Goal: Task Accomplishment & Management: Use online tool/utility

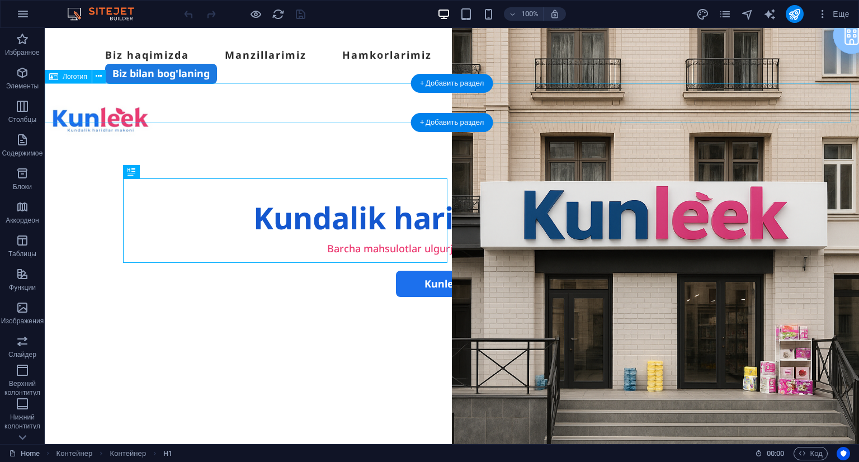
click at [250, 111] on div at bounding box center [452, 121] width 814 height 39
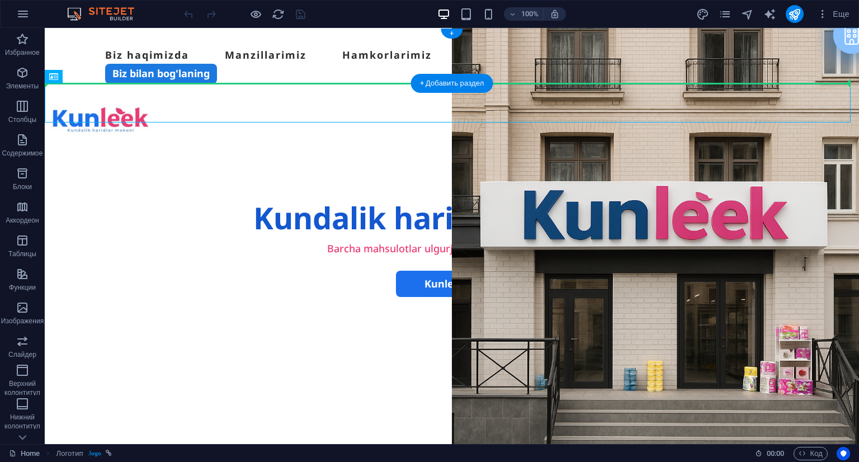
drag, startPoint x: 123, startPoint y: 110, endPoint x: 92, endPoint y: 63, distance: 56.4
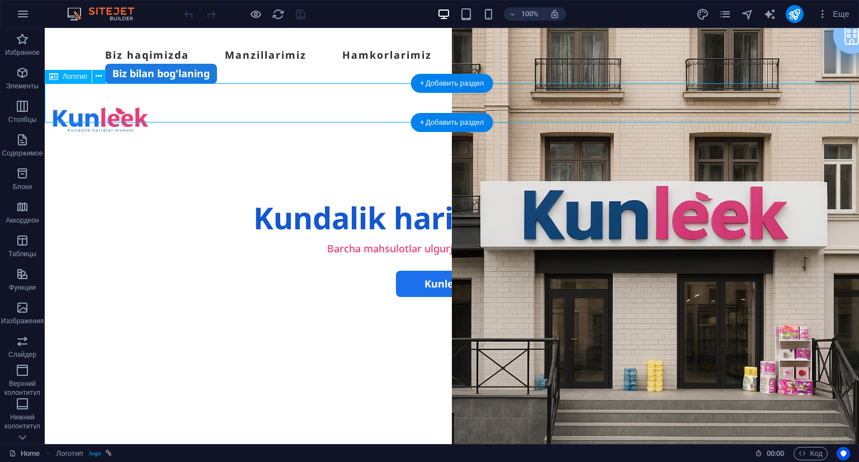
click at [102, 102] on div at bounding box center [452, 121] width 814 height 39
click at [90, 102] on div at bounding box center [452, 121] width 814 height 39
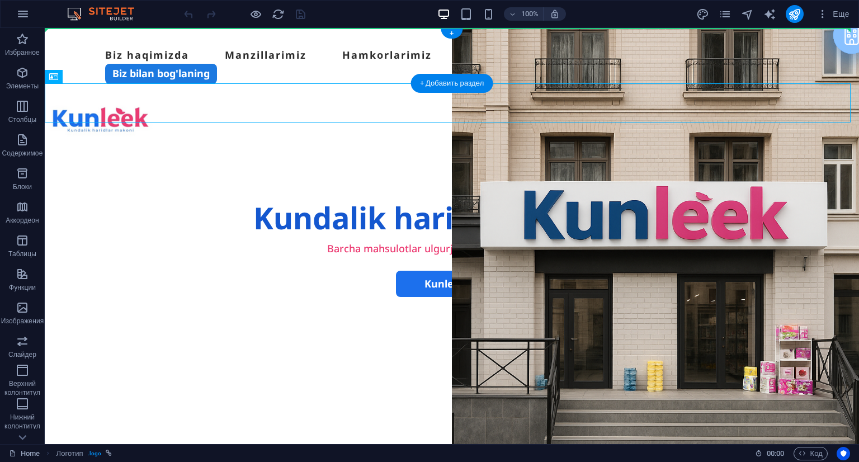
drag, startPoint x: 90, startPoint y: 96, endPoint x: 72, endPoint y: 49, distance: 49.9
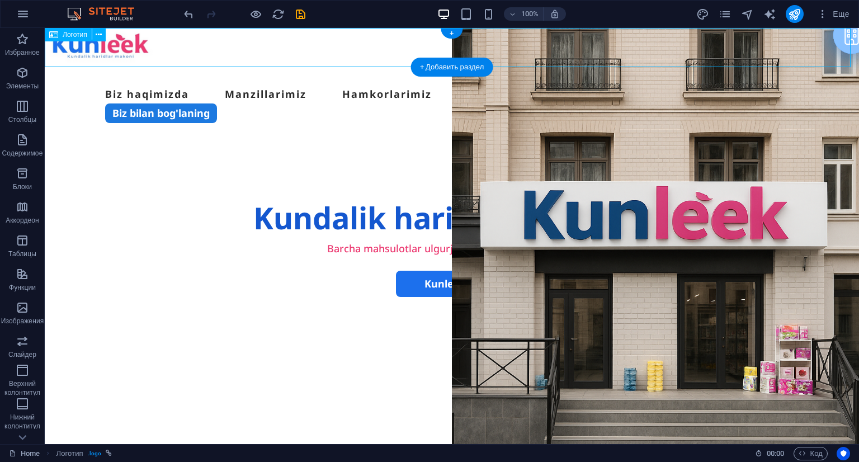
click at [114, 38] on div at bounding box center [452, 47] width 814 height 39
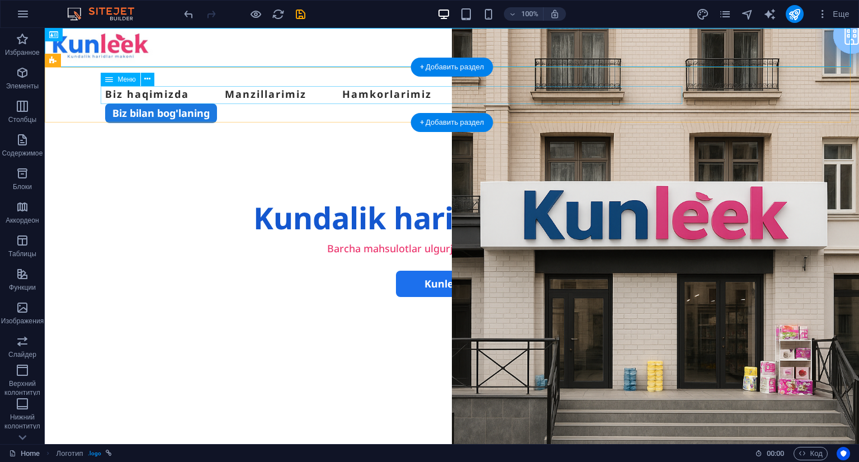
click at [123, 94] on nav "Biz haqimizda Manzillarimiz Hamkorlarimiz" at bounding box center [451, 94] width 693 height 18
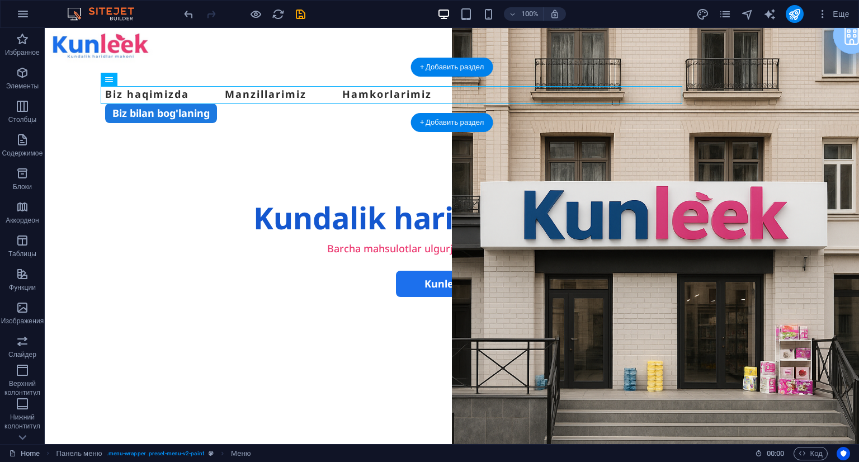
drag, startPoint x: 146, startPoint y: 95, endPoint x: 442, endPoint y: 98, distance: 295.7
click at [442, 98] on nav "Biz haqimizda Manzillarimiz Hamkorlarimiz" at bounding box center [451, 94] width 693 height 18
click at [408, 95] on nav "Biz haqimizda Manzillarimiz Hamkorlarimiz" at bounding box center [451, 94] width 693 height 18
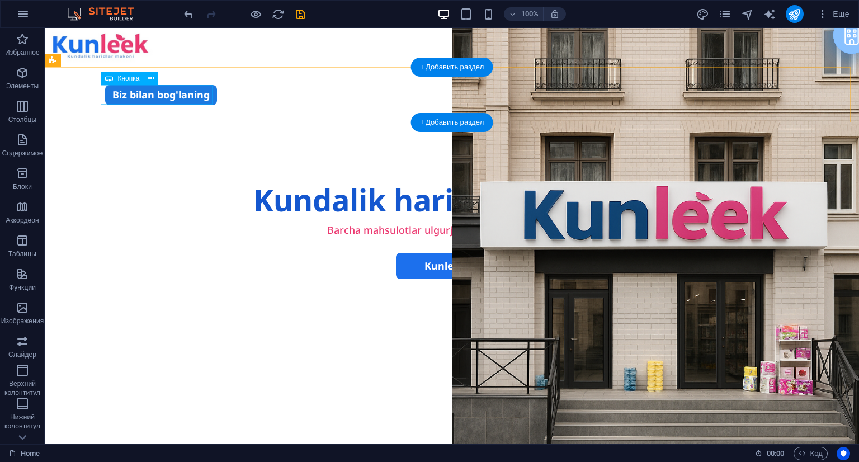
click at [209, 92] on div "Biz bilan bog'laning" at bounding box center [451, 95] width 693 height 20
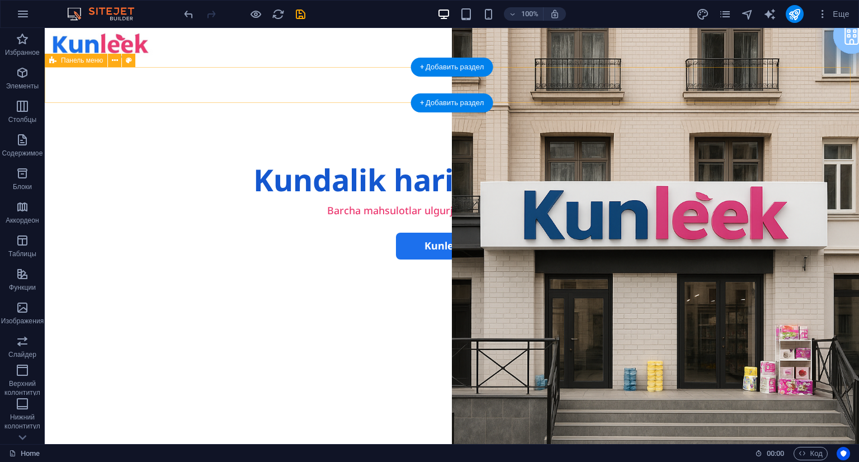
click at [209, 92] on div "Menu" at bounding box center [452, 85] width 814 height 36
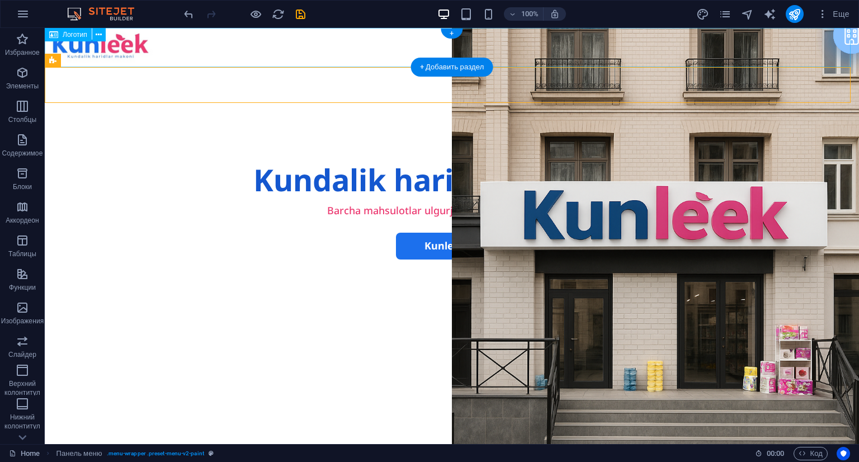
drag, startPoint x: 150, startPoint y: 67, endPoint x: 105, endPoint y: 42, distance: 51.3
click at [454, 29] on div "+" at bounding box center [452, 34] width 22 height 10
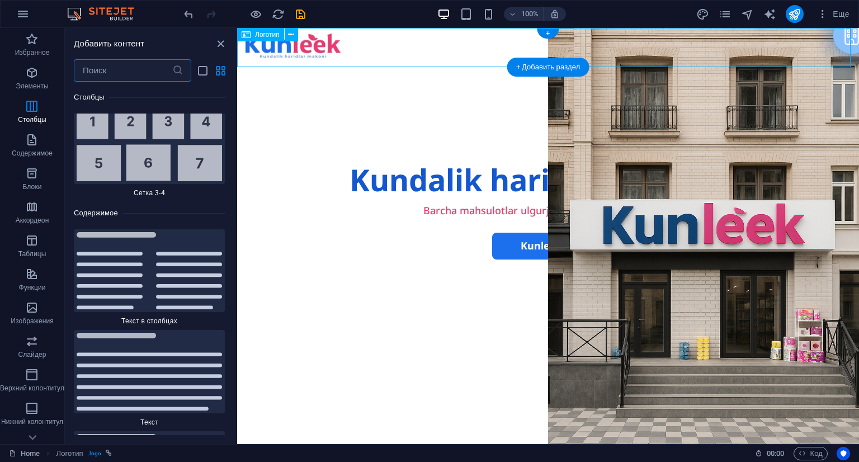
scroll to position [3674, 0]
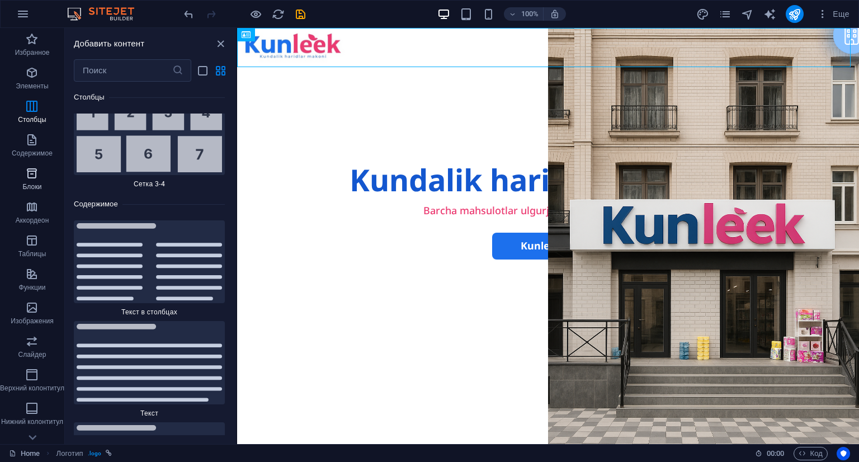
click at [29, 177] on icon "button" at bounding box center [31, 173] width 13 height 13
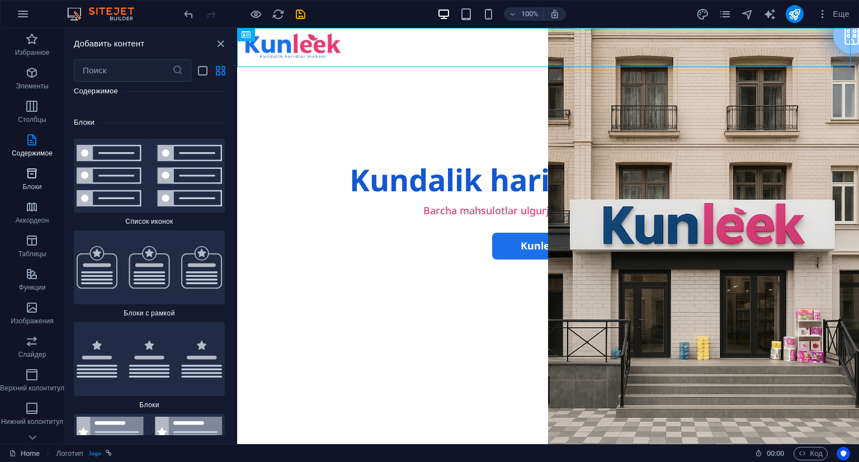
scroll to position [5976, 0]
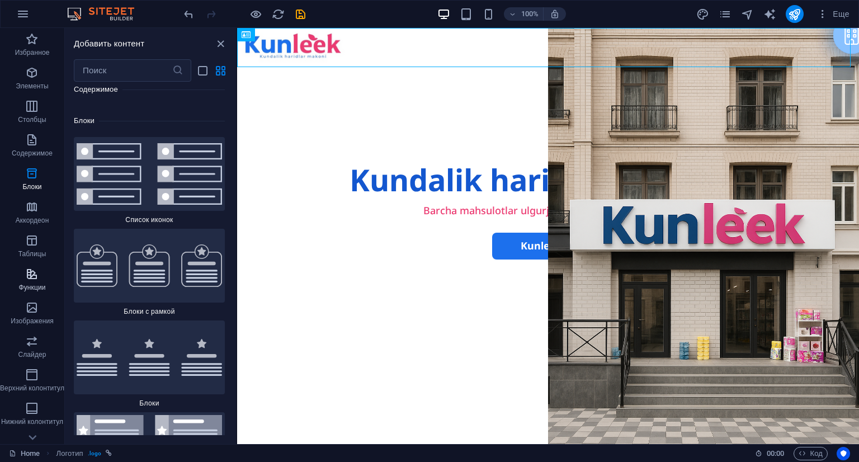
click at [29, 284] on p "Функции" at bounding box center [32, 287] width 27 height 9
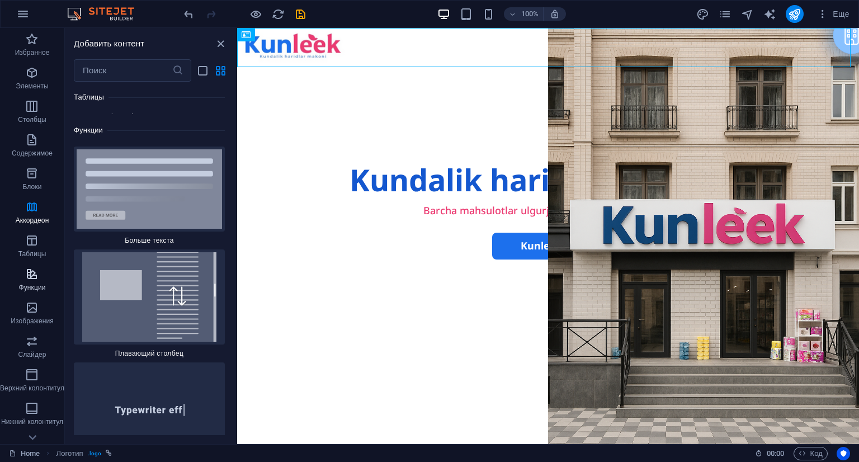
scroll to position [8370, 0]
click at [119, 77] on input "text" at bounding box center [123, 70] width 98 height 22
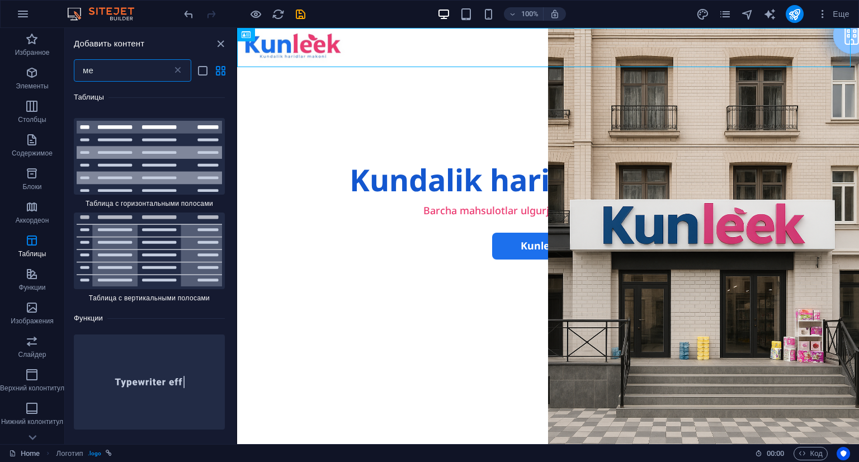
scroll to position [0, 0]
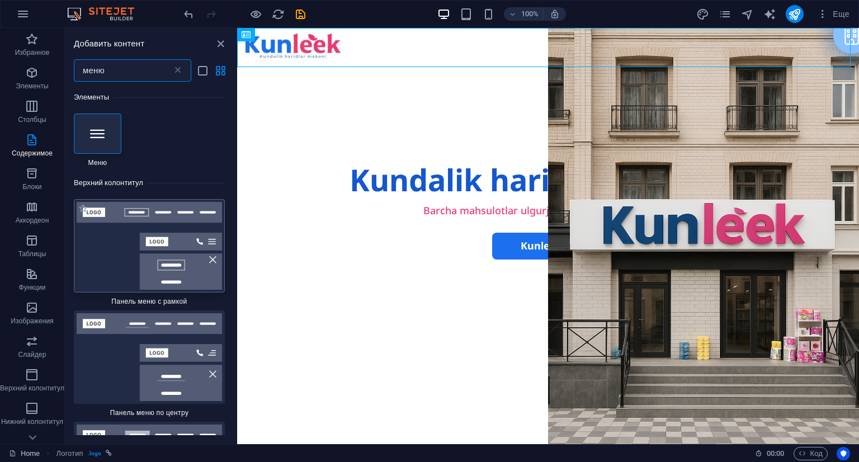
type input "меню"
click at [143, 261] on img at bounding box center [149, 246] width 145 height 88
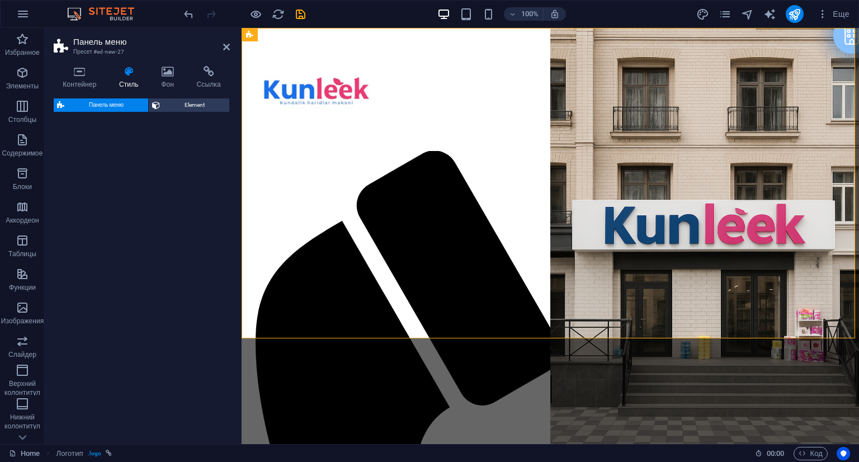
select select "rem"
select select "preset-menu-v2-border"
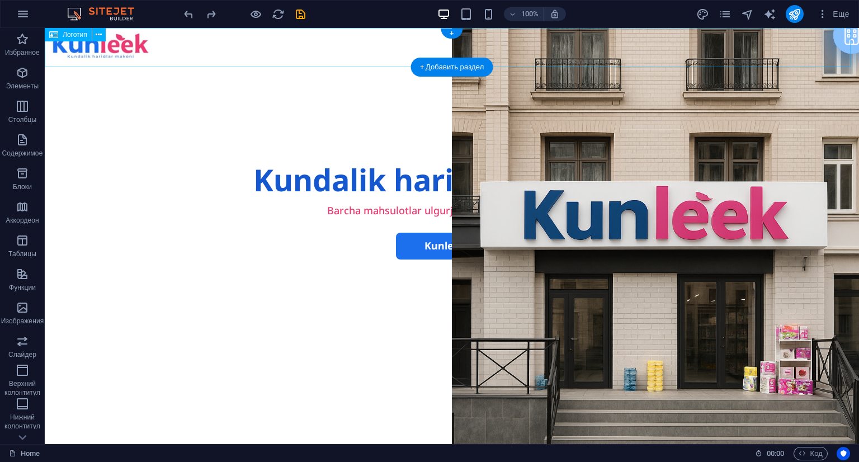
click at [110, 43] on div at bounding box center [452, 47] width 814 height 39
click at [27, 24] on button "button" at bounding box center [23, 14] width 27 height 27
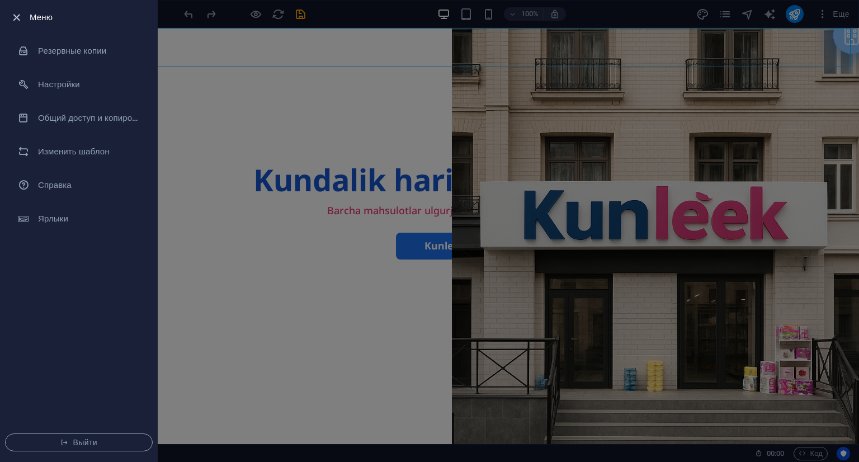
click at [16, 17] on icon "button" at bounding box center [16, 17] width 13 height 13
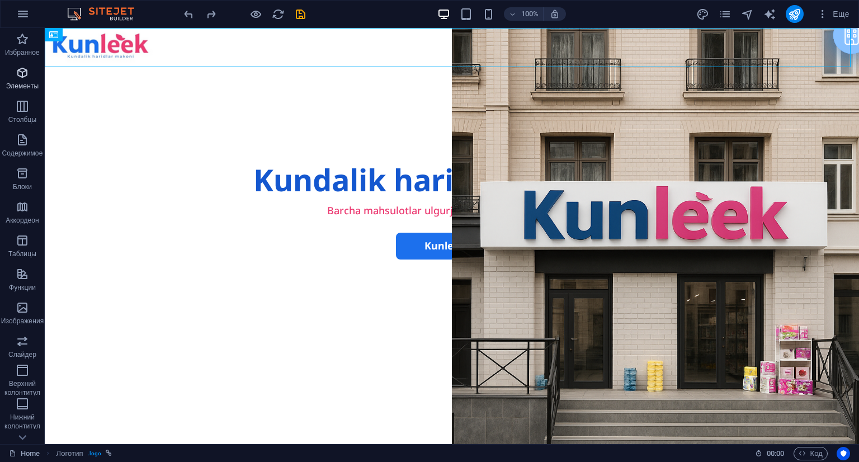
click at [21, 77] on icon "button" at bounding box center [22, 72] width 13 height 13
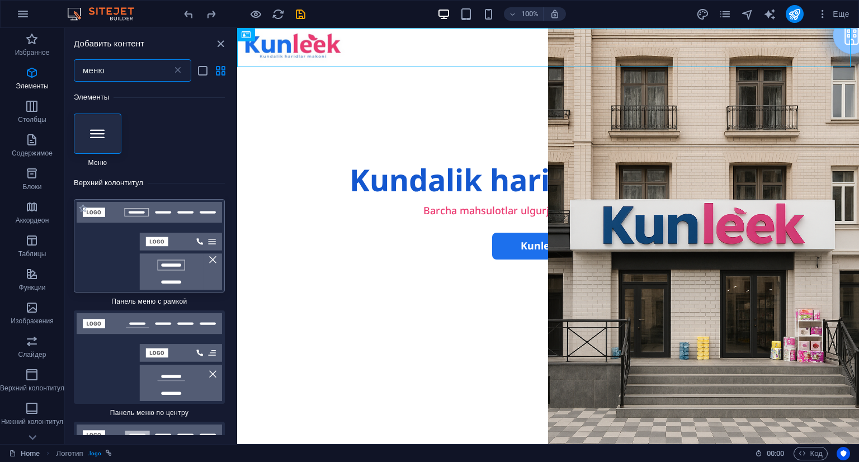
type input "меню"
click at [129, 263] on img at bounding box center [149, 246] width 145 height 88
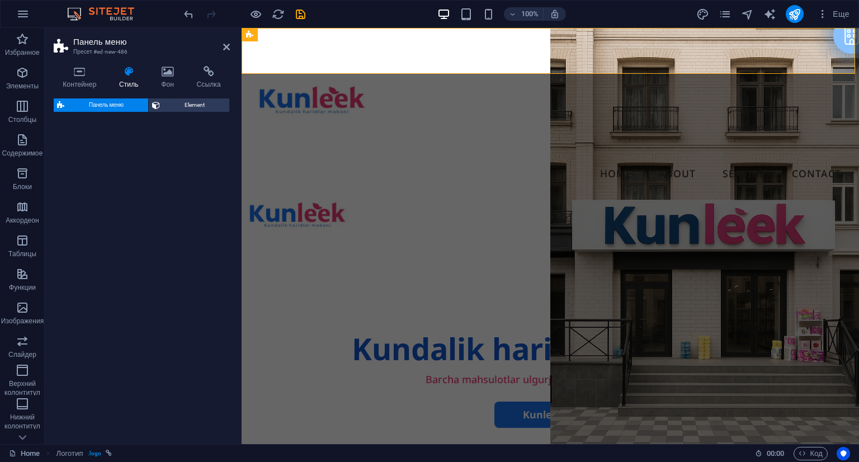
select select "rem"
select select "preset-menu-v2-border"
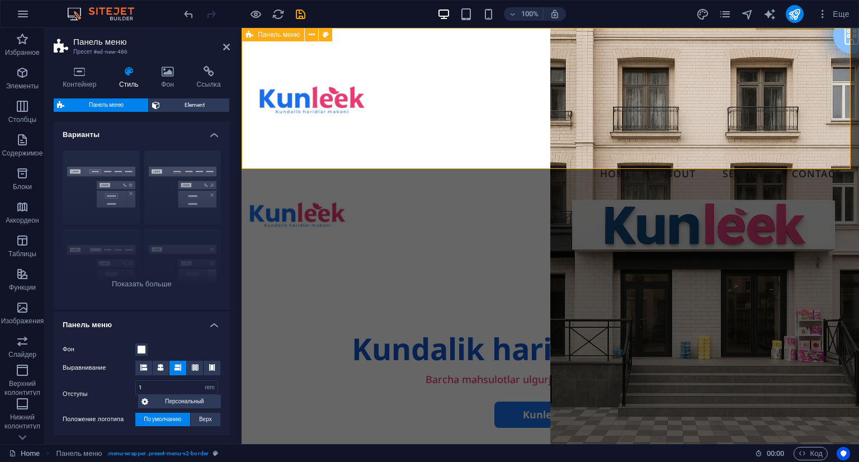
click at [429, 148] on div "Menu Home About Service Contact" at bounding box center [550, 112] width 617 height 169
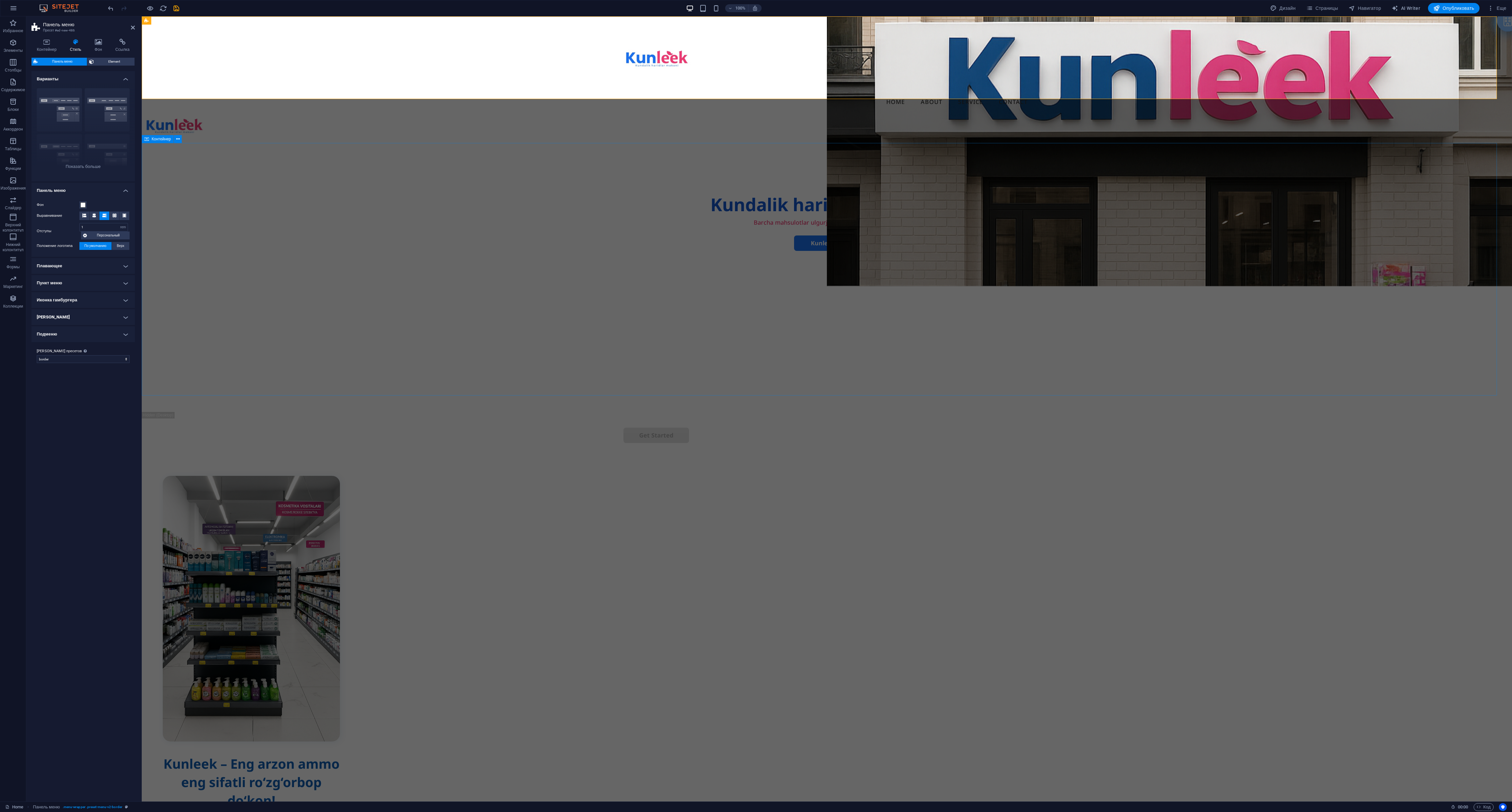
click at [504, 270] on div "Kundalik haridlar makoni . Barcha mahsulotlar ulgurji narxlarda taqdim etiladi.…" at bounding box center [827, 286] width 1370 height 252
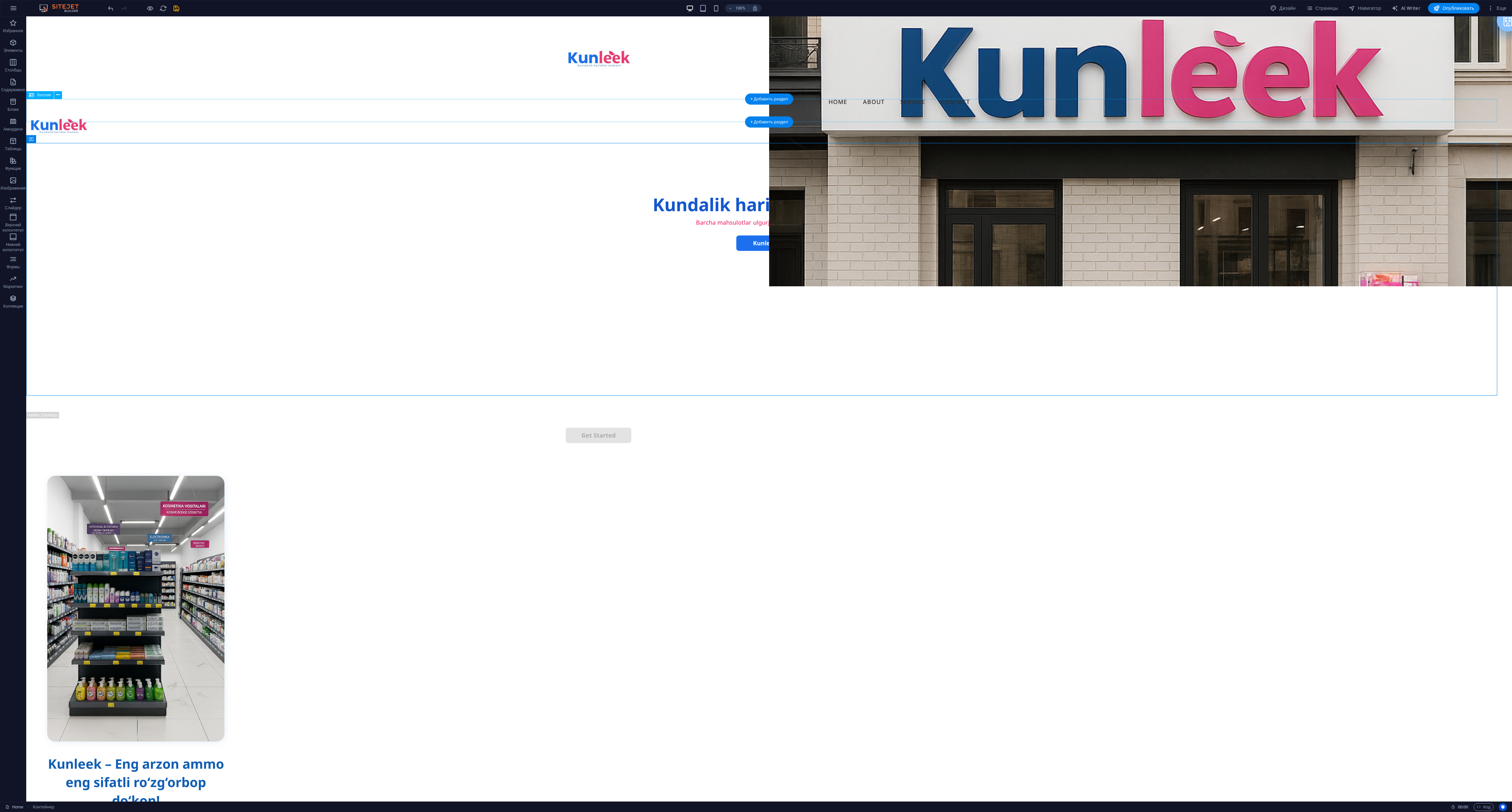
click at [60, 116] on div at bounding box center [769, 127] width 1486 height 23
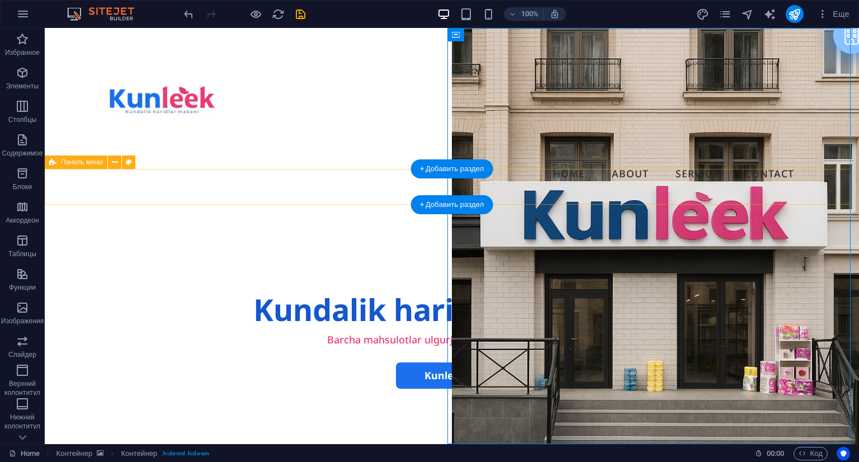
click at [664, 202] on div "Menu" at bounding box center [452, 215] width 814 height 36
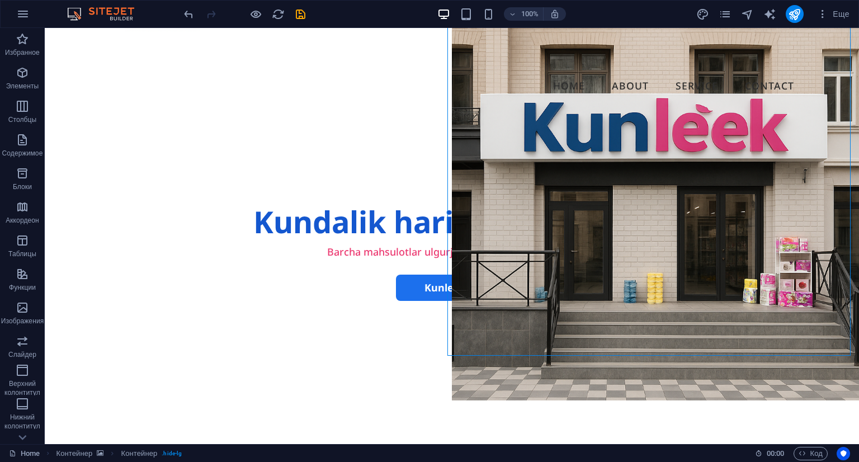
scroll to position [106, 0]
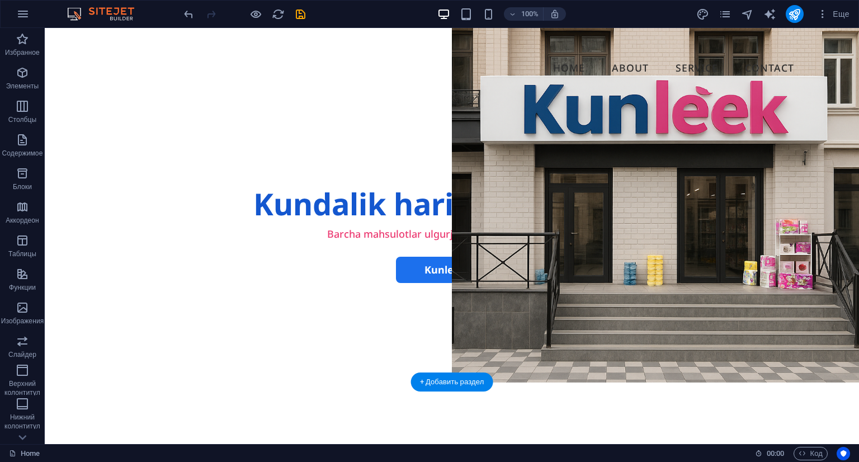
click at [797, 159] on figure at bounding box center [655, 152] width 407 height 460
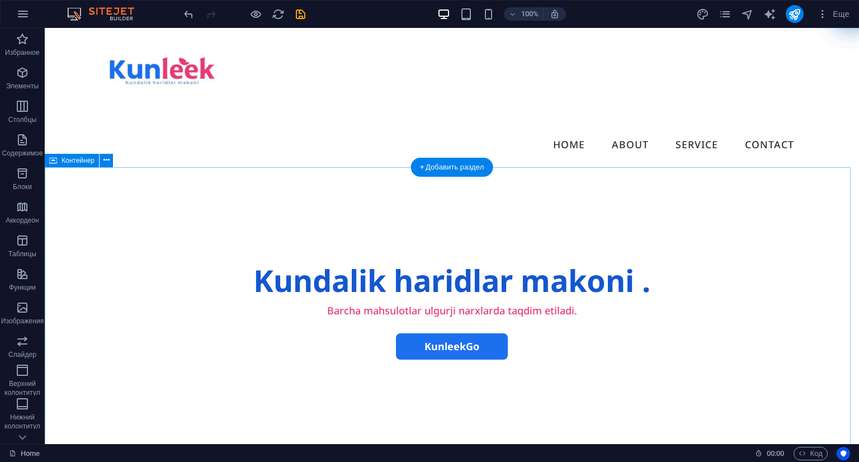
scroll to position [0, 0]
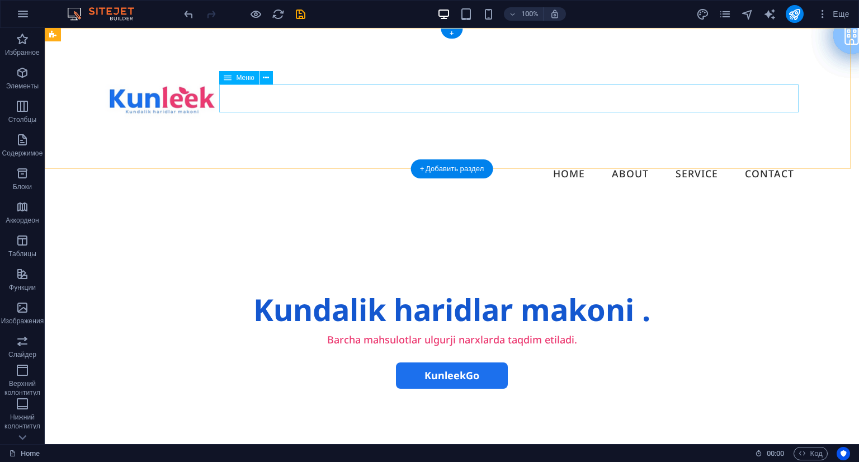
click at [624, 160] on nav "Home About Service Contact" at bounding box center [452, 174] width 702 height 28
select select
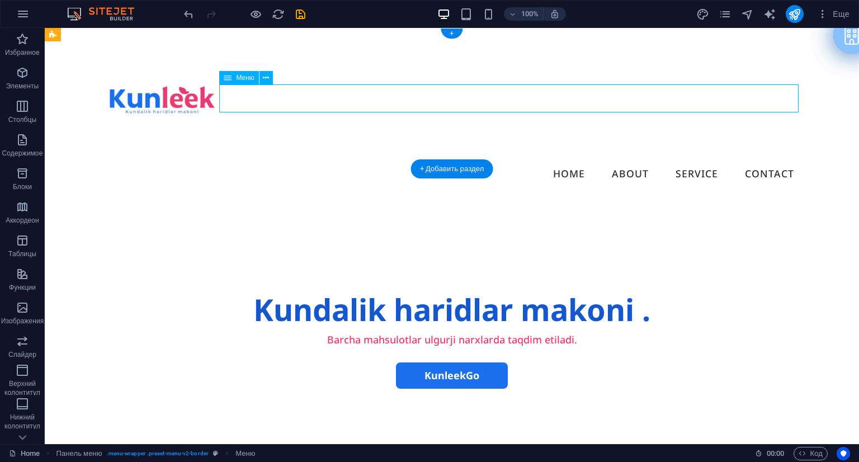
select select
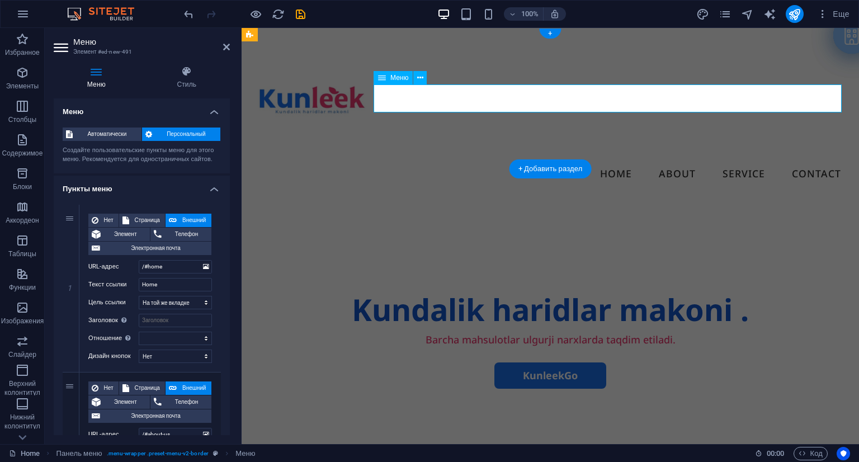
click at [624, 160] on nav "Home About Service Contact" at bounding box center [549, 174] width 599 height 28
click at [664, 160] on nav "Home About Service Contact" at bounding box center [549, 174] width 599 height 28
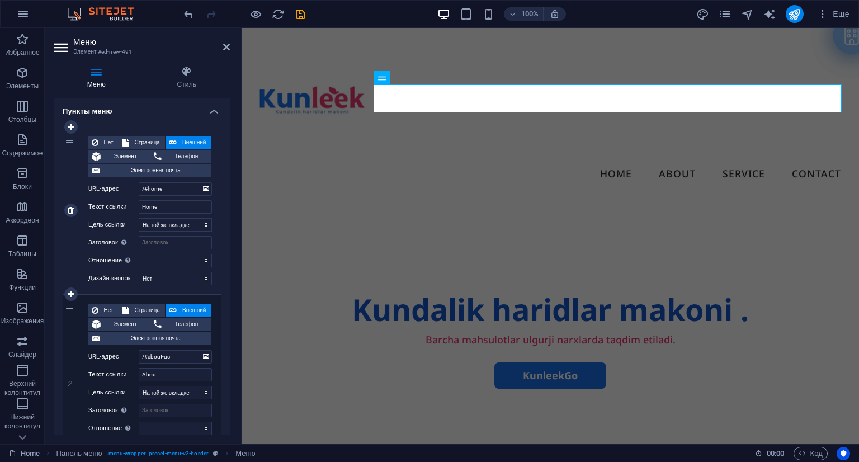
scroll to position [79, 0]
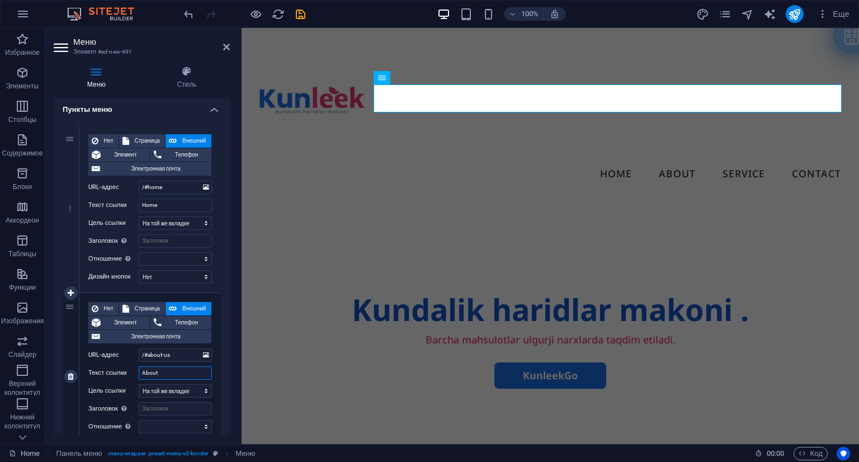
click at [161, 373] on input "About" at bounding box center [175, 372] width 73 height 13
type input "О"
select select
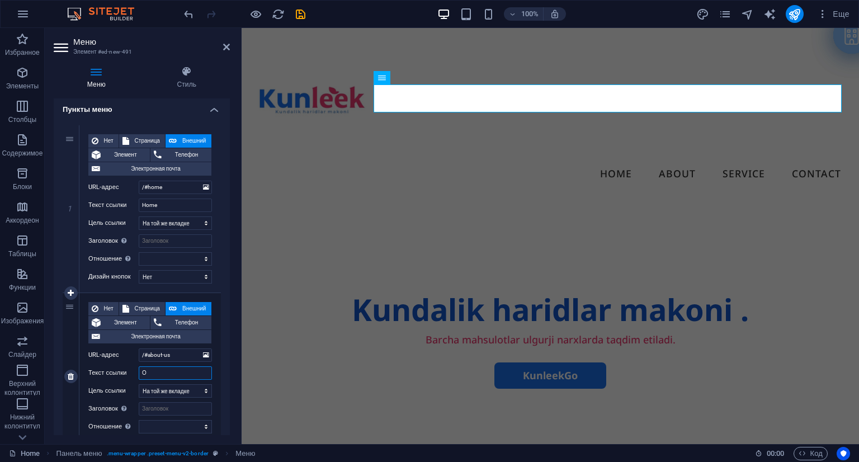
select select
type input "О нас"
select select
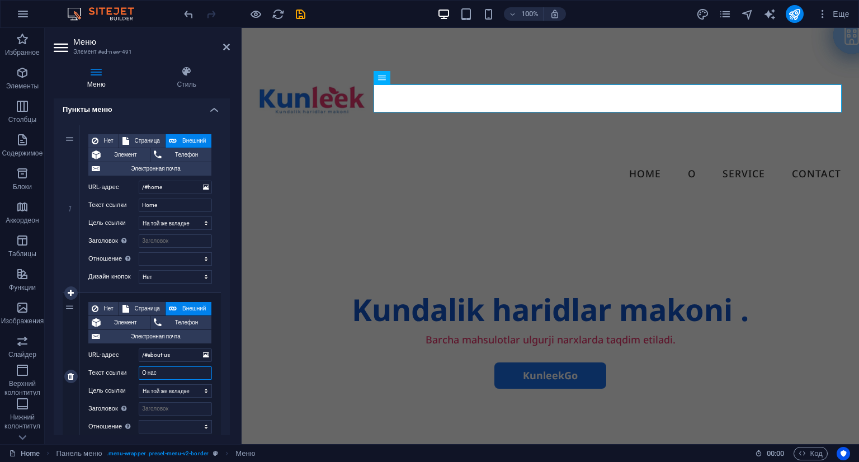
select select
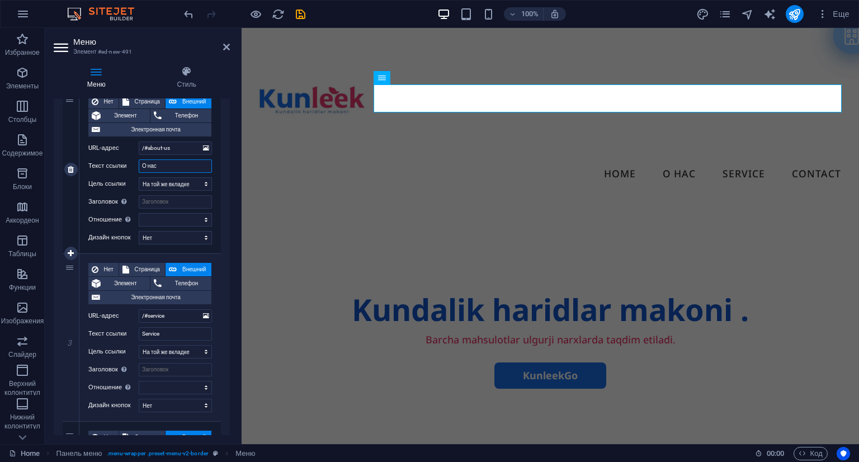
scroll to position [286, 0]
type input "О нас"
click at [170, 335] on input "Service" at bounding box center [175, 333] width 73 height 13
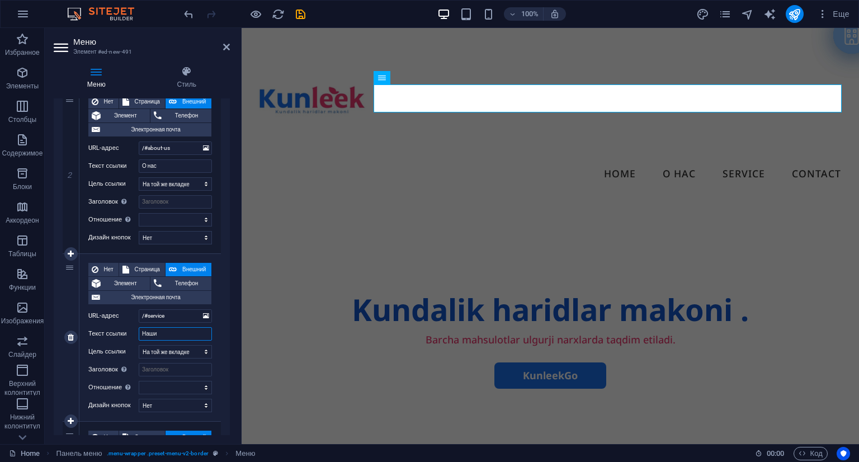
type input "Наши"
select select
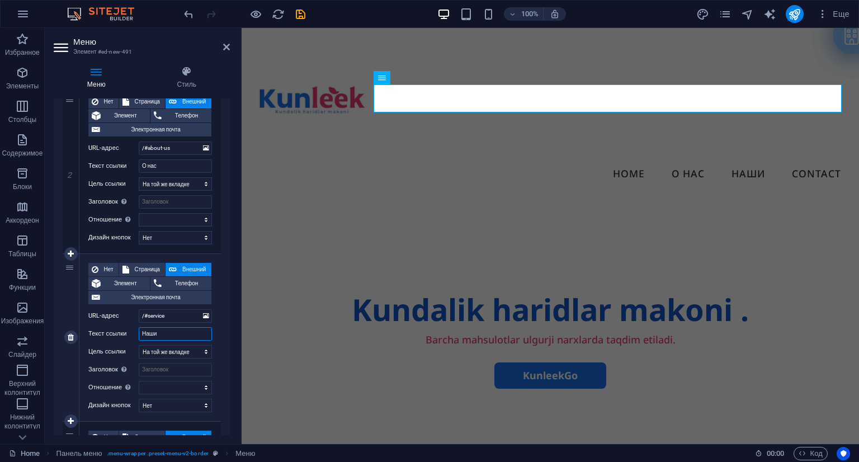
type input "Наши м"
select select
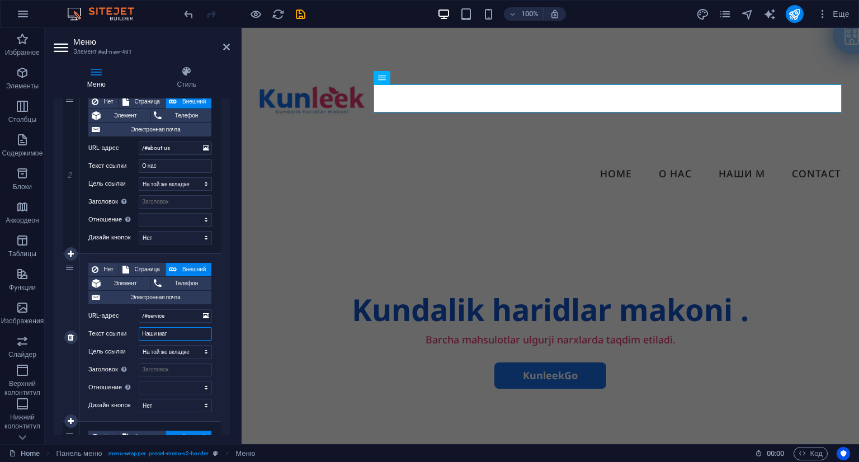
type input "Наши мага"
select select
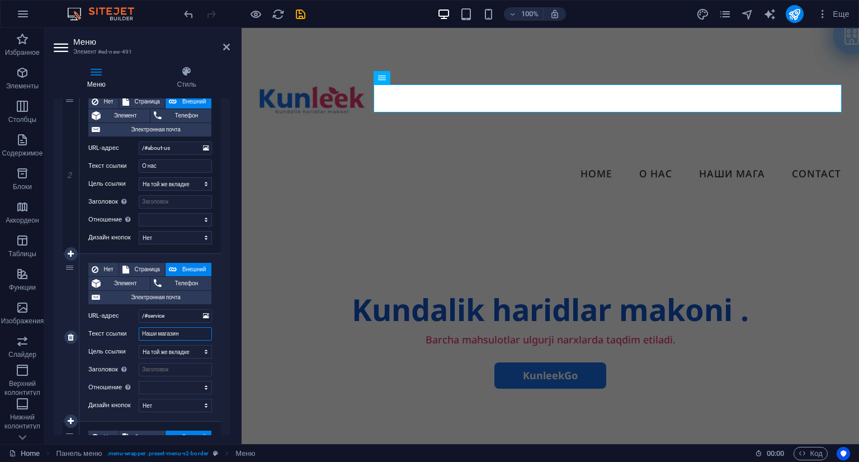
type input "Наши магазины"
select select
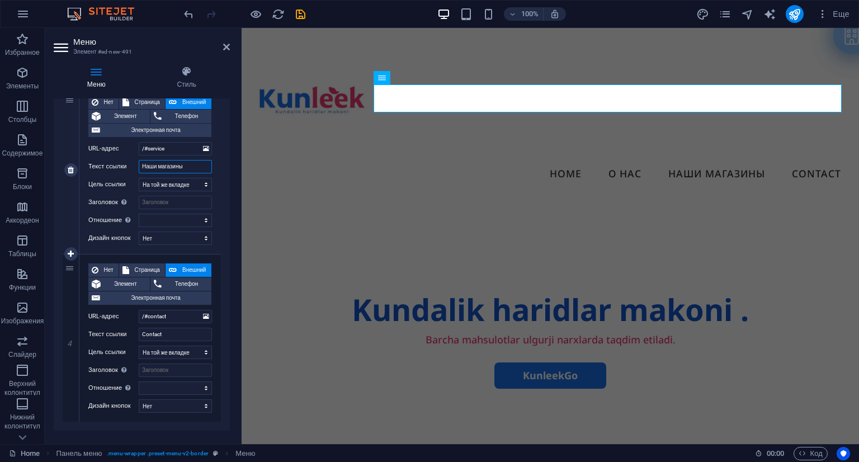
scroll to position [454, 0]
type input "Наши магазины"
click at [176, 329] on input "Contact" at bounding box center [175, 333] width 73 height 13
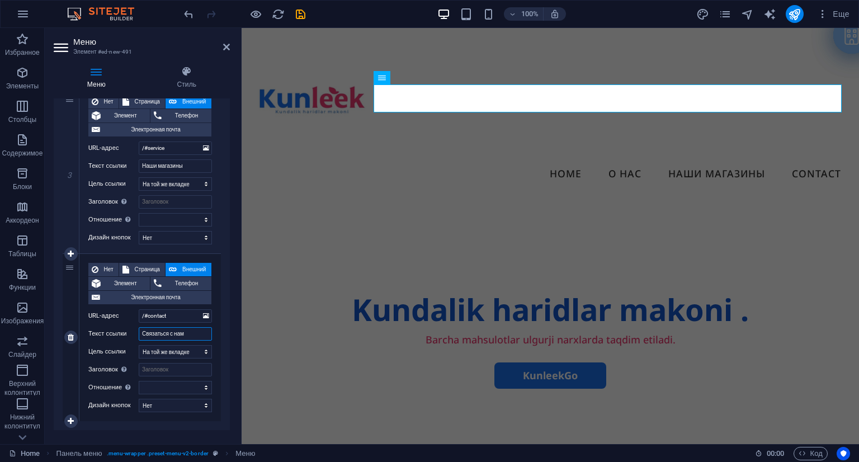
type input "Связаться с нами"
select select
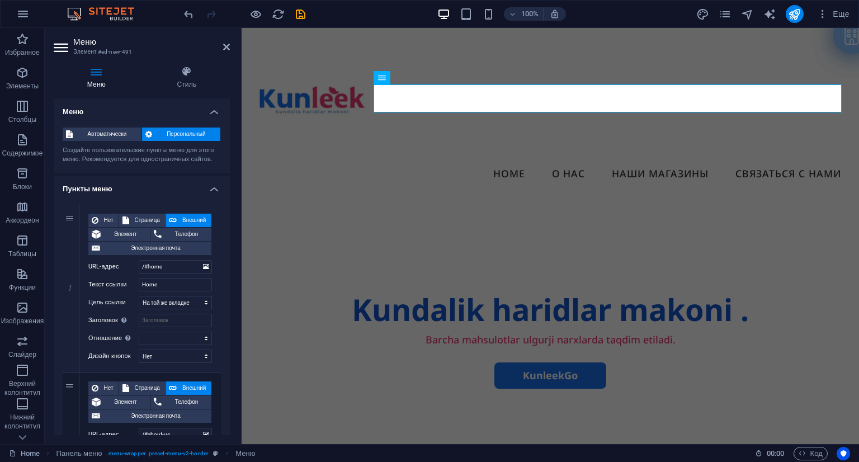
scroll to position [0, 0]
type input "Связаться с нами"
click at [162, 280] on input "Home" at bounding box center [175, 284] width 73 height 13
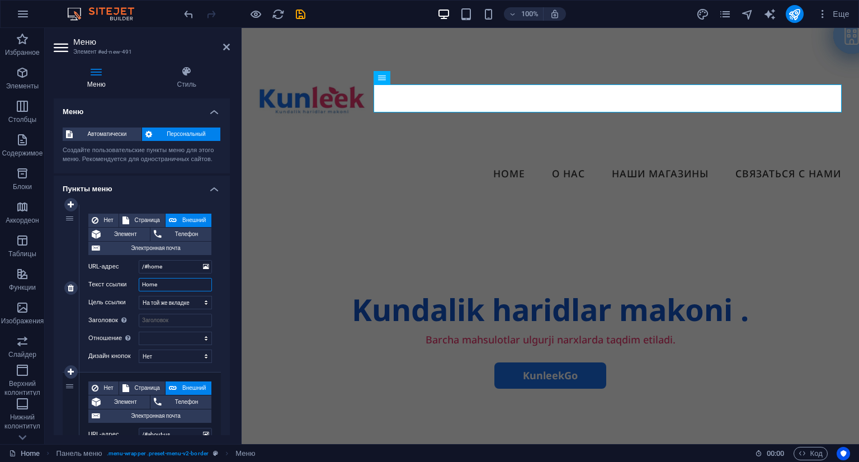
click at [162, 280] on input "Home" at bounding box center [175, 284] width 73 height 13
type input "Главнаяч"
select select
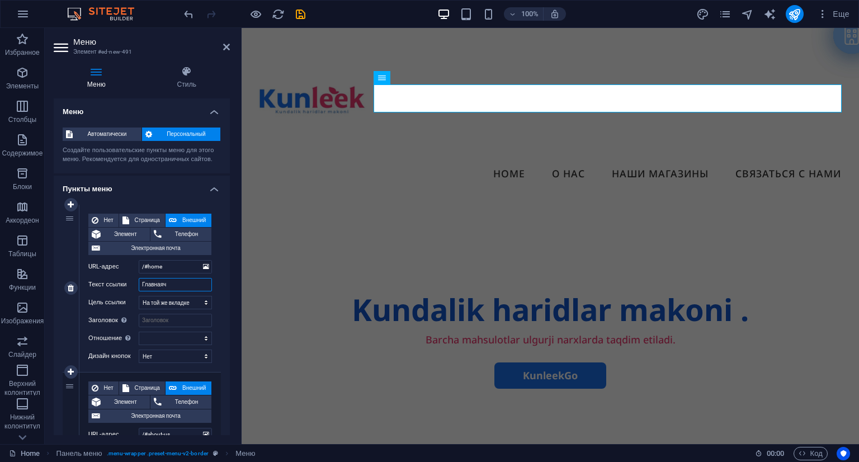
select select
type input "Главная"
select select
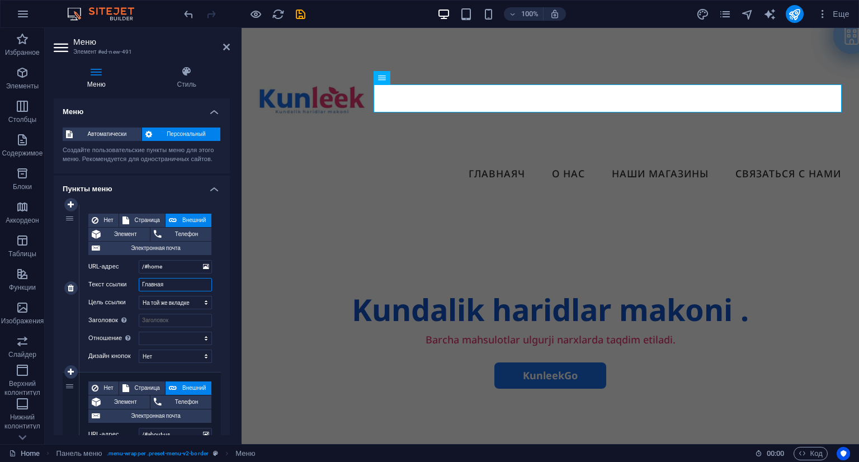
select select
type input "Главная"
click at [400, 233] on div "Kundalik haridlar makoni . Barcha mahsulotlar ulgurji narxlarda taqdim etiladi.…" at bounding box center [550, 448] width 617 height 430
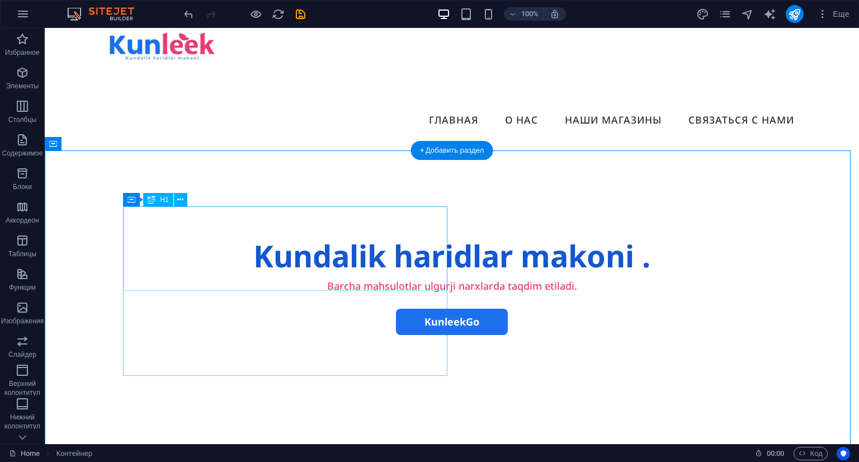
scroll to position [54, 0]
click at [176, 235] on div "Kundalik haridlar makoni ." at bounding box center [451, 256] width 648 height 42
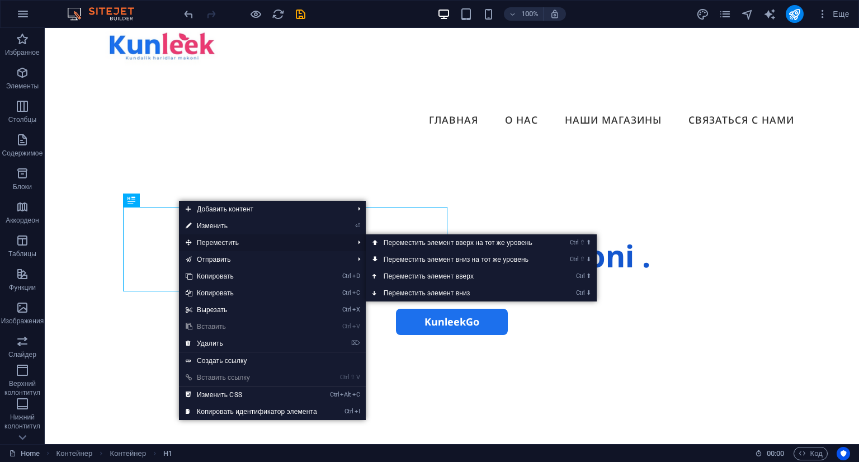
click at [212, 239] on span "Переместить" at bounding box center [264, 242] width 170 height 17
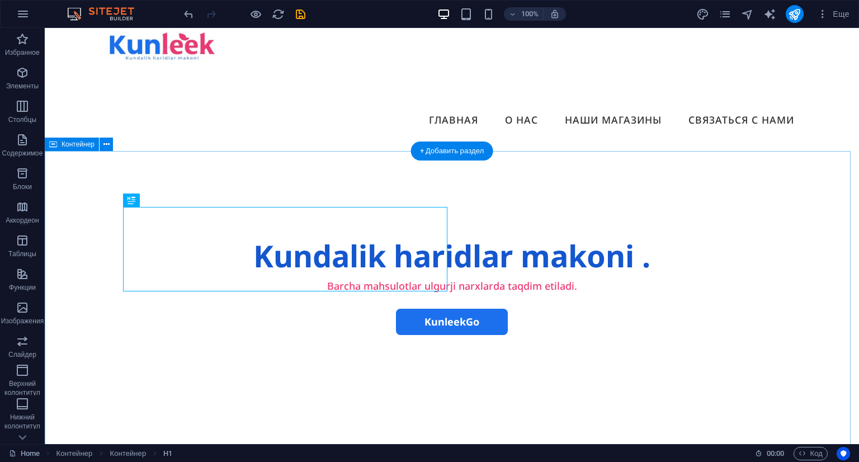
click at [400, 189] on div "Kundalik haridlar makoni . Barcha mahsulotlar ulgurji narxlarda taqdim etiladi.…" at bounding box center [452, 394] width 814 height 430
click at [376, 254] on div "Kundalik haridlar makoni ." at bounding box center [451, 256] width 648 height 42
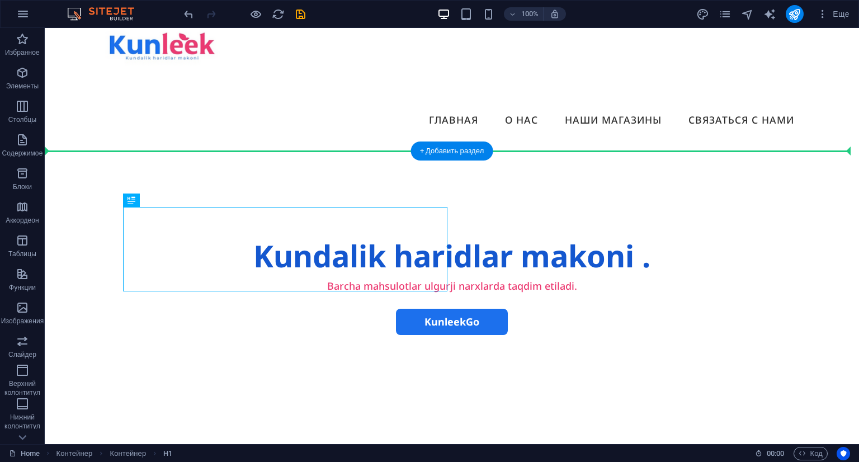
drag, startPoint x: 376, startPoint y: 254, endPoint x: 494, endPoint y: 251, distance: 118.0
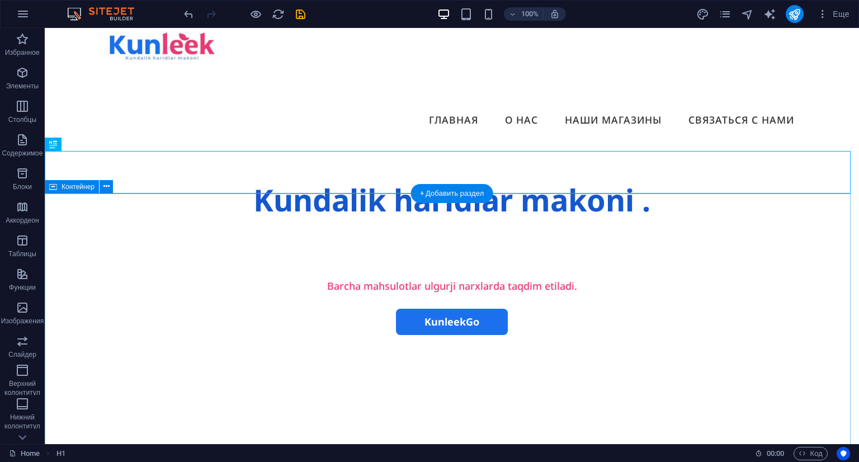
click at [616, 287] on div "Barcha mahsulotlar ulgurji narxlarda taqdim etiladi. KunleekGo" at bounding box center [452, 436] width 814 height 430
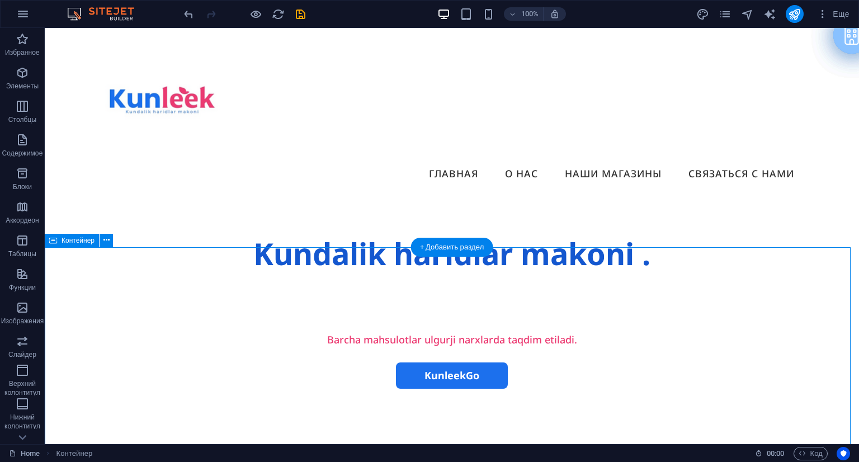
scroll to position [2, 0]
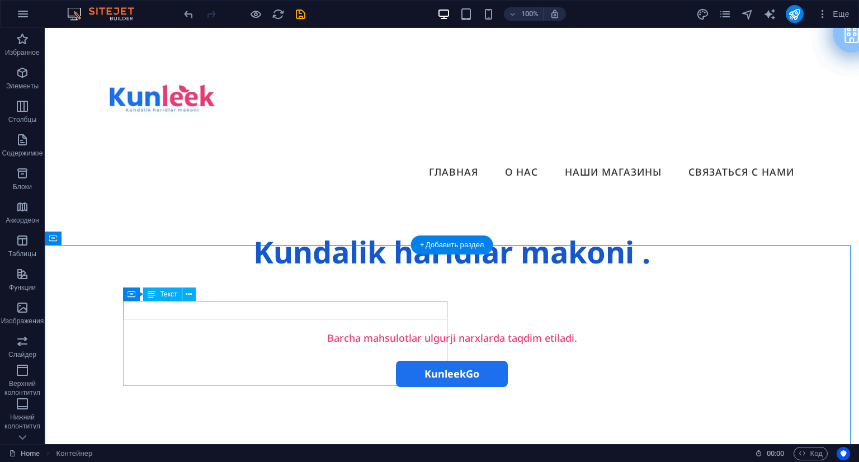
click at [331, 329] on div "Barcha mahsulotlar ulgurji narxlarda taqdim etiladi." at bounding box center [451, 338] width 648 height 18
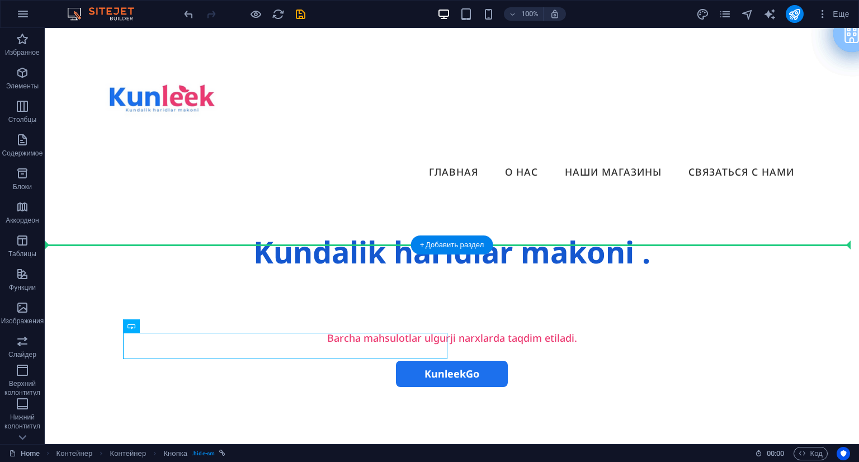
drag, startPoint x: 389, startPoint y: 337, endPoint x: 545, endPoint y: 344, distance: 156.7
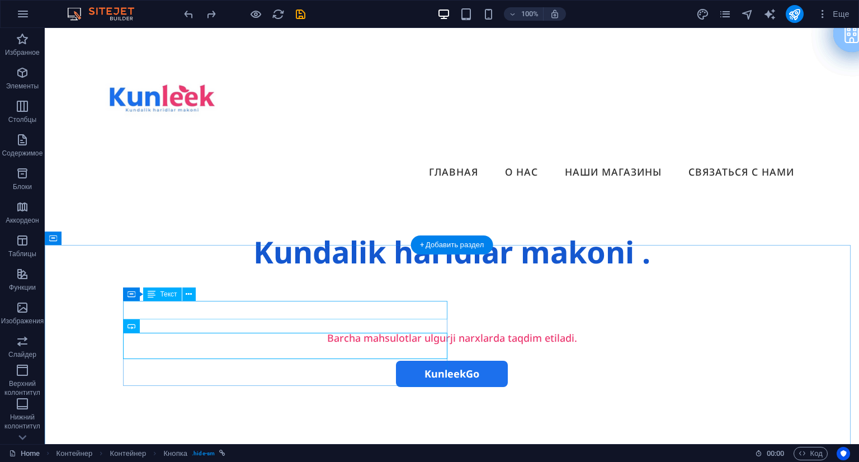
click at [351, 329] on div "Barcha mahsulotlar ulgurji narxlarda taqdim etiladi." at bounding box center [451, 338] width 648 height 18
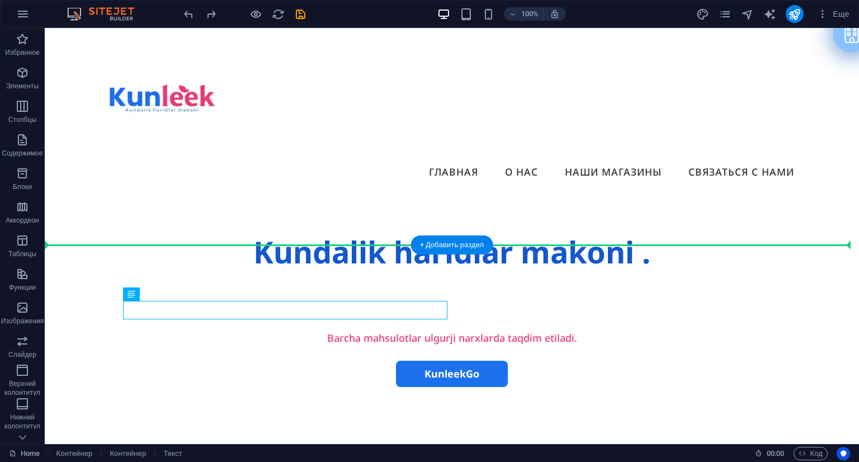
drag, startPoint x: 351, startPoint y: 312, endPoint x: 518, endPoint y: 289, distance: 168.2
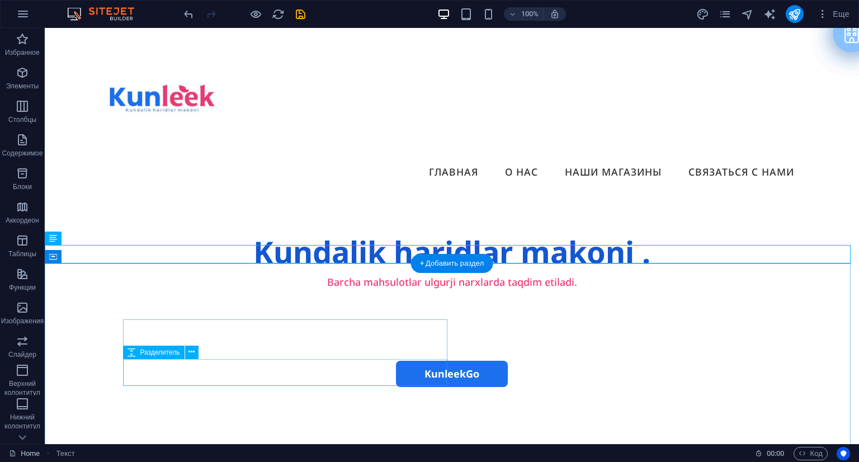
click at [324, 387] on div at bounding box center [451, 400] width 648 height 27
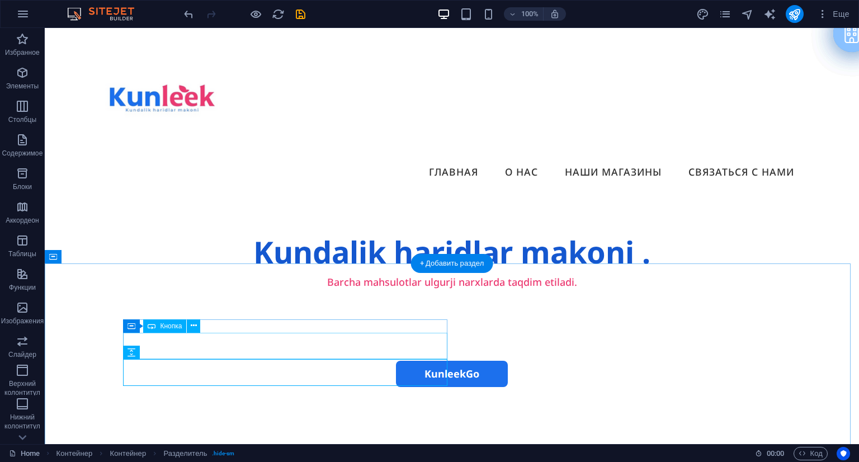
click at [323, 361] on div "KunleekGo" at bounding box center [451, 374] width 648 height 26
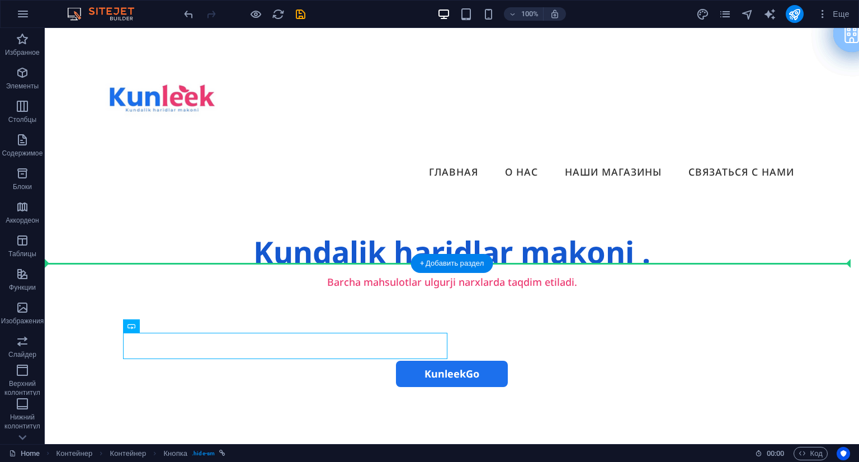
drag, startPoint x: 323, startPoint y: 349, endPoint x: 514, endPoint y: 311, distance: 194.9
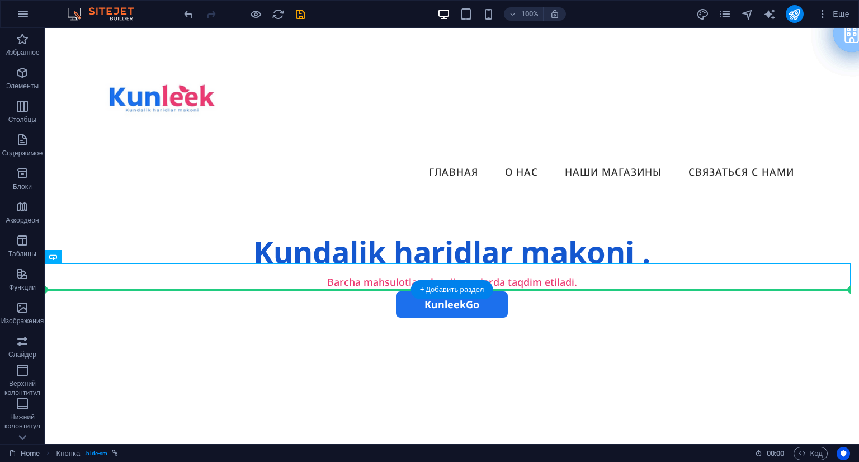
drag, startPoint x: 497, startPoint y: 274, endPoint x: 496, endPoint y: 302, distance: 28.0
drag, startPoint x: 493, startPoint y: 274, endPoint x: 490, endPoint y: 321, distance: 47.1
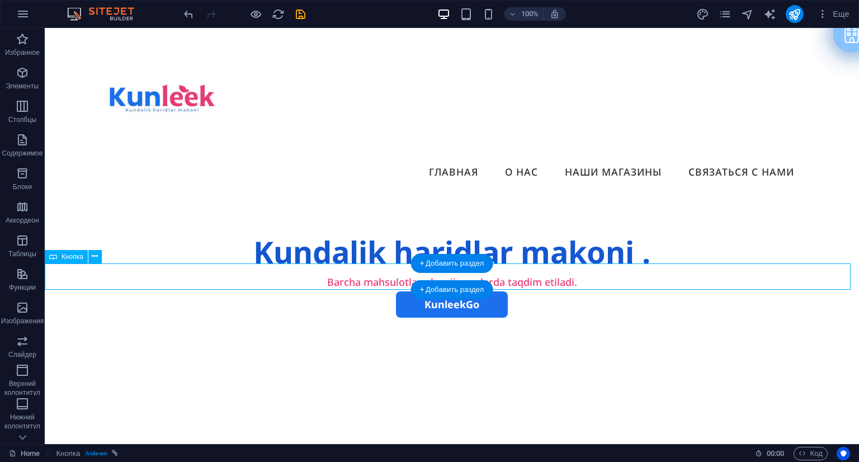
click at [496, 291] on div "KunleekGo" at bounding box center [452, 304] width 814 height 26
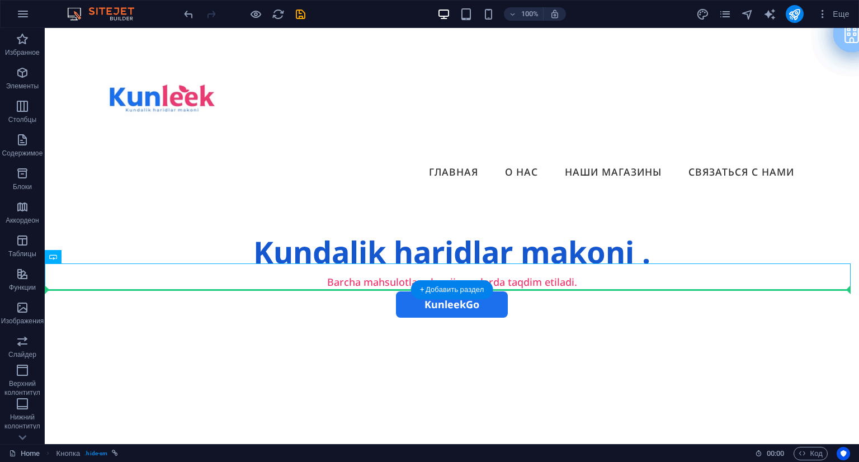
drag, startPoint x: 496, startPoint y: 273, endPoint x: 493, endPoint y: 329, distance: 56.0
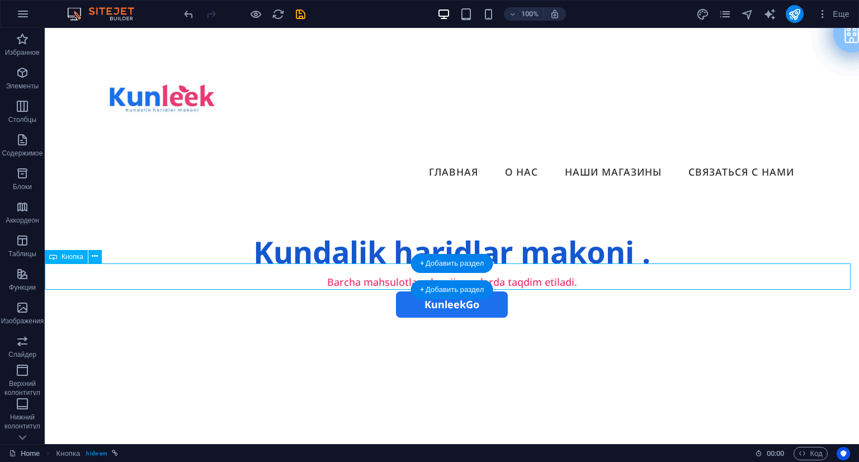
click at [527, 291] on div "KunleekGo" at bounding box center [452, 304] width 814 height 26
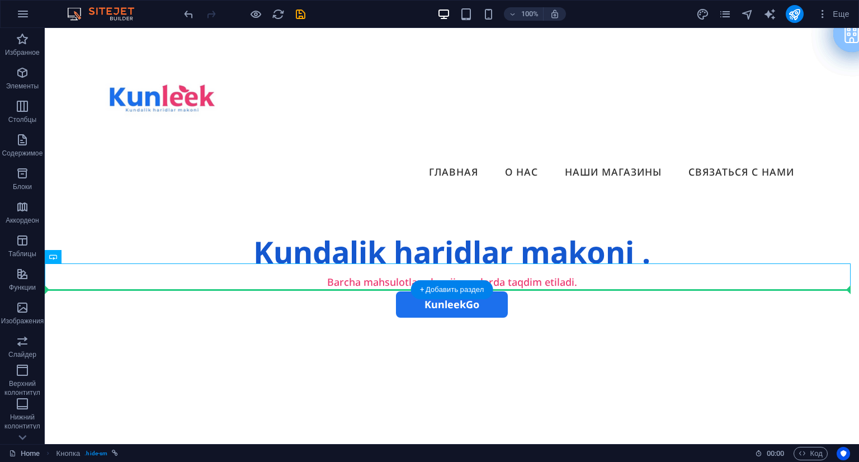
drag, startPoint x: 527, startPoint y: 274, endPoint x: 517, endPoint y: 356, distance: 81.8
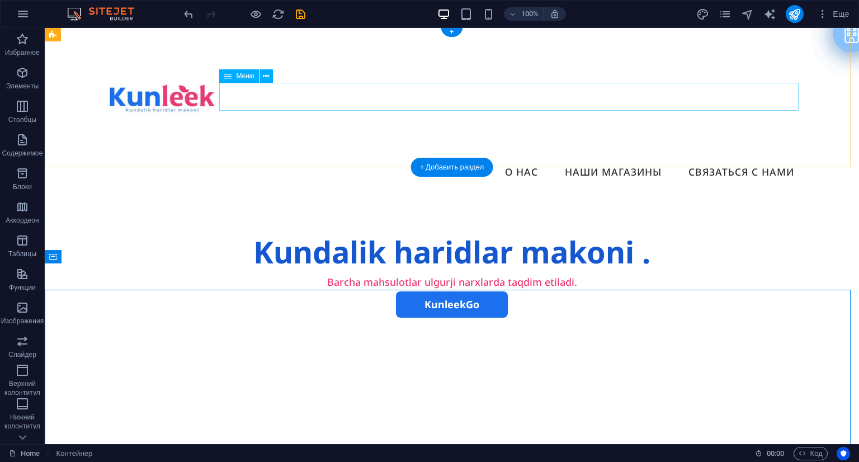
click at [442, 158] on nav "Главная О нас Наши магазины Связаться с нами" at bounding box center [452, 172] width 702 height 28
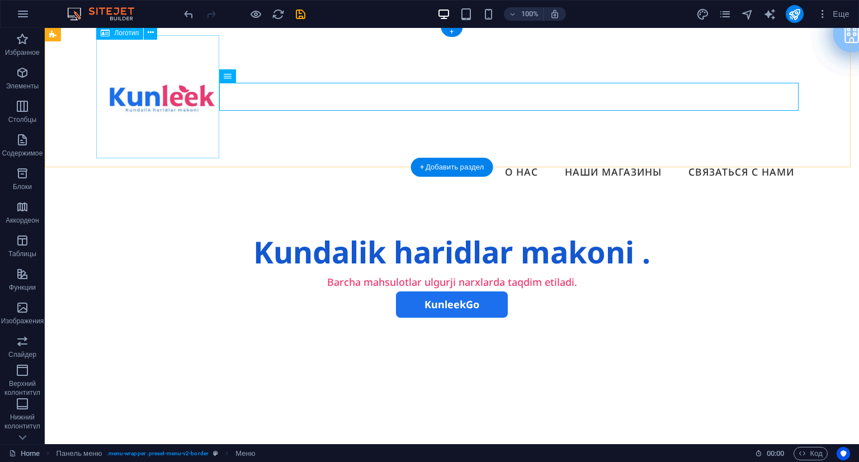
click at [152, 97] on div at bounding box center [452, 96] width 702 height 123
click at [615, 158] on nav "Главная О нас Наши магазины Связаться с нами" at bounding box center [452, 172] width 702 height 28
click at [334, 120] on div "Menu Главная О нас Наши магазины Связаться с нами" at bounding box center [452, 110] width 814 height 169
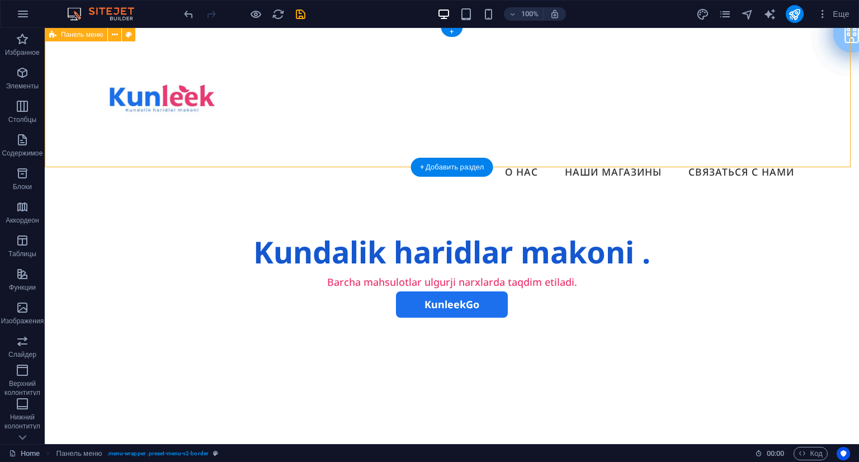
click at [76, 51] on div "Menu Главная О нас Наши магазины Связаться с нами" at bounding box center [452, 110] width 814 height 169
click at [83, 38] on span "Панель меню" at bounding box center [82, 34] width 42 height 7
click at [115, 31] on icon at bounding box center [115, 35] width 6 height 12
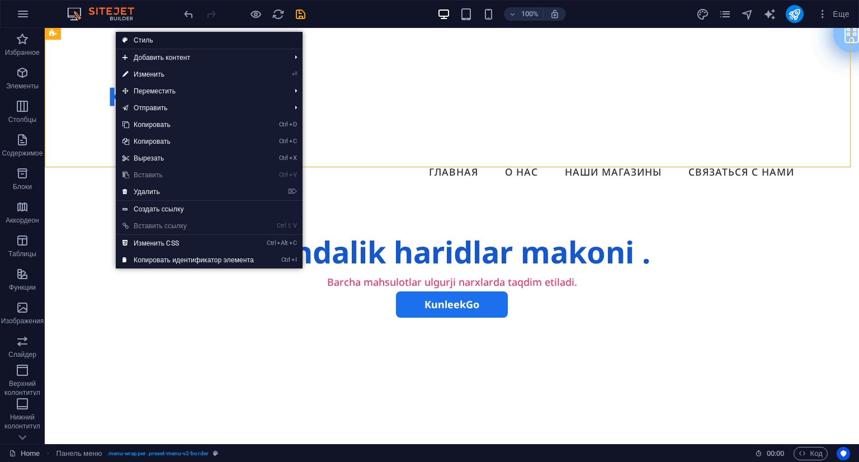
click at [133, 37] on link "Стиль" at bounding box center [209, 40] width 187 height 17
select select "rem"
select select "preset-menu-v2-border"
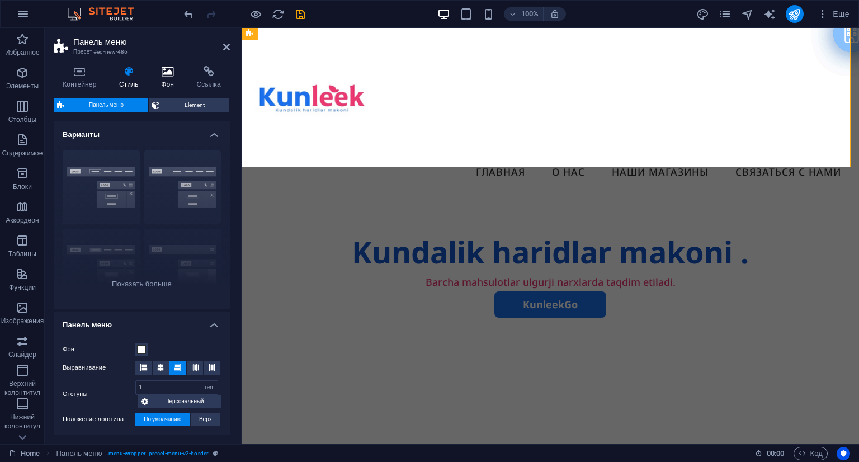
click at [174, 74] on icon at bounding box center [167, 71] width 31 height 11
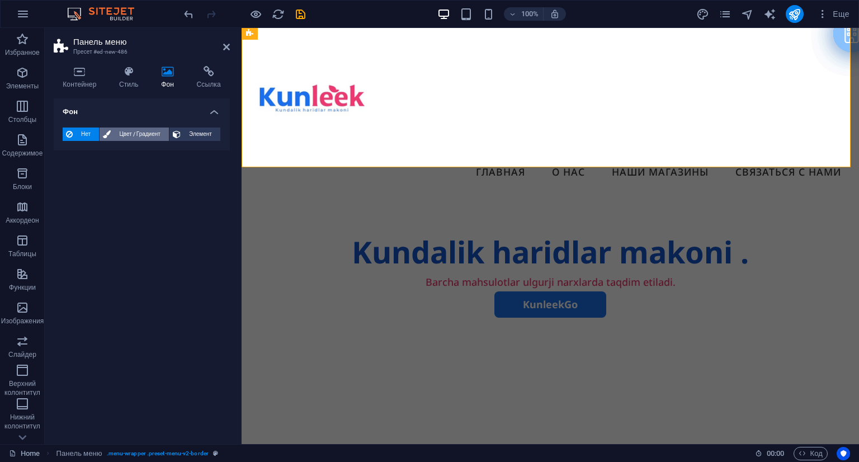
click at [140, 130] on span "Цвет / Градиент" at bounding box center [139, 133] width 51 height 13
click at [84, 131] on span "Нет" at bounding box center [86, 133] width 20 height 13
click at [78, 73] on icon at bounding box center [80, 71] width 52 height 11
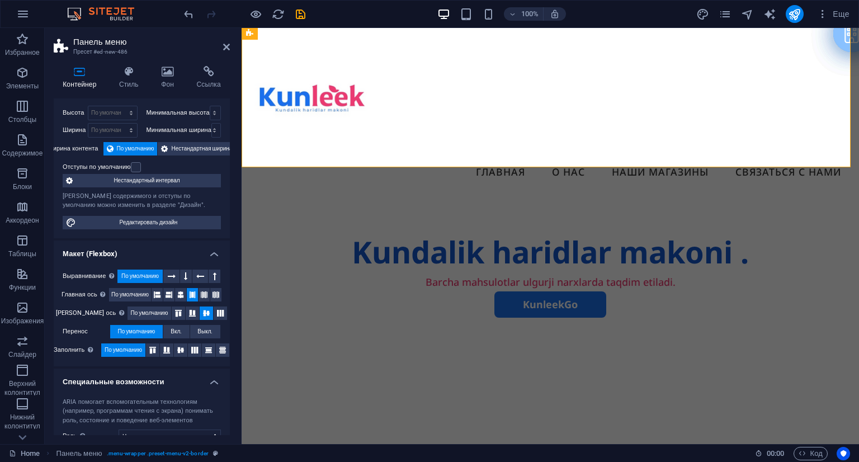
scroll to position [0, 0]
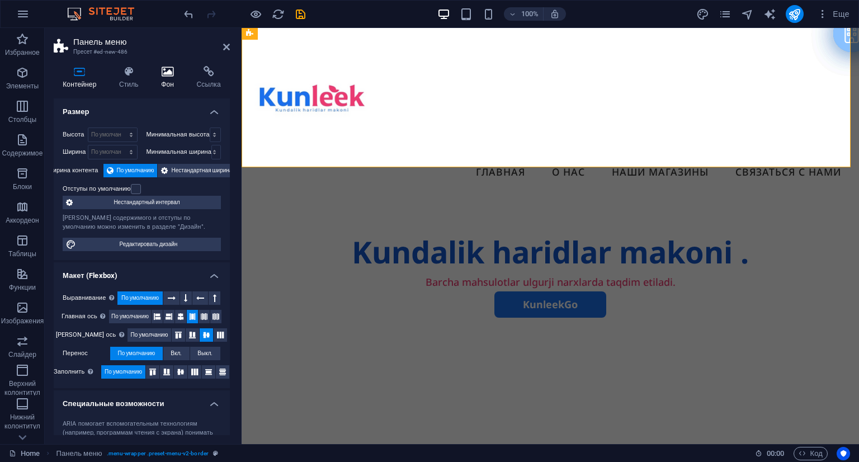
click at [162, 72] on icon at bounding box center [167, 71] width 31 height 11
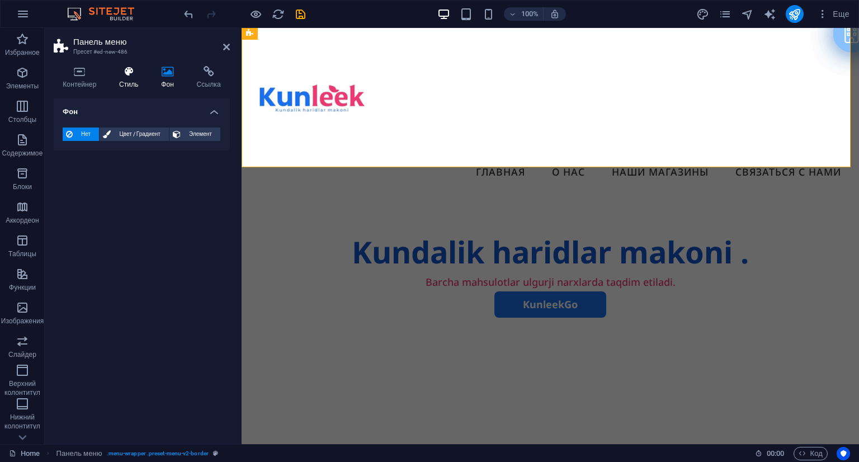
click at [116, 66] on icon at bounding box center [128, 71] width 37 height 11
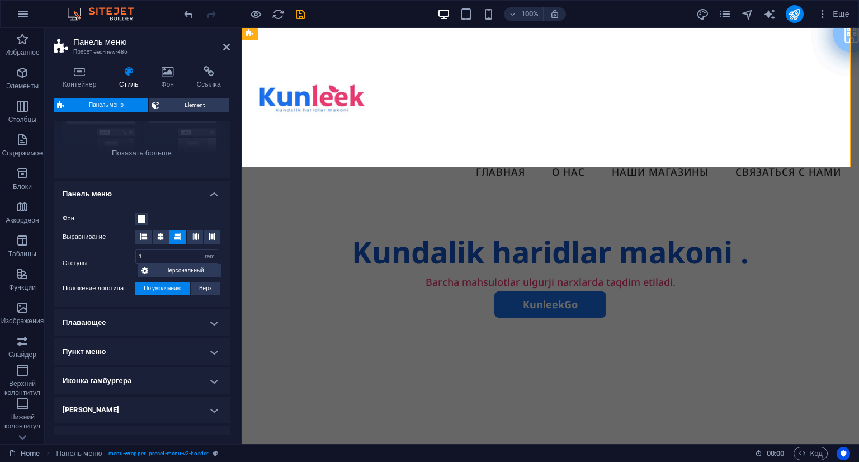
scroll to position [132, 0]
click at [163, 325] on h4 "Плавающее" at bounding box center [142, 321] width 176 height 27
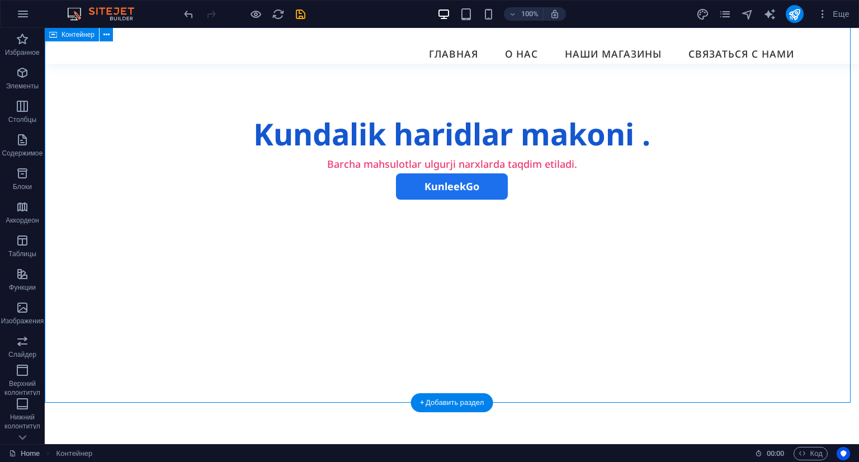
scroll to position [0, 0]
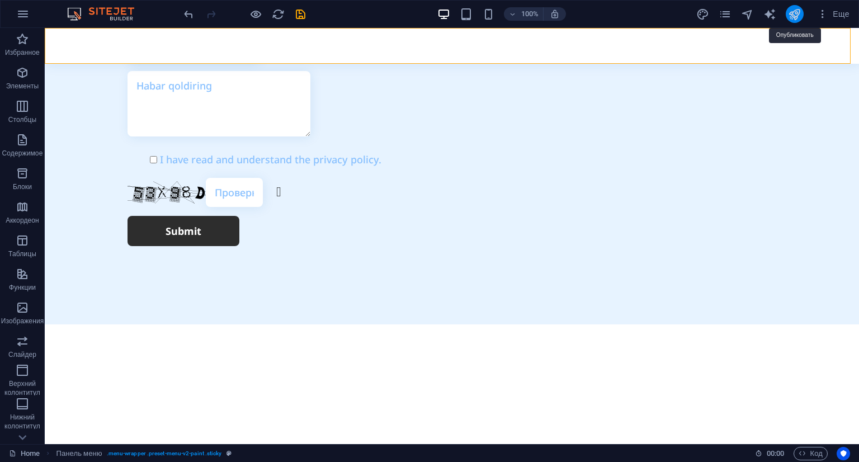
click at [790, 19] on icon "publish" at bounding box center [794, 14] width 13 height 13
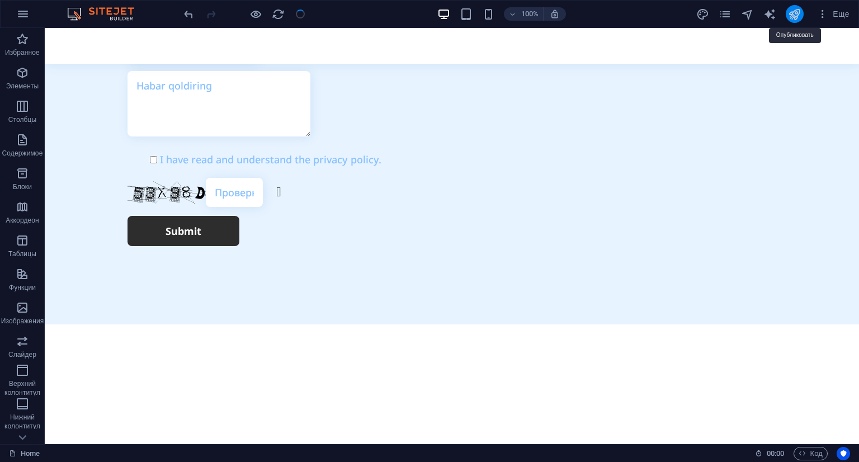
click at [790, 19] on icon "publish" at bounding box center [794, 14] width 13 height 13
checkbox input "false"
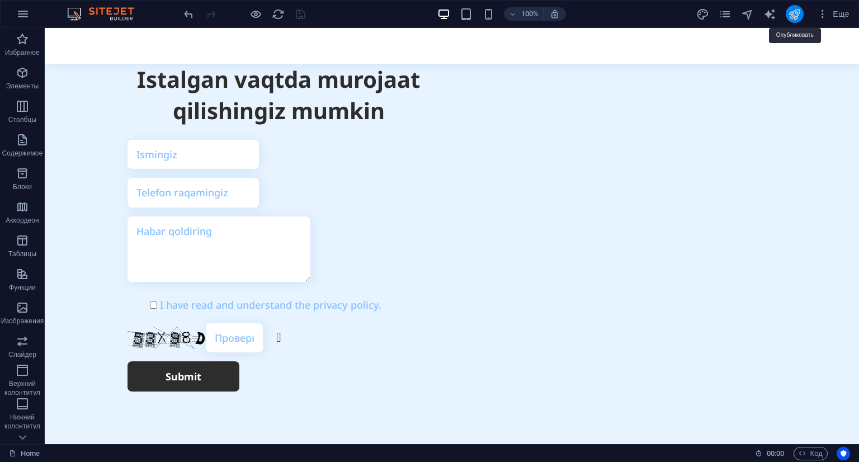
scroll to position [3903, 0]
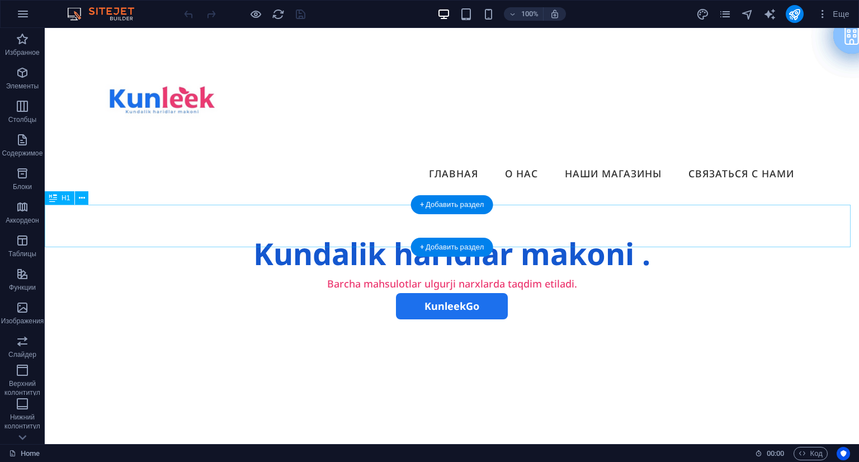
click at [638, 233] on div "Kundalik haridlar makoni ." at bounding box center [452, 254] width 814 height 42
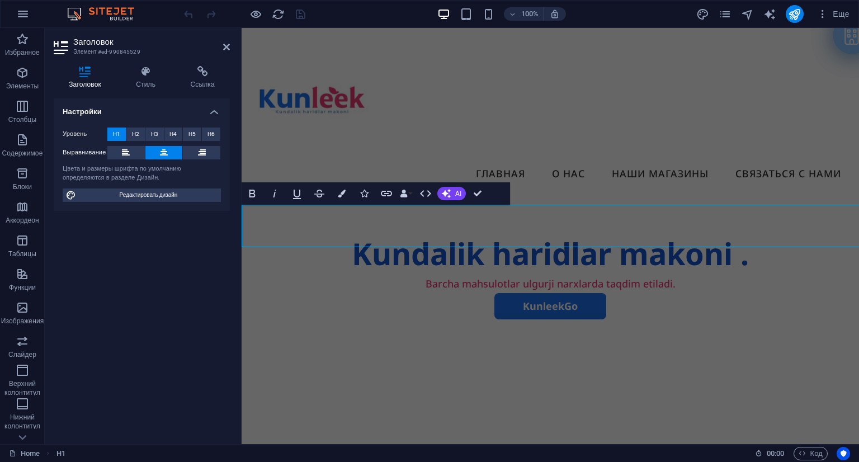
click at [638, 233] on span "Kundalik haridlar makoni ." at bounding box center [550, 253] width 397 height 41
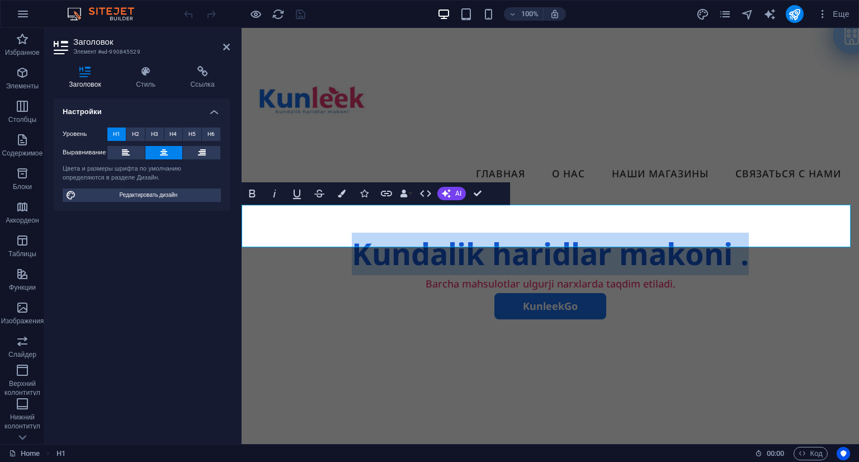
click at [789, 233] on h1 "Kundalik haridlar makoni ." at bounding box center [550, 254] width 617 height 42
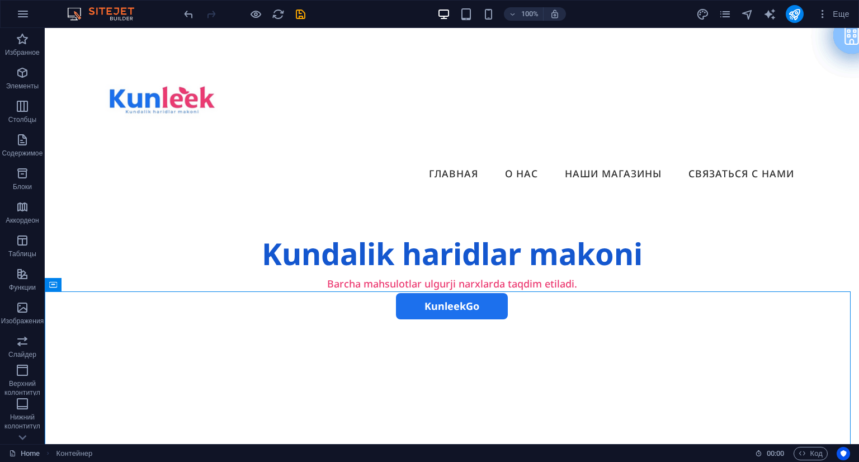
drag, startPoint x: 858, startPoint y: 89, endPoint x: 901, endPoint y: 55, distance: 55.4
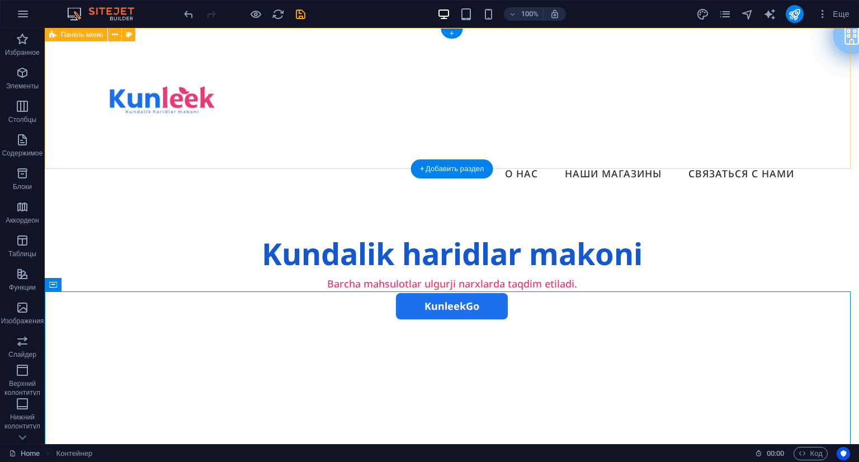
click at [815, 83] on div "Menu Главная О нас Наши магазины Связаться с нами" at bounding box center [452, 112] width 814 height 169
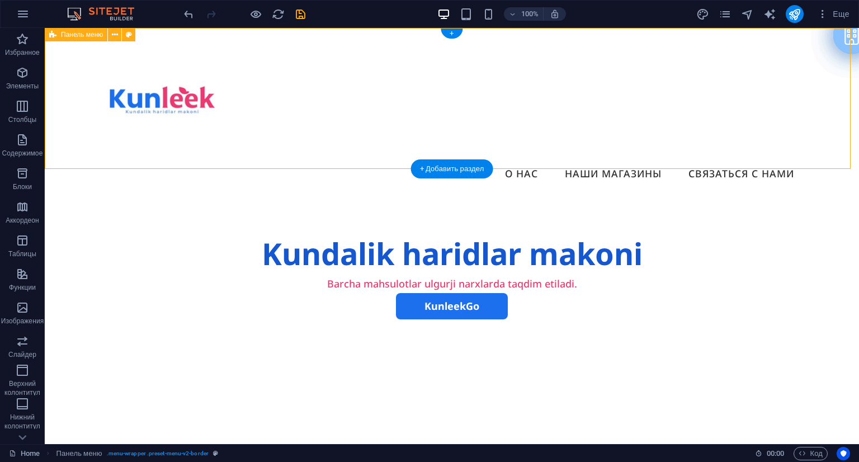
click at [815, 83] on div "Menu Главная О нас Наши магазины Связаться с нами" at bounding box center [452, 112] width 814 height 169
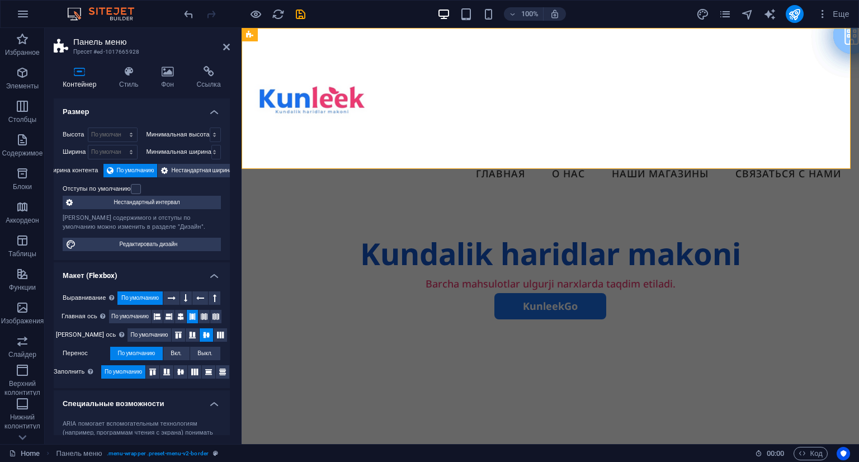
click at [175, 220] on div "[PERSON_NAME] содержимого и отступы по умолчанию можно изменить в разделе "Диза…" at bounding box center [142, 223] width 158 height 18
click at [130, 82] on h4 "Стиль" at bounding box center [131, 77] width 42 height 23
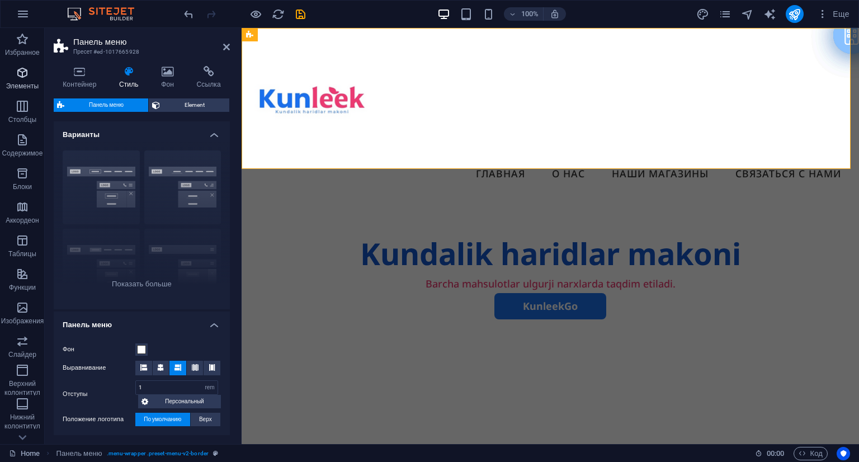
click at [20, 83] on p "Элементы" at bounding box center [22, 86] width 32 height 9
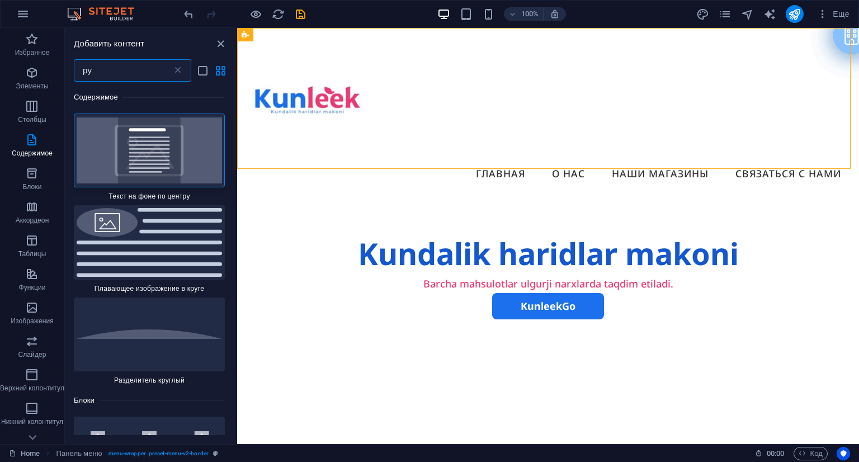
type input "р"
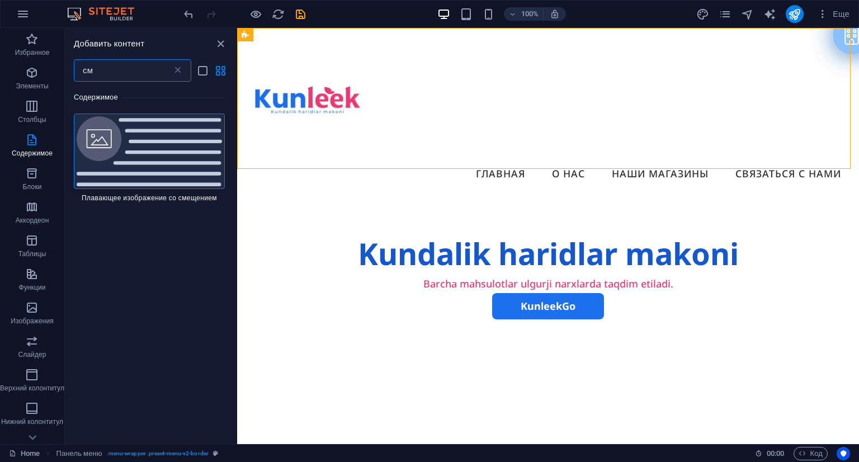
type input "с"
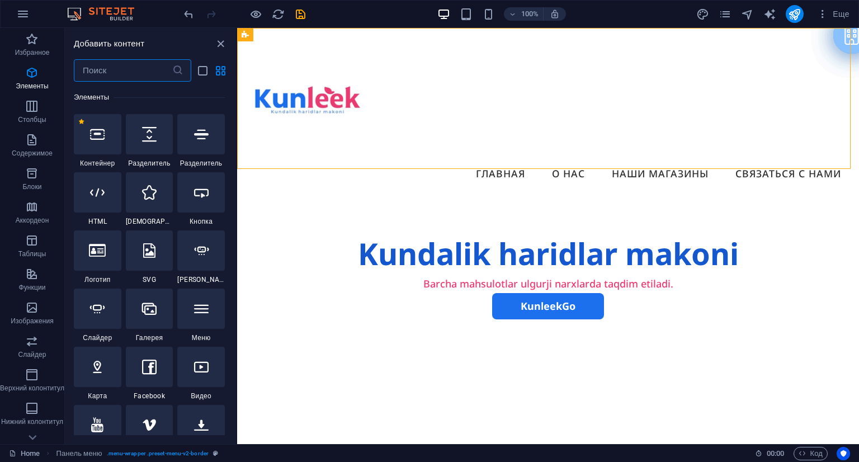
scroll to position [272, 0]
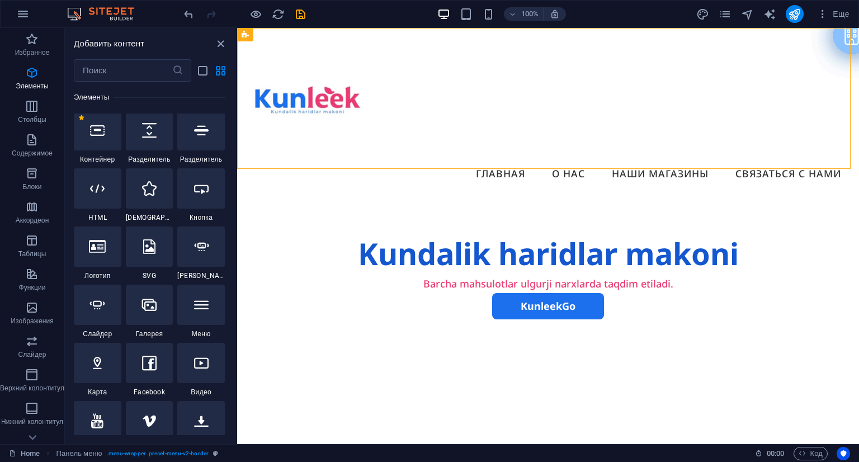
click at [173, 321] on div at bounding box center [150, 305] width 48 height 40
select select "4"
select select "%"
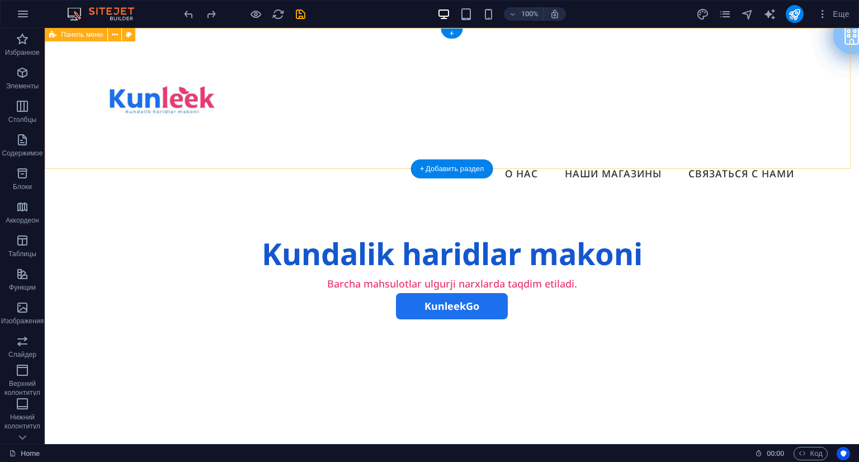
click at [792, 63] on div "Menu Главная О нас Наши магазины Связаться с нами" at bounding box center [452, 112] width 814 height 169
click at [808, 72] on div "Menu Главная О нас Наши магазины Связаться с нами" at bounding box center [452, 112] width 814 height 169
select select "rem"
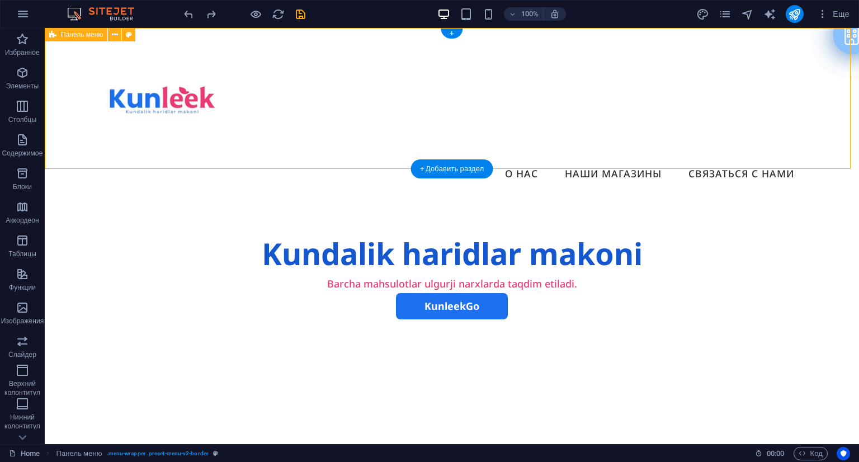
select select "preset-menu-v2-border"
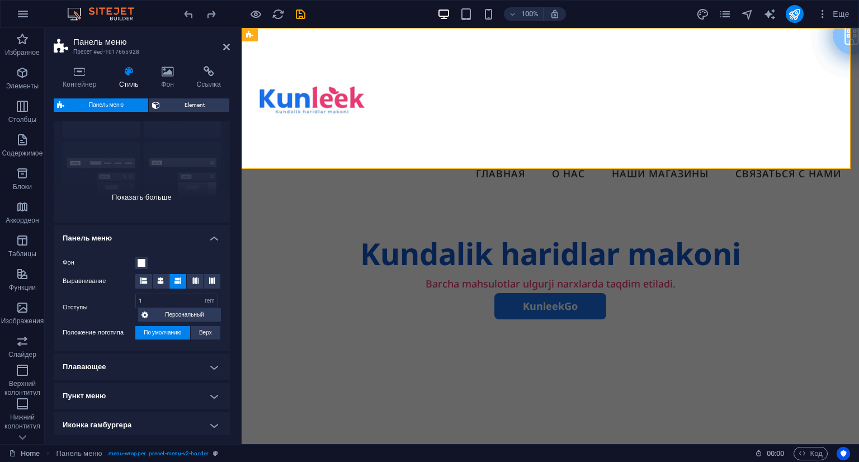
scroll to position [87, 0]
click at [139, 193] on div "Граница По центру По умолчанию Фиксированный [PERSON_NAME] Широкий XXL" at bounding box center [142, 138] width 176 height 168
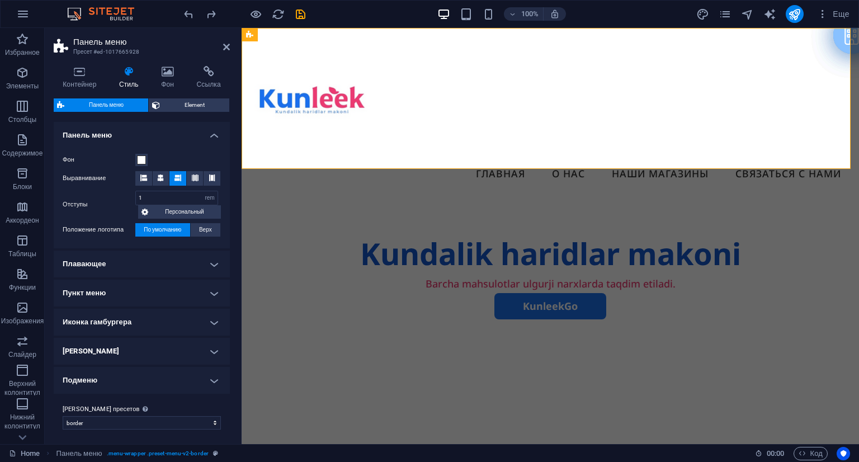
scroll to position [351, 0]
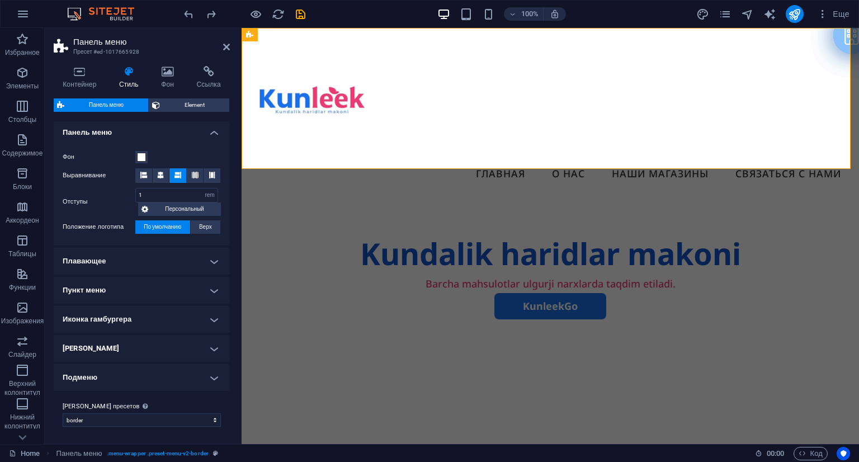
click at [162, 291] on h4 "Пункт меню" at bounding box center [142, 290] width 176 height 27
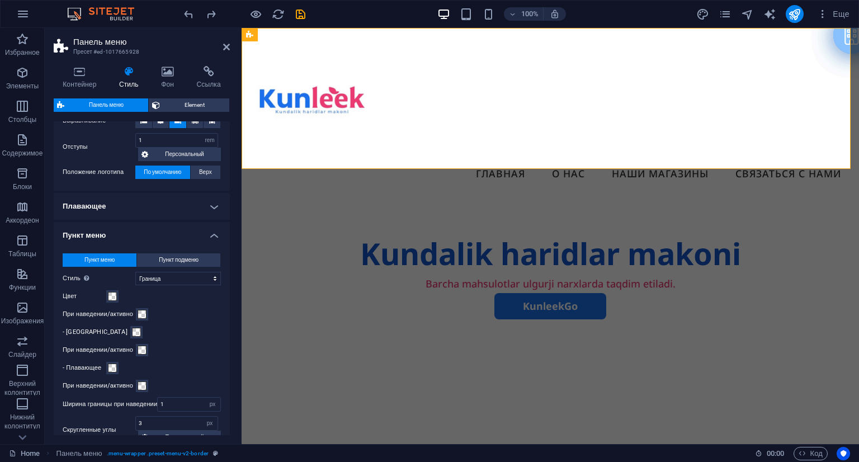
scroll to position [386, 0]
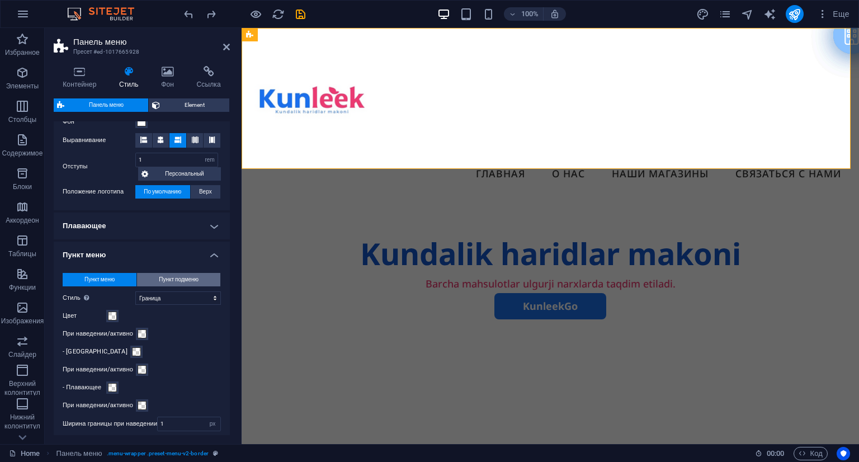
click at [169, 275] on span "Пункт подменю" at bounding box center [179, 279] width 40 height 13
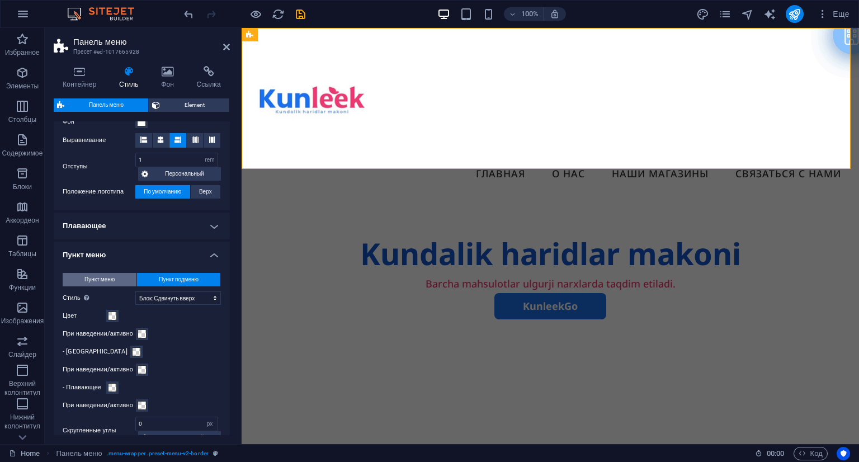
select select
click at [130, 278] on button "Пункт меню" at bounding box center [100, 279] width 74 height 13
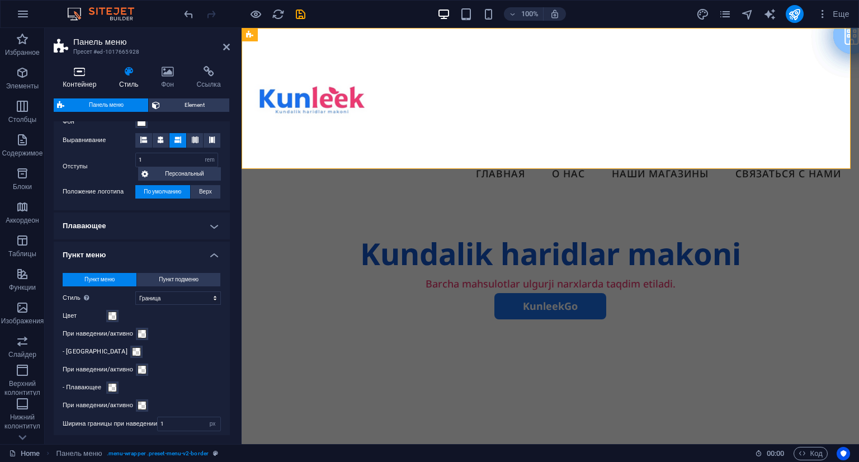
click at [69, 72] on icon at bounding box center [80, 71] width 52 height 11
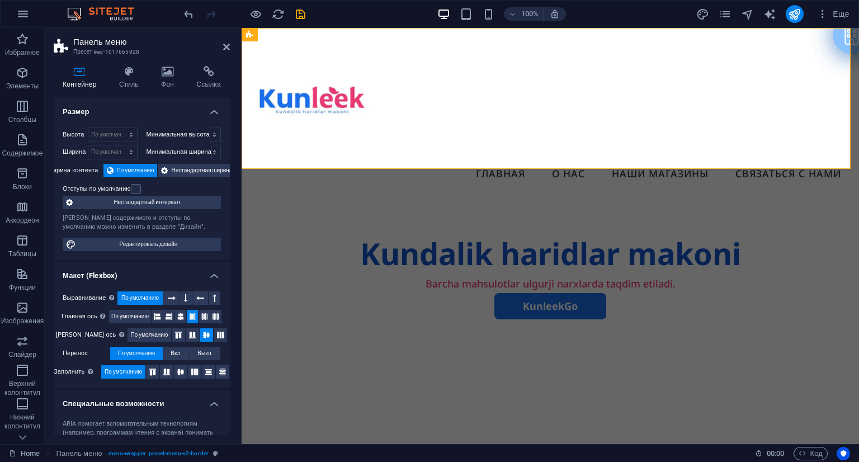
scroll to position [110, 0]
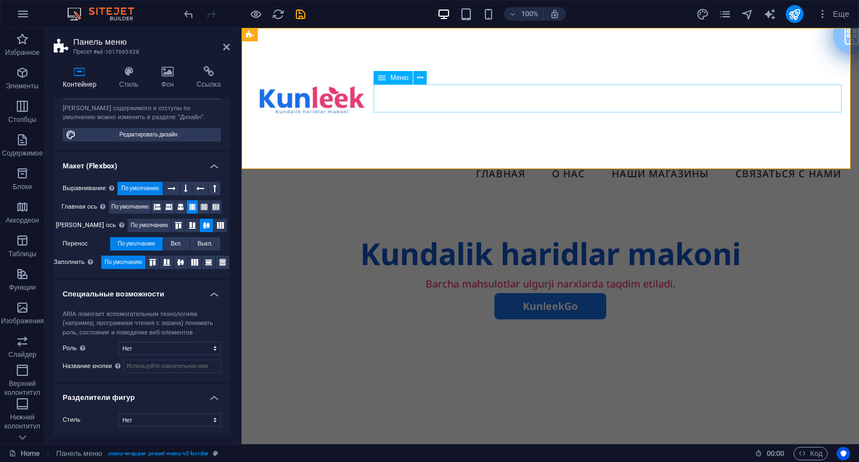
click at [490, 160] on nav "Главная О нас Наши магазины Связаться с нами" at bounding box center [549, 174] width 599 height 28
select select
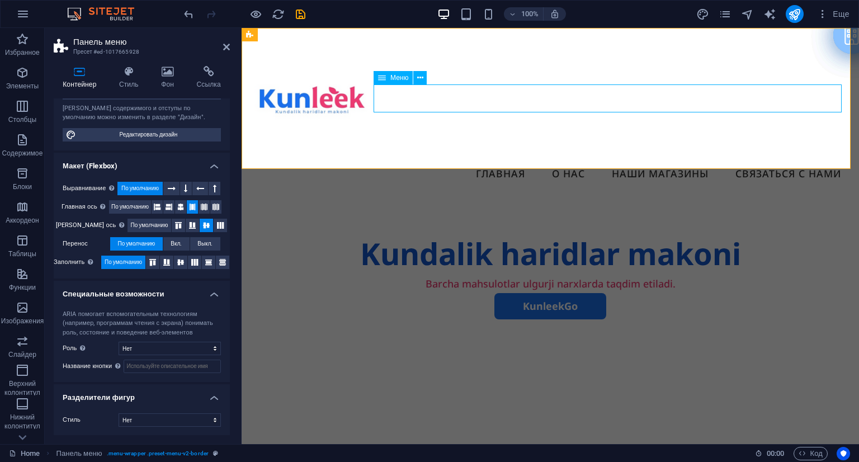
select select
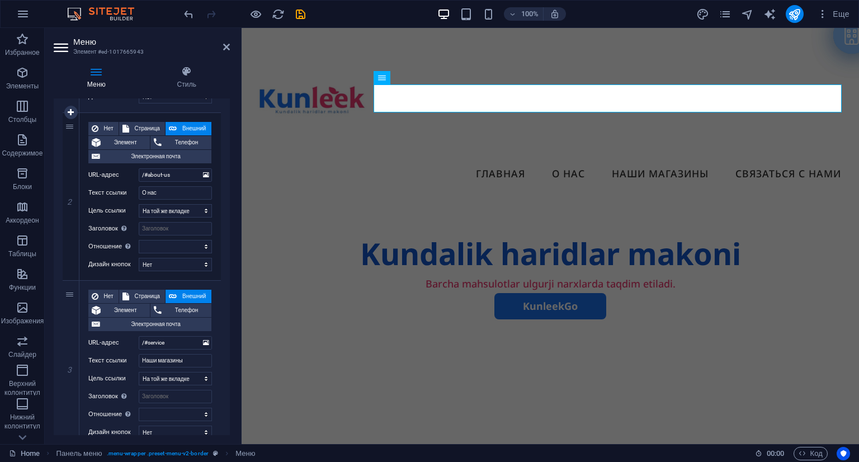
scroll to position [479, 0]
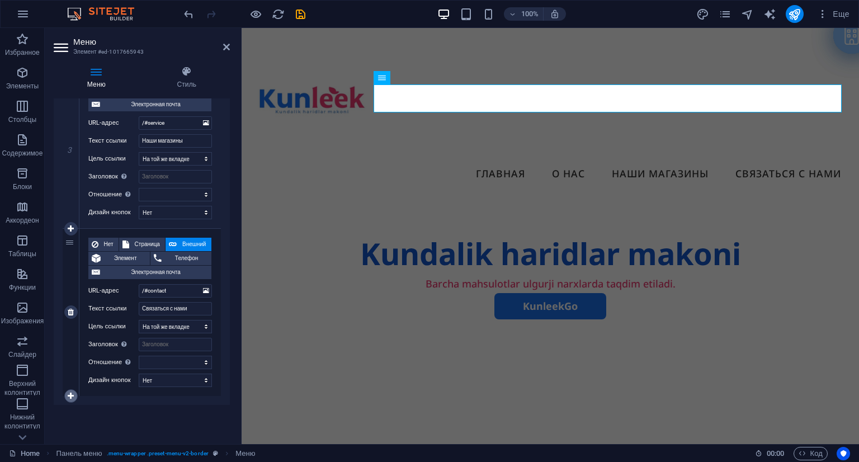
click at [70, 394] on icon at bounding box center [71, 396] width 6 height 8
select select
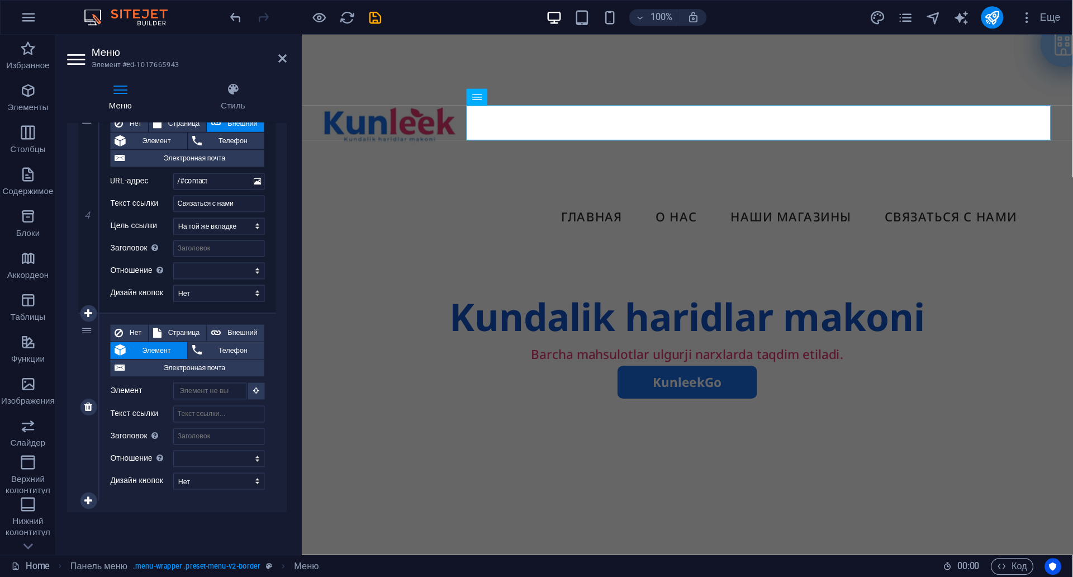
scroll to position [629, 0]
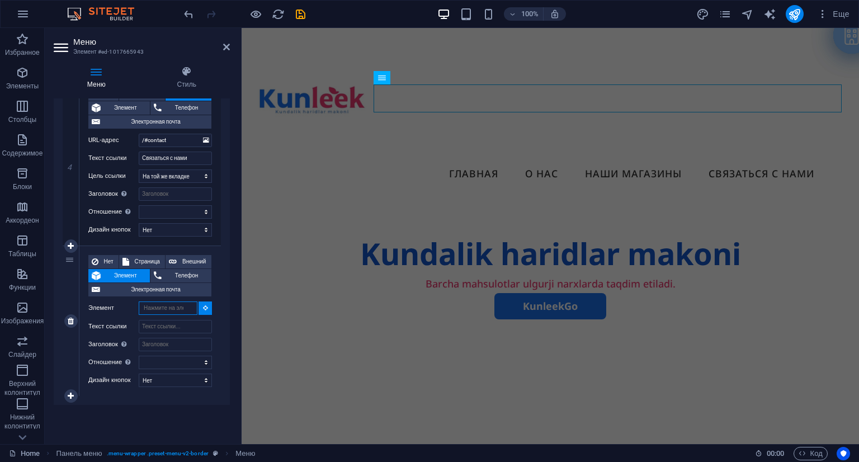
click at [148, 309] on input "Элемент" at bounding box center [168, 307] width 59 height 13
click at [151, 306] on input "RU/UZ" at bounding box center [168, 307] width 59 height 13
click at [157, 310] on input "RU /UZ" at bounding box center [168, 307] width 59 height 13
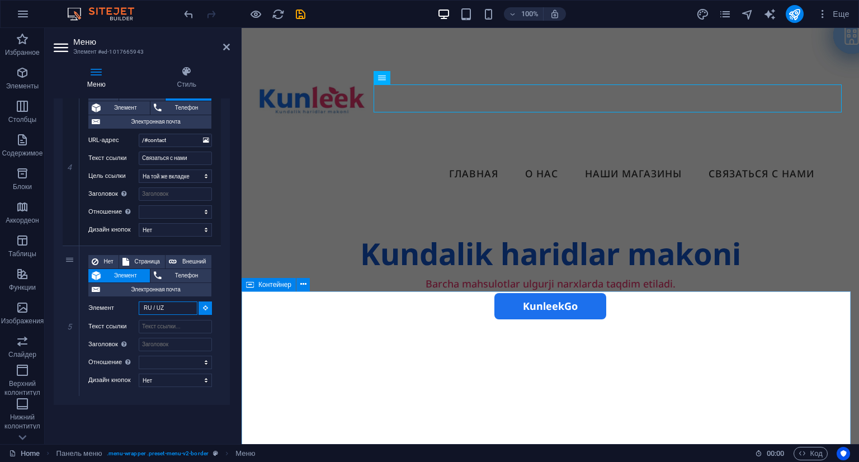
type input "RU / UZ"
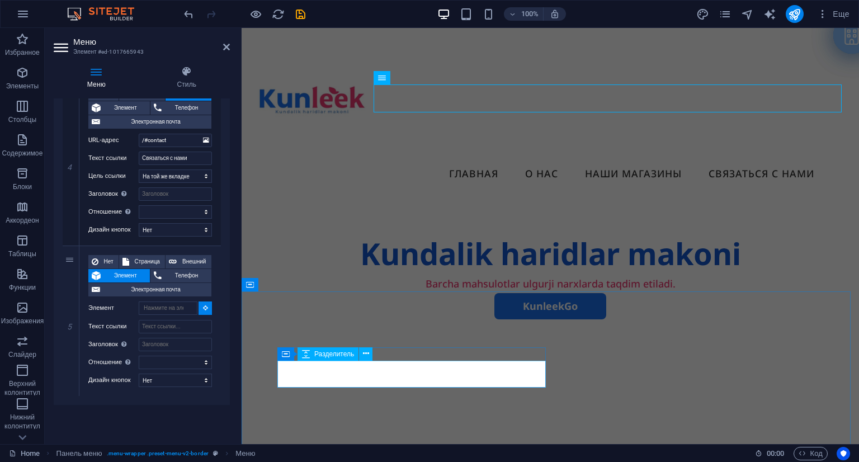
click at [309, 389] on div at bounding box center [550, 402] width 546 height 27
select select
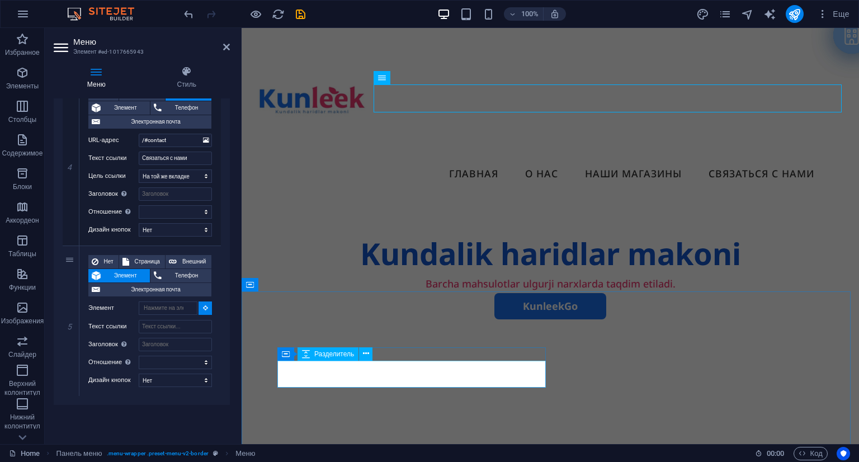
type input "#ed-990845538"
select select
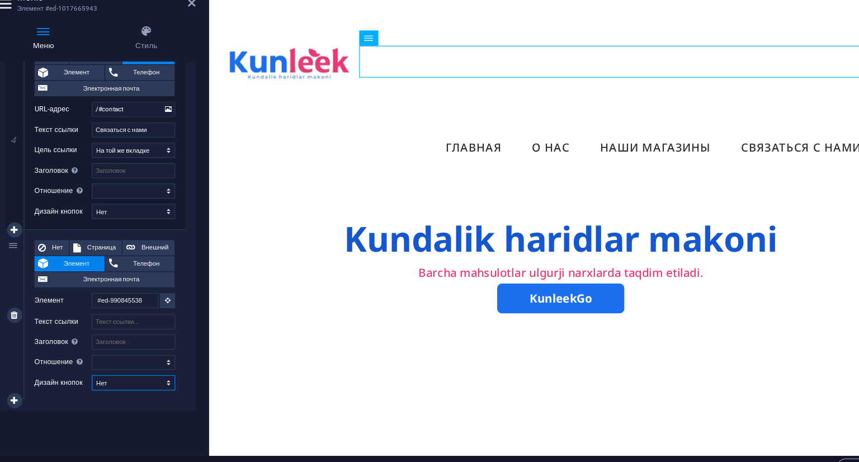
click at [197, 380] on select "[PERSON_NAME] умолчанию Первичная Вторичная" at bounding box center [175, 379] width 73 height 13
select select "default"
click at [139, 373] on select "[PERSON_NAME] умолчанию Первичная Вторичная" at bounding box center [175, 379] width 73 height 13
select select
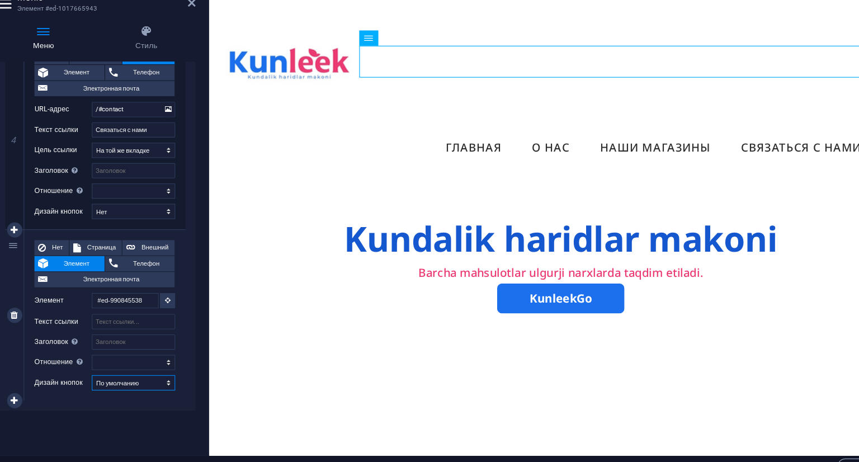
select select
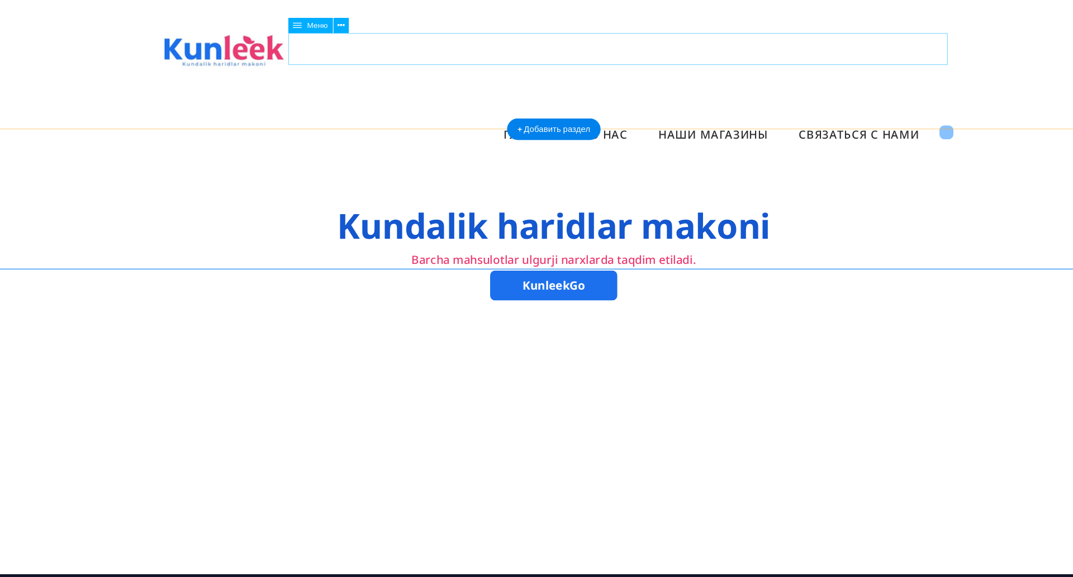
click at [820, 101] on nav "Главная О нас Наши магазины Связаться с нами" at bounding box center [483, 115] width 702 height 28
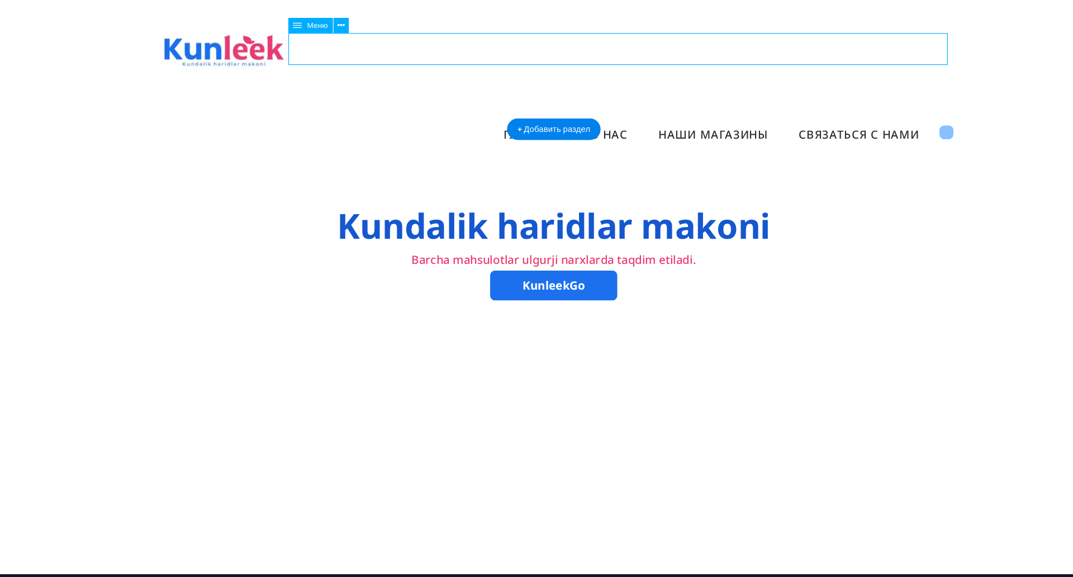
click at [820, 101] on nav "Главная О нас Наши магазины Связаться с нами" at bounding box center [483, 115] width 702 height 28
select select
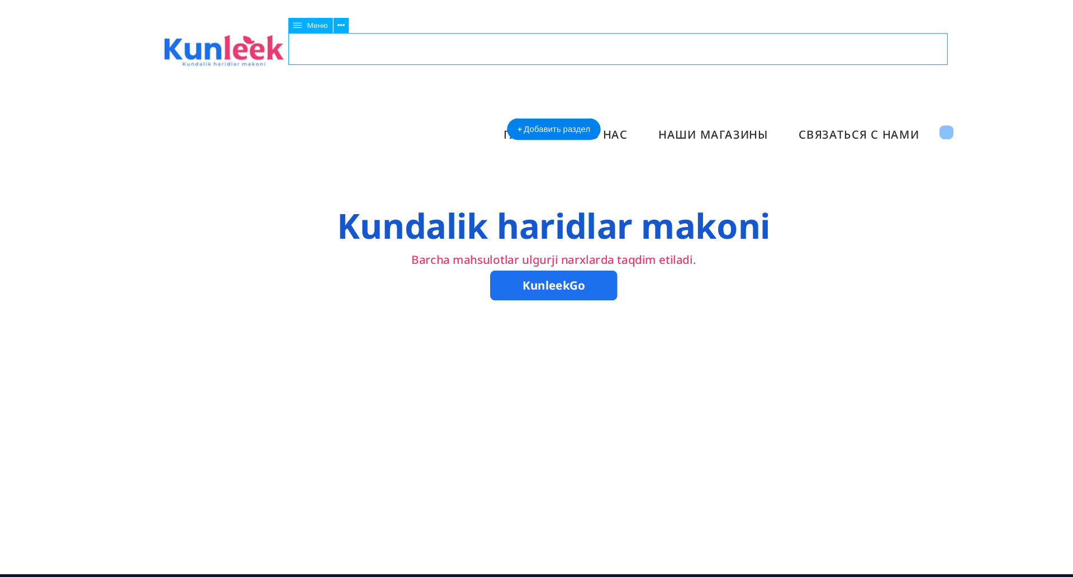
select select "default"
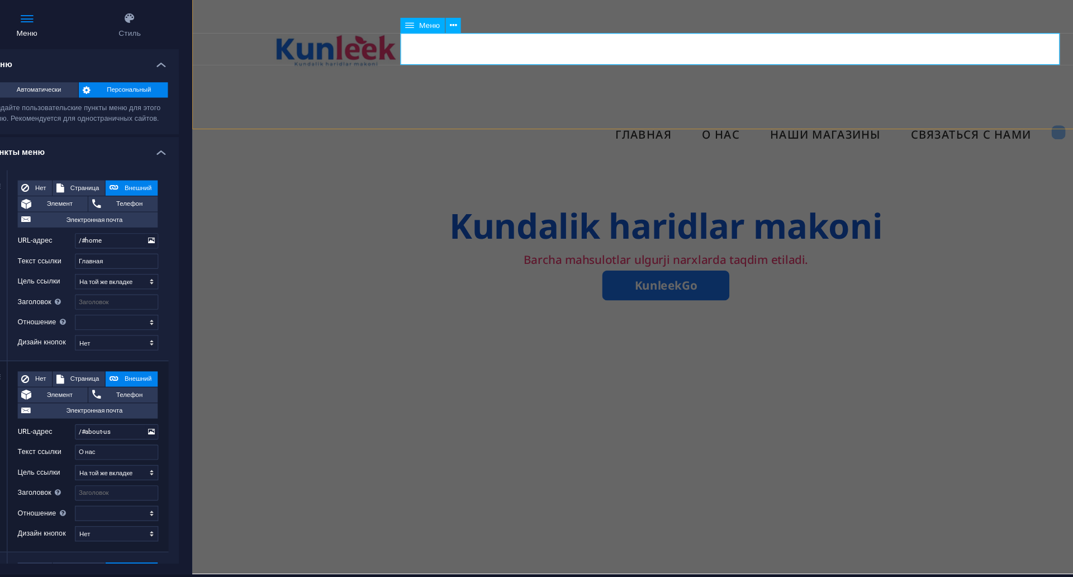
click at [858, 101] on nav "Главная О нас Наши магазины Связаться с нами" at bounding box center [608, 115] width 702 height 28
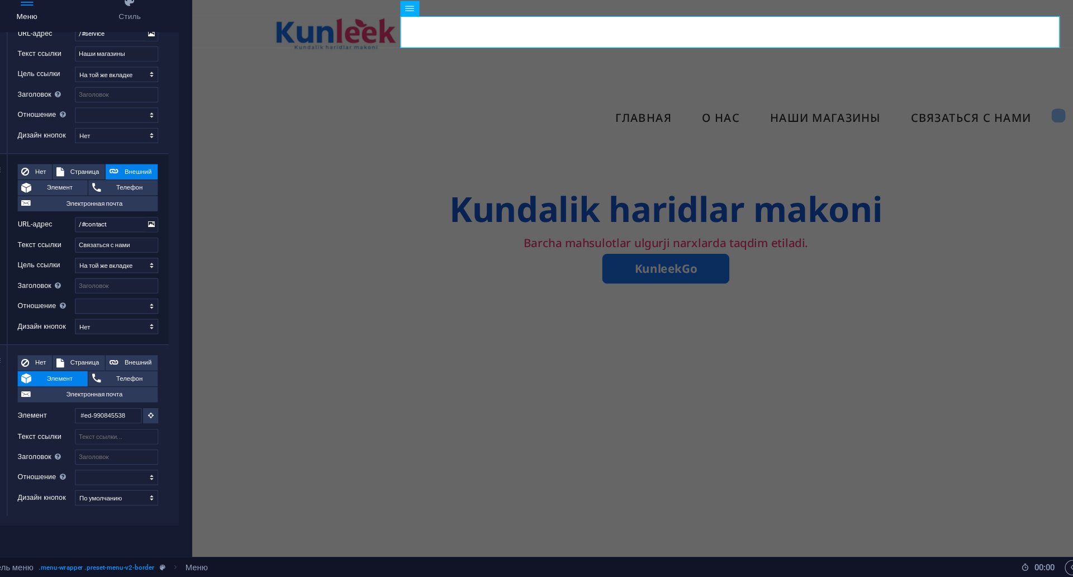
scroll to position [515, 0]
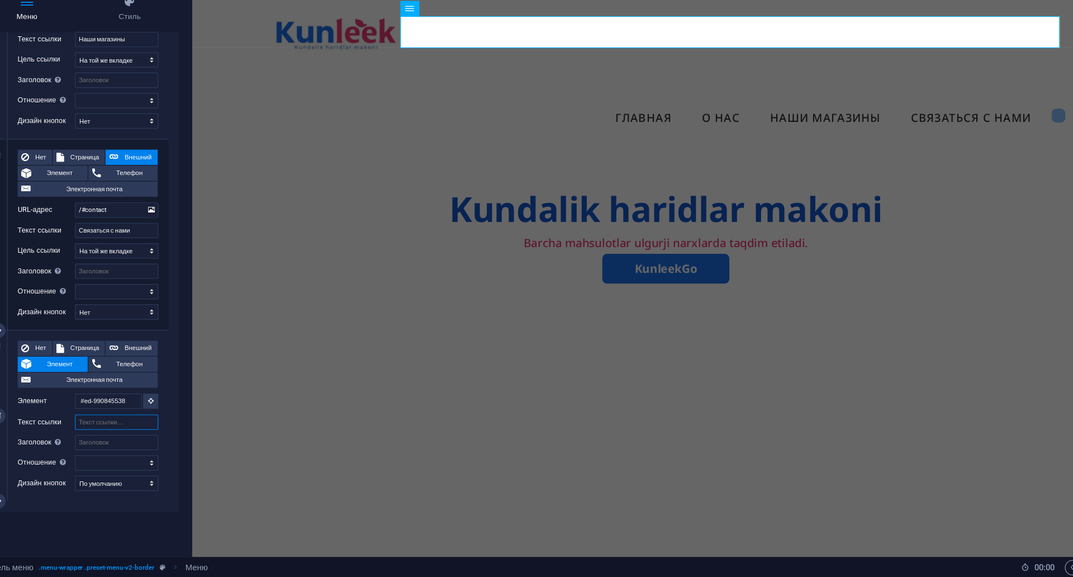
click at [155, 443] on input "Текст ссылки" at bounding box center [175, 440] width 73 height 13
type input "RU"
select select
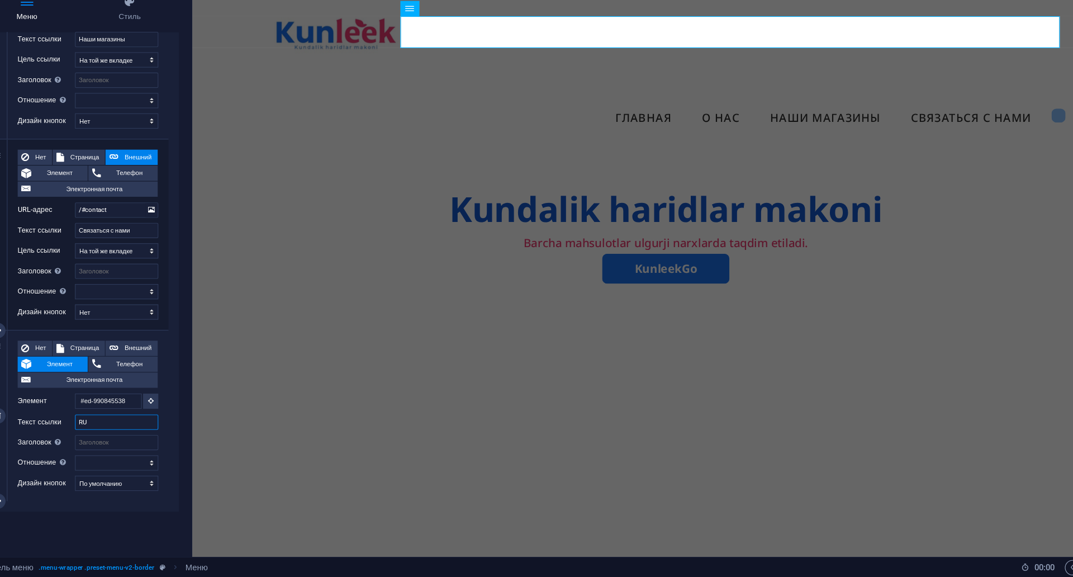
select select
type input "RU /"
select select
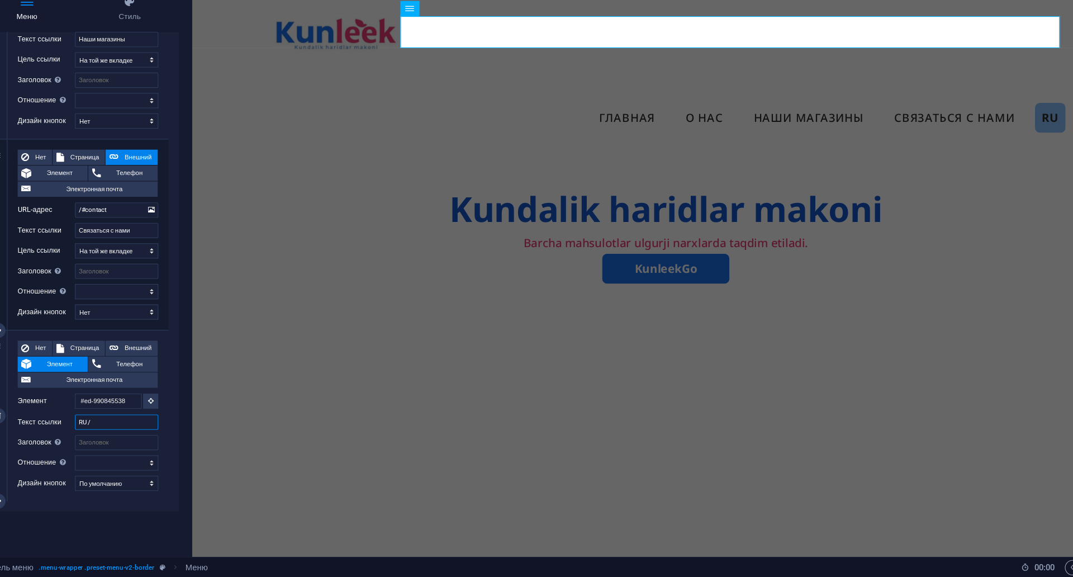
select select
type input "RU / UZ"
select select
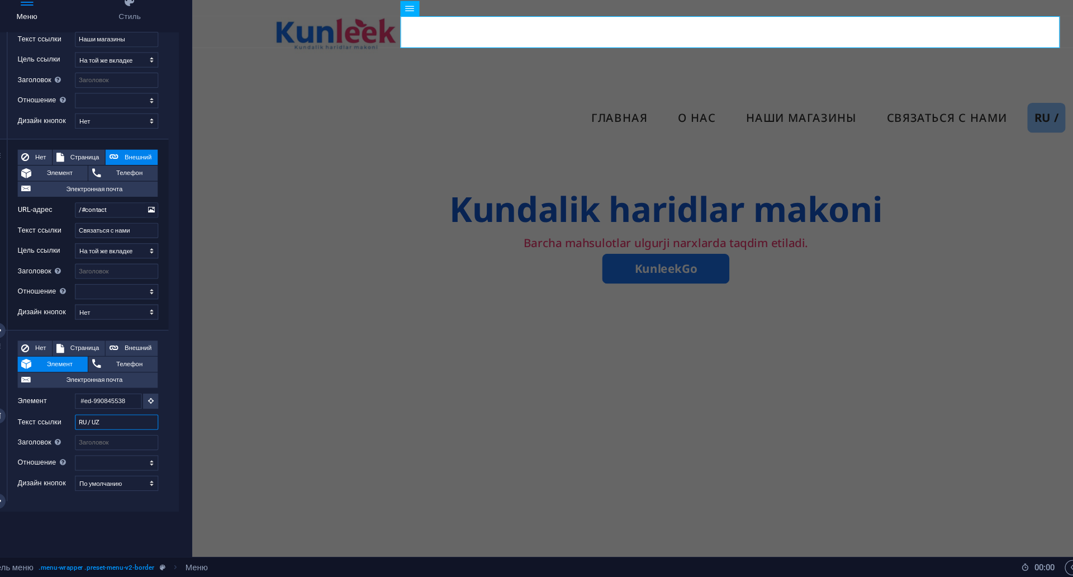
select select
type input "RU / UZ"
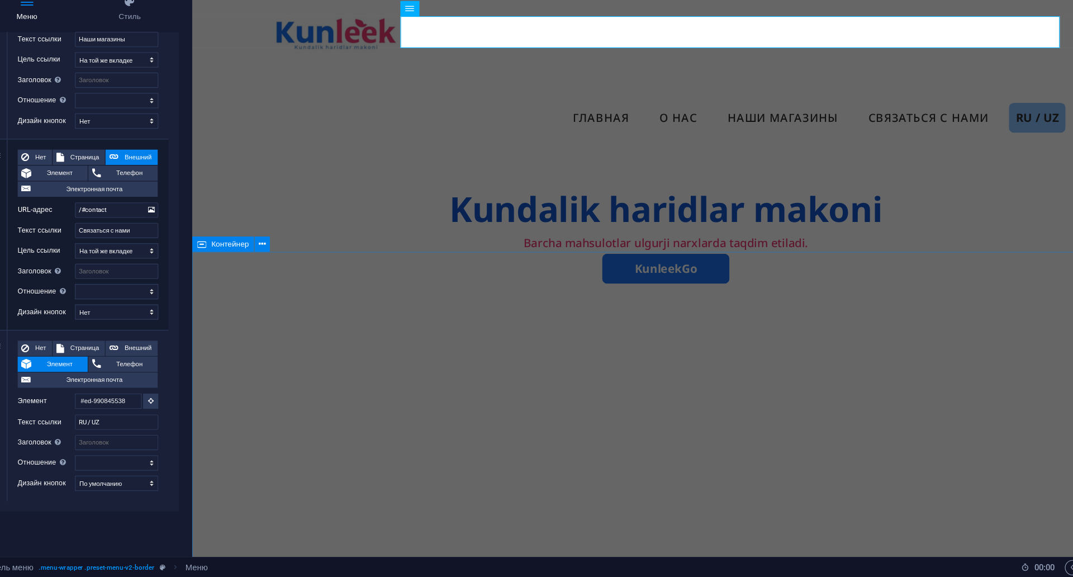
click at [217, 411] on div at bounding box center [608, 458] width 832 height 430
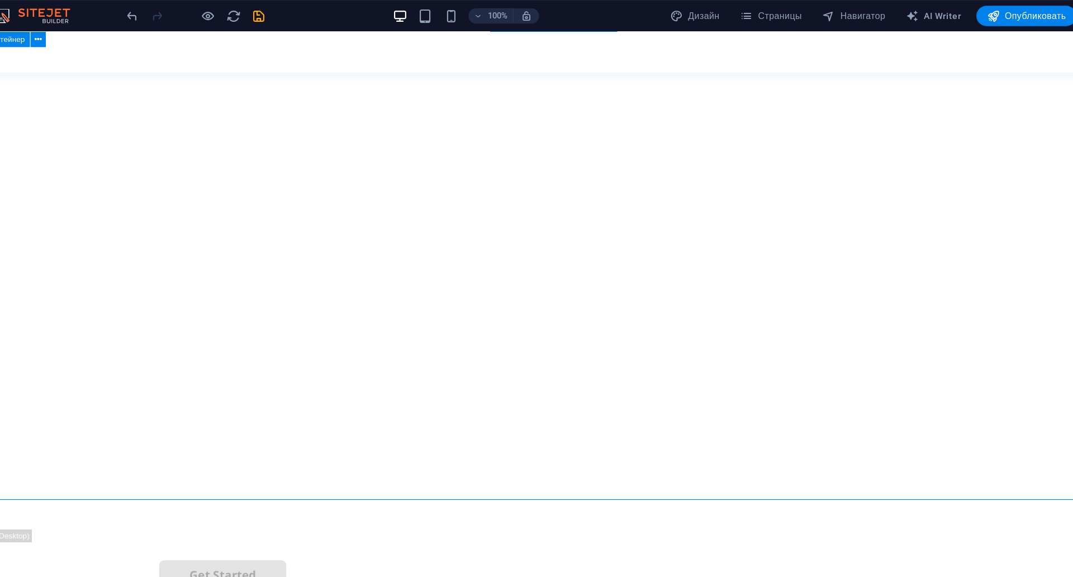
scroll to position [0, 0]
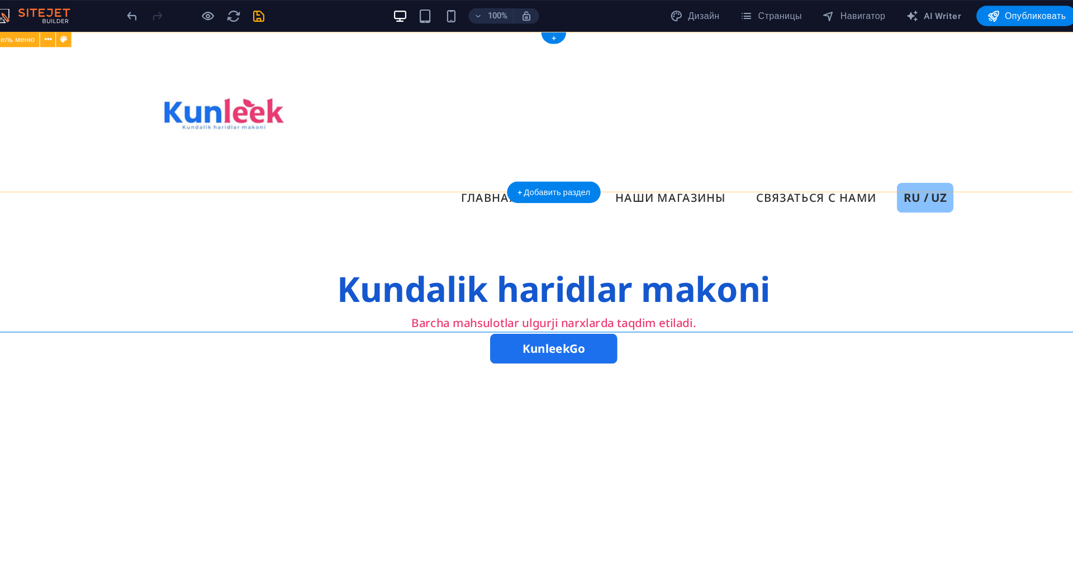
click at [81, 106] on div "Menu Главная О нас Наши магазины Связаться с нами RU / UZ" at bounding box center [483, 115] width 1029 height 169
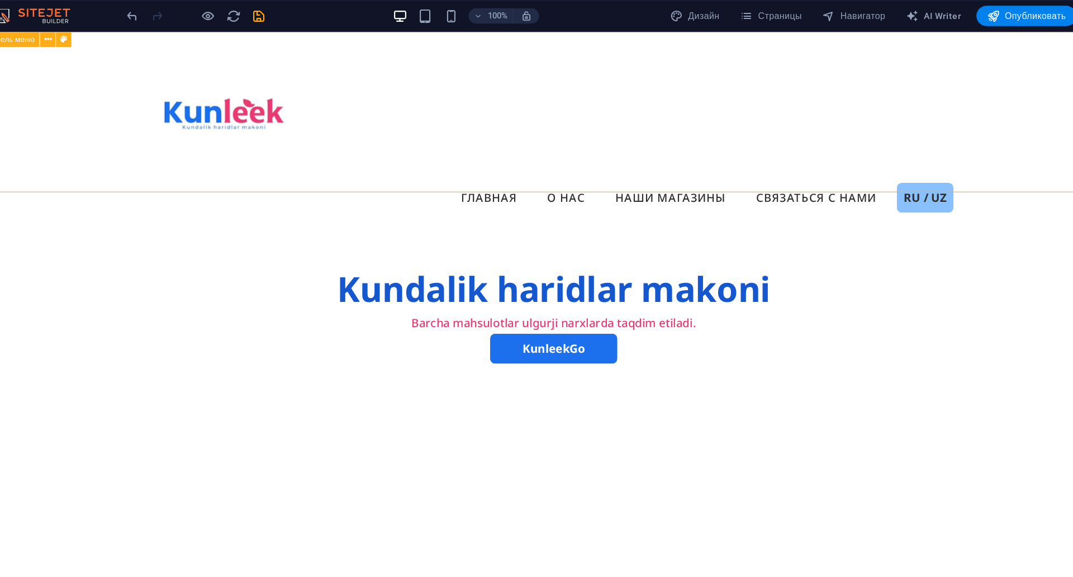
click at [103, 34] on div "Панель меню" at bounding box center [76, 34] width 63 height 13
click at [116, 37] on icon at bounding box center [115, 35] width 6 height 12
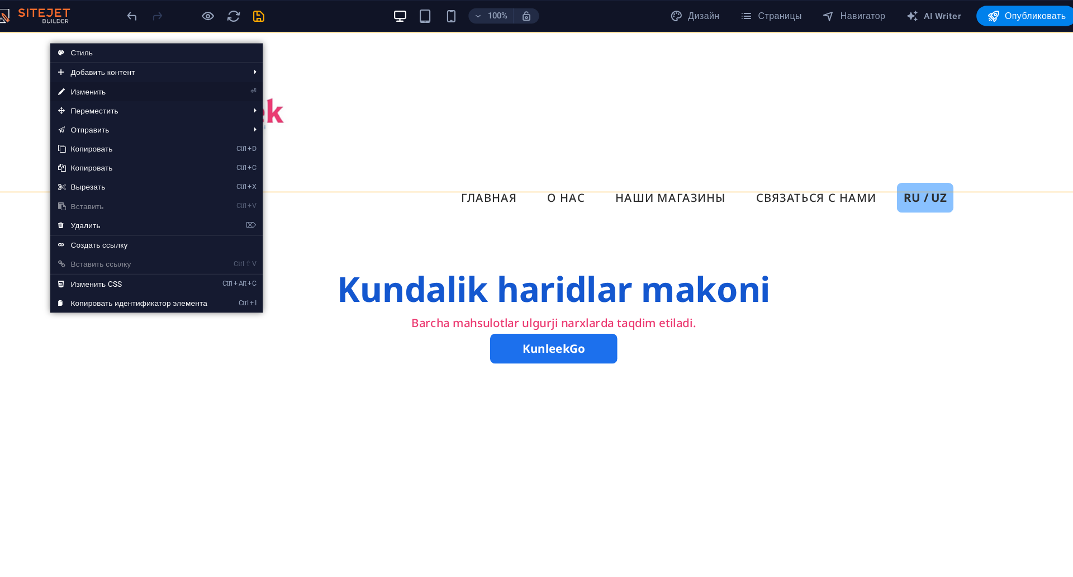
click at [151, 83] on link "⏎ Изменить" at bounding box center [189, 80] width 145 height 17
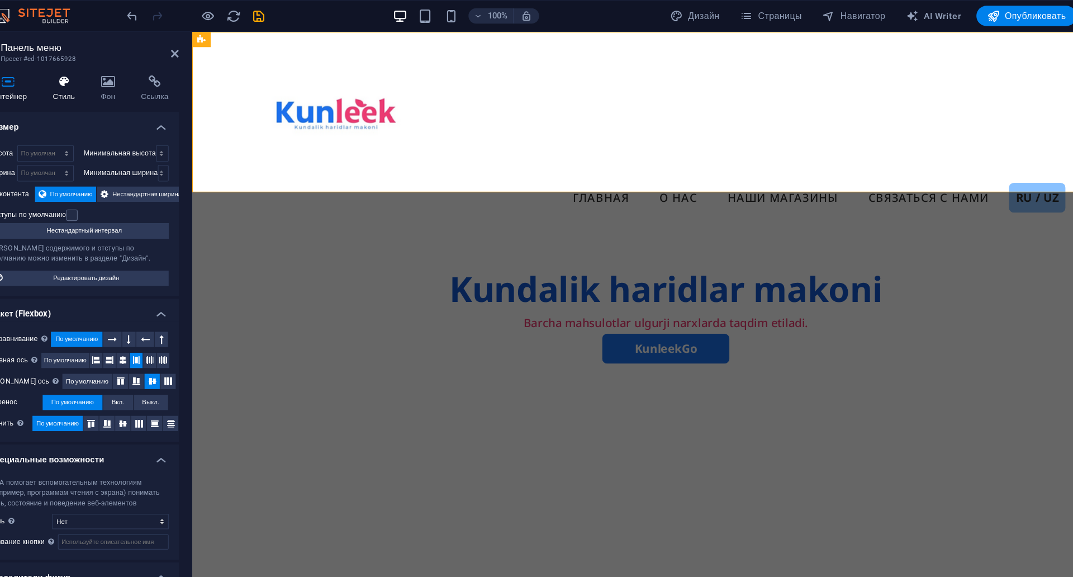
click at [116, 77] on h4 "Стиль" at bounding box center [131, 77] width 42 height 23
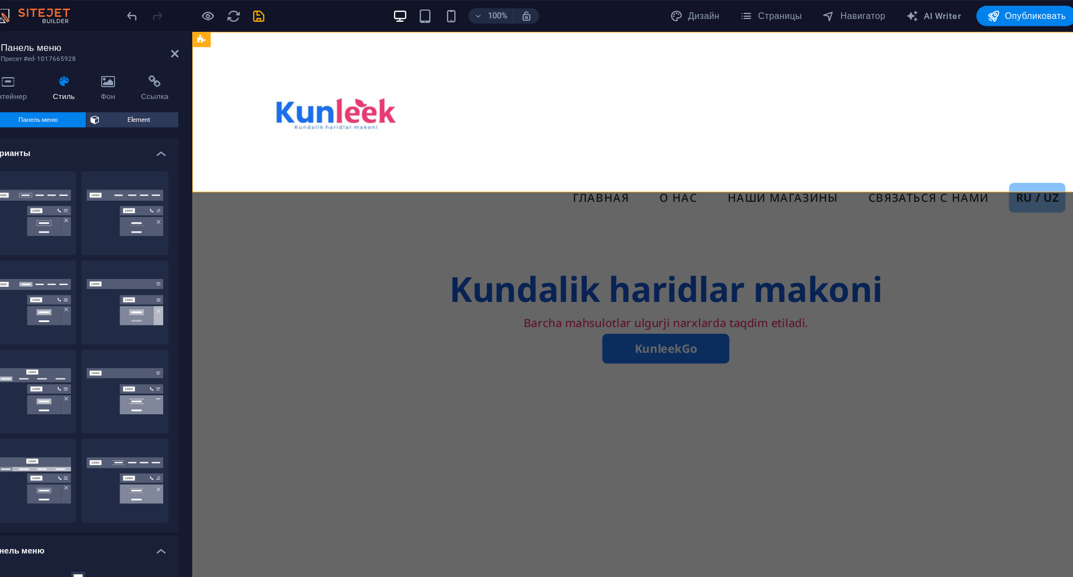
click at [116, 77] on h4 "Стиль" at bounding box center [131, 77] width 42 height 23
click at [168, 80] on h4 "Фон" at bounding box center [169, 77] width 35 height 23
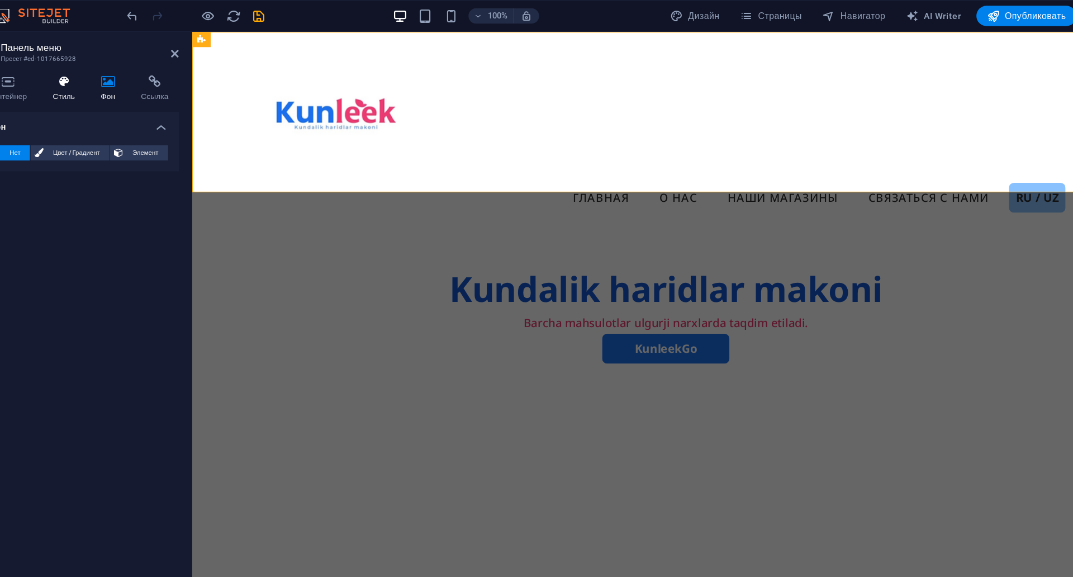
click at [136, 84] on h4 "Стиль" at bounding box center [131, 77] width 42 height 23
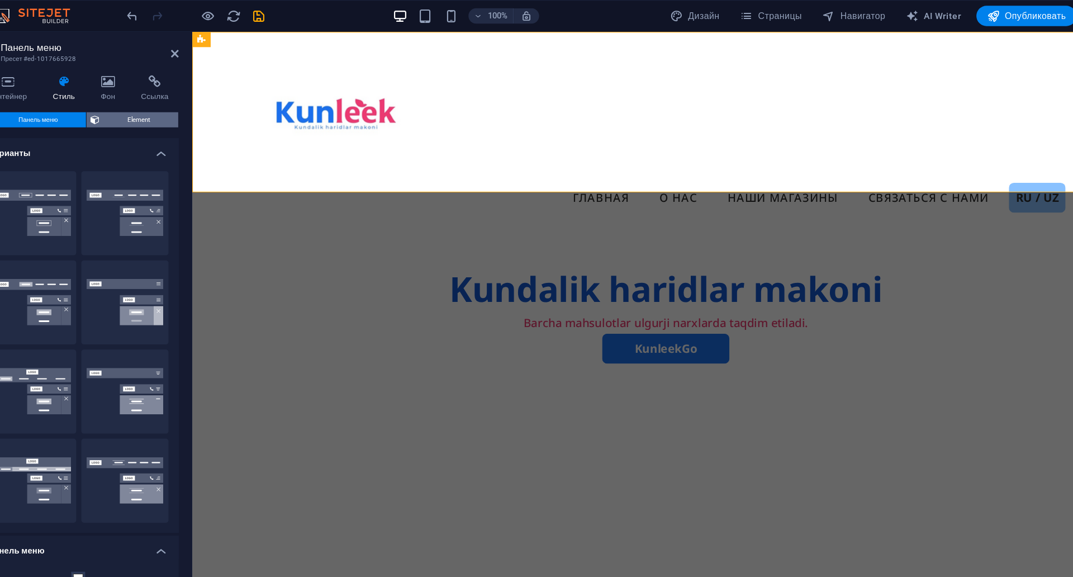
click at [172, 106] on span "Element" at bounding box center [194, 104] width 63 height 13
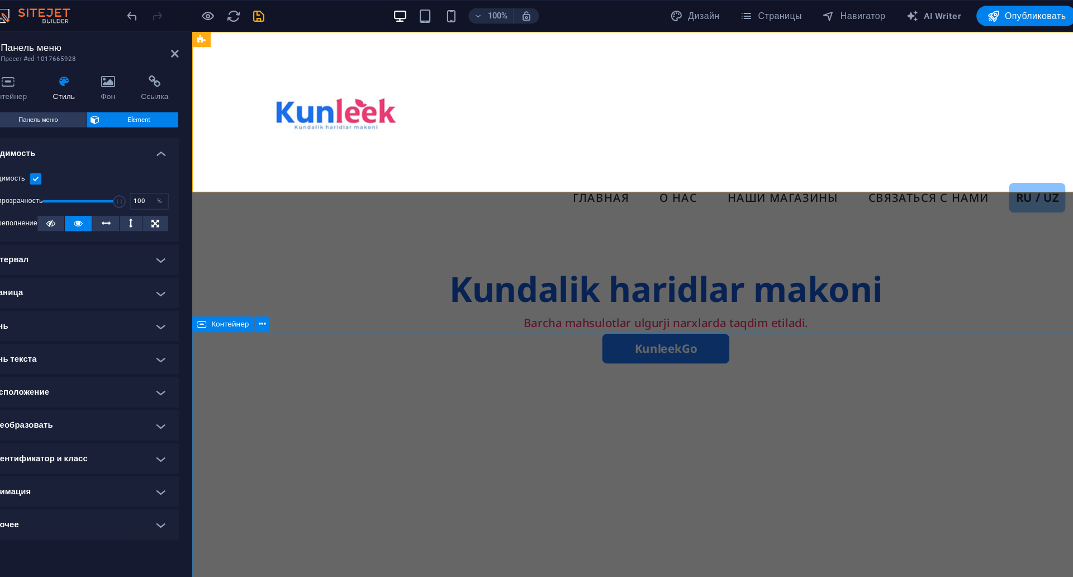
click at [309, 424] on div at bounding box center [608, 538] width 832 height 430
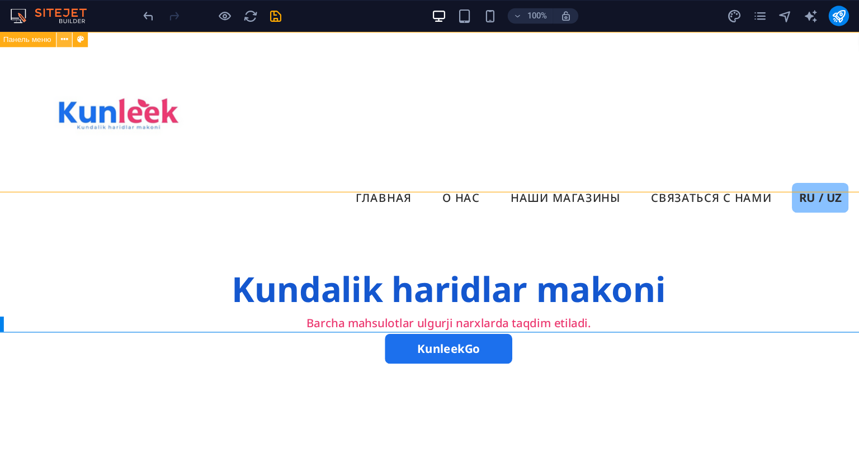
click at [115, 36] on icon at bounding box center [115, 35] width 6 height 12
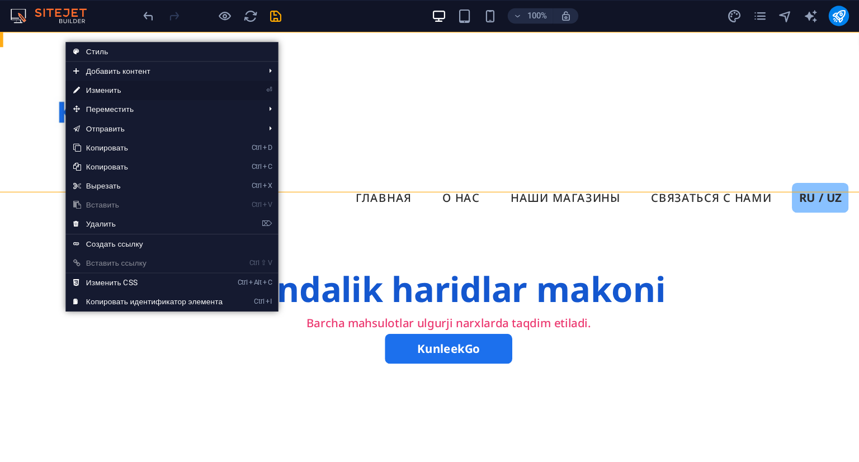
click at [148, 77] on link "⏎ Изменить" at bounding box center [188, 79] width 145 height 17
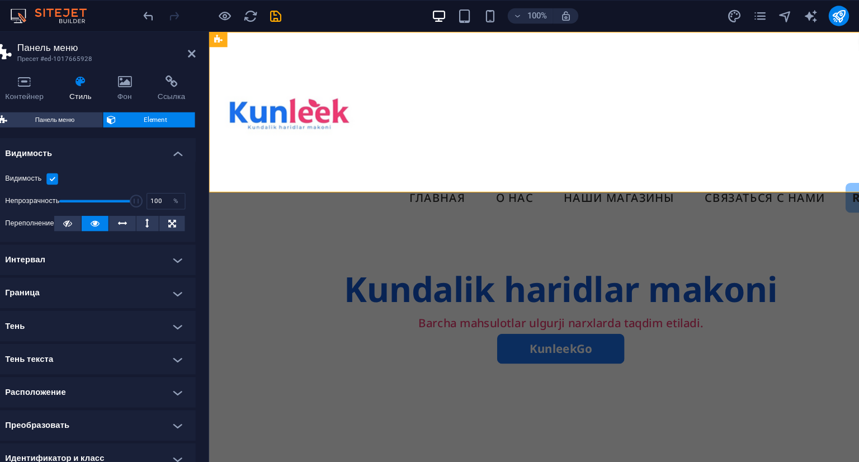
scroll to position [2, 0]
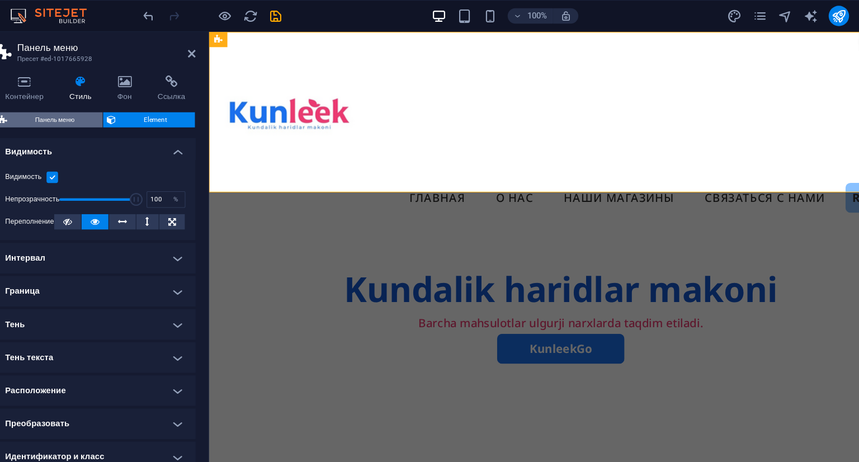
click at [87, 108] on span "Панель меню" at bounding box center [106, 104] width 77 height 13
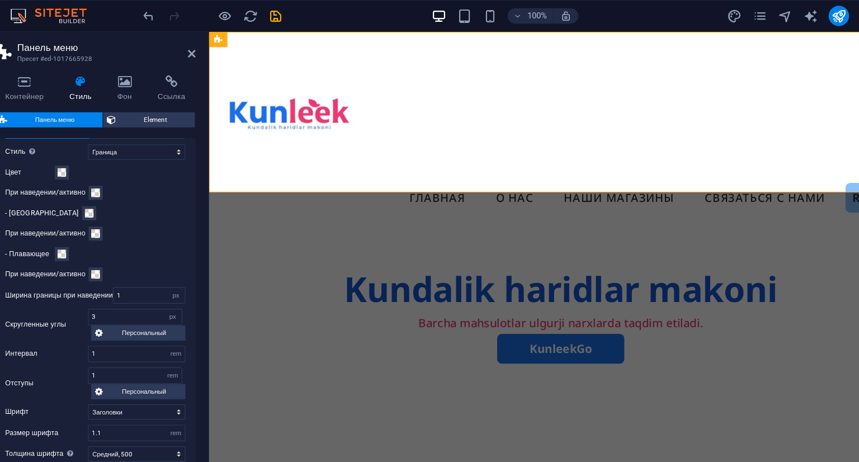
scroll to position [550, 0]
click at [115, 224] on span at bounding box center [112, 223] width 9 height 9
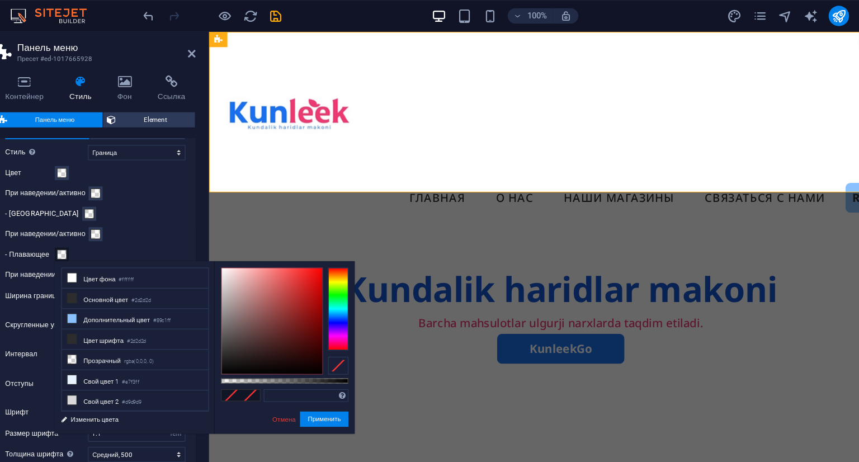
click at [115, 224] on span at bounding box center [112, 223] width 9 height 9
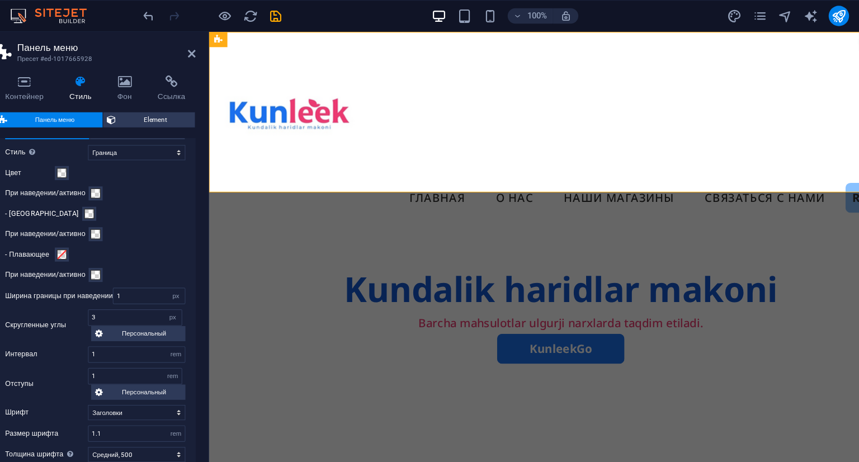
click at [88, 222] on label "- Плавающее" at bounding box center [85, 223] width 44 height 13
click at [106, 222] on button "- Плавающее" at bounding box center [112, 223] width 12 height 12
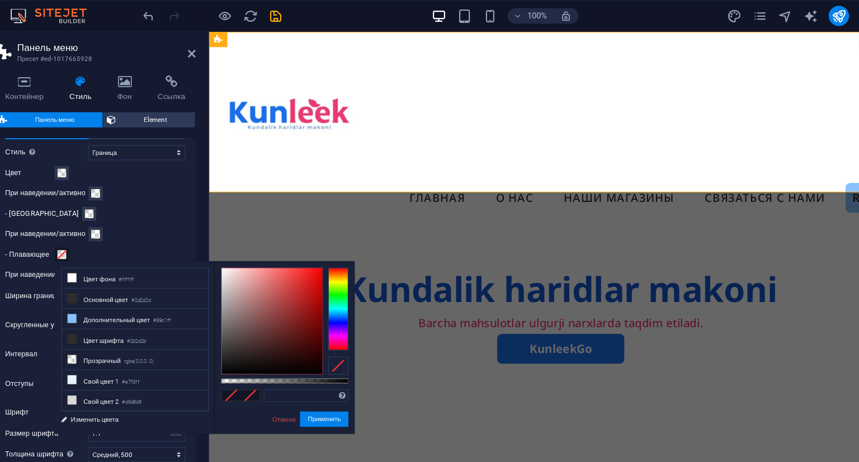
click at [88, 222] on label "- Плавающее" at bounding box center [85, 223] width 44 height 13
click at [106, 222] on button "- Плавающее" at bounding box center [112, 223] width 12 height 12
click at [167, 182] on div "- [GEOGRAPHIC_DATA]" at bounding box center [142, 187] width 158 height 13
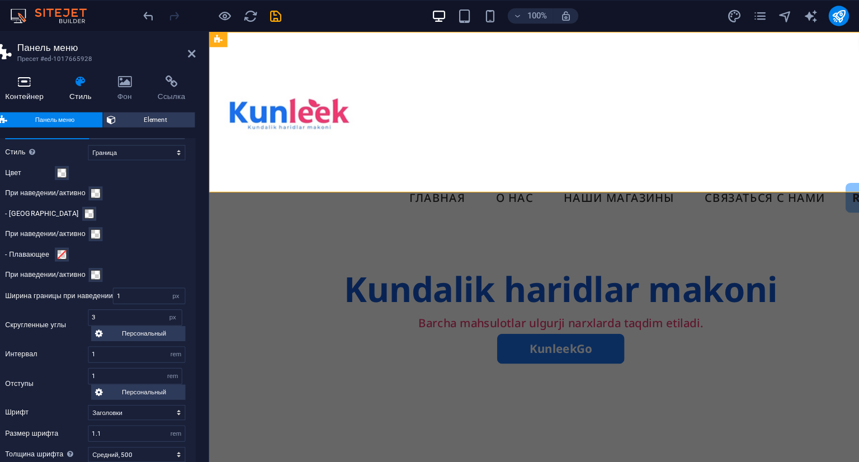
click at [80, 78] on h4 "Контейнер" at bounding box center [82, 77] width 56 height 23
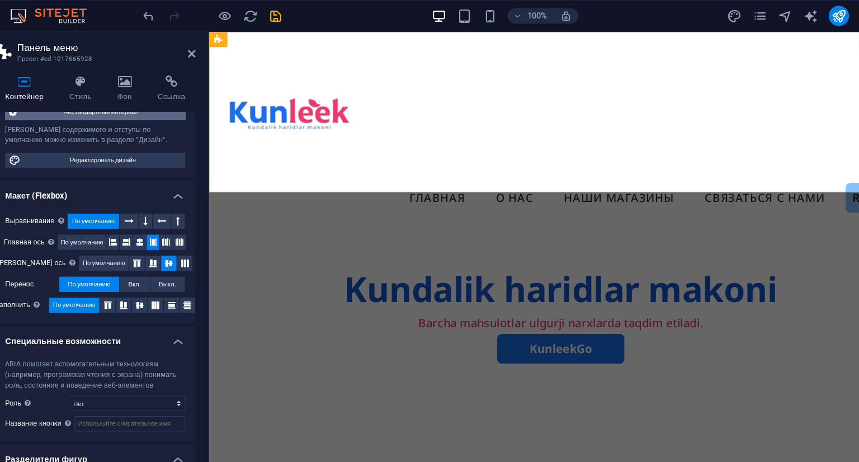
scroll to position [110, 0]
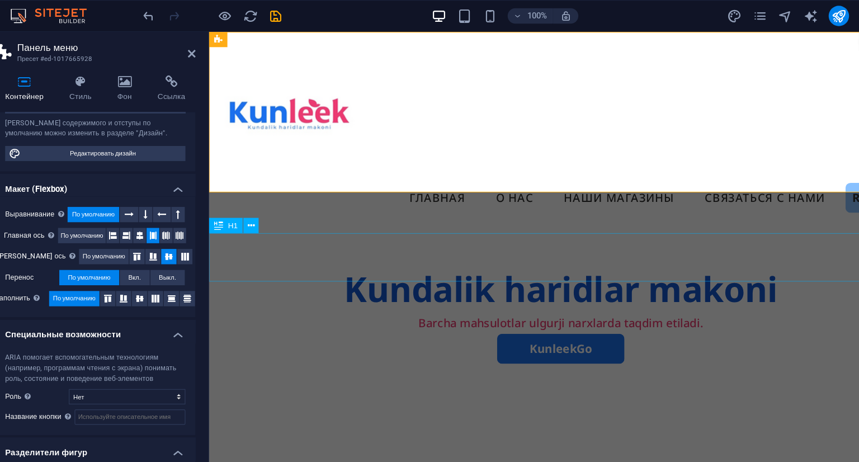
click at [280, 249] on div "Kundalik haridlar makoni" at bounding box center [517, 257] width 617 height 42
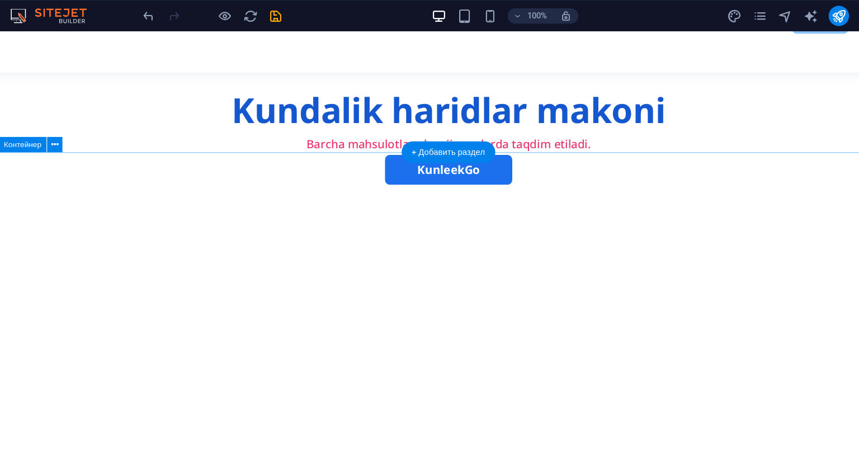
scroll to position [203, 0]
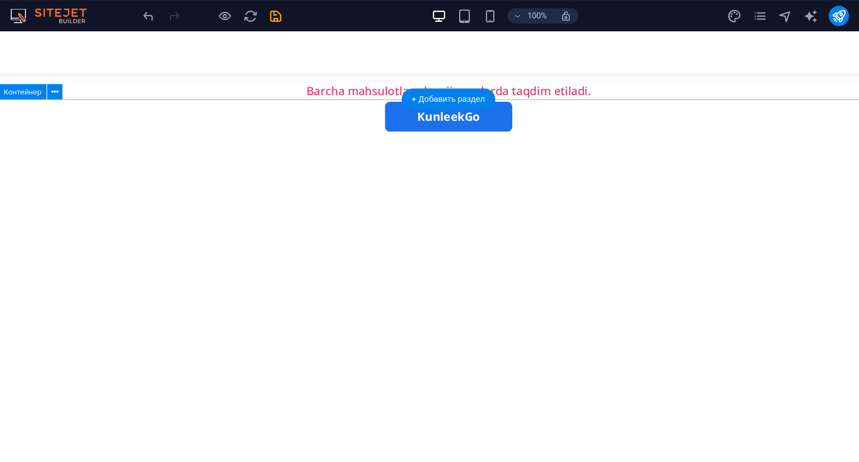
click at [321, 269] on div at bounding box center [392, 334] width 814 height 430
click at [425, 93] on div "+ Добавить раздел" at bounding box center [452, 87] width 82 height 19
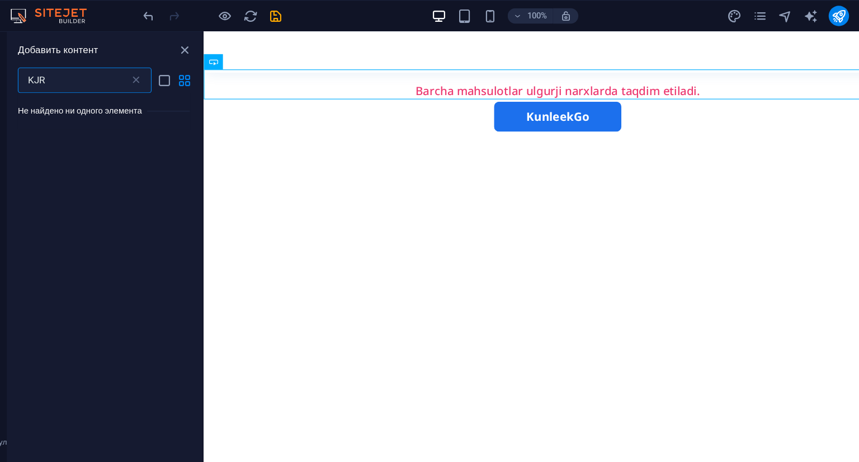
scroll to position [0, 0]
type input "K"
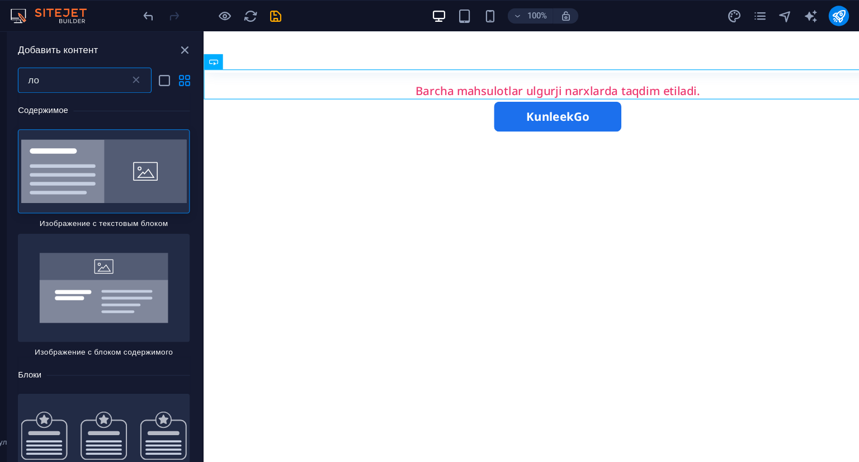
type input "л"
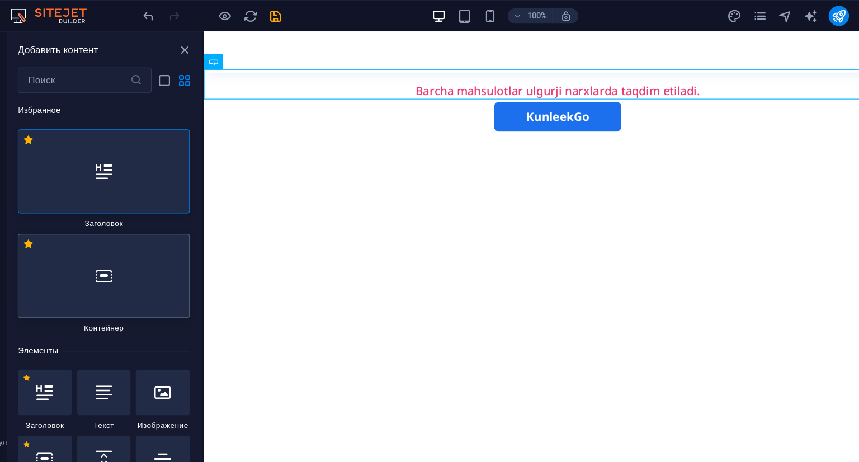
click at [197, 274] on div at bounding box center [149, 242] width 151 height 74
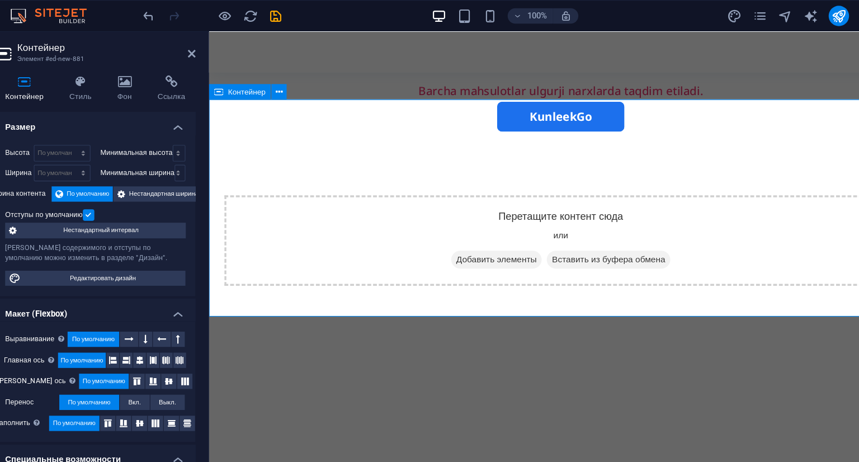
click at [429, 224] on span "Добавить элементы" at bounding box center [460, 232] width 79 height 16
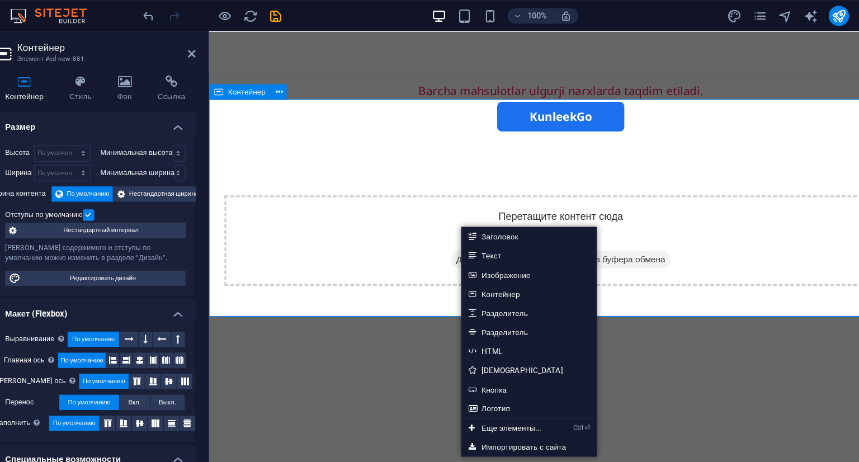
click at [429, 224] on span "Добавить элементы" at bounding box center [460, 232] width 79 height 16
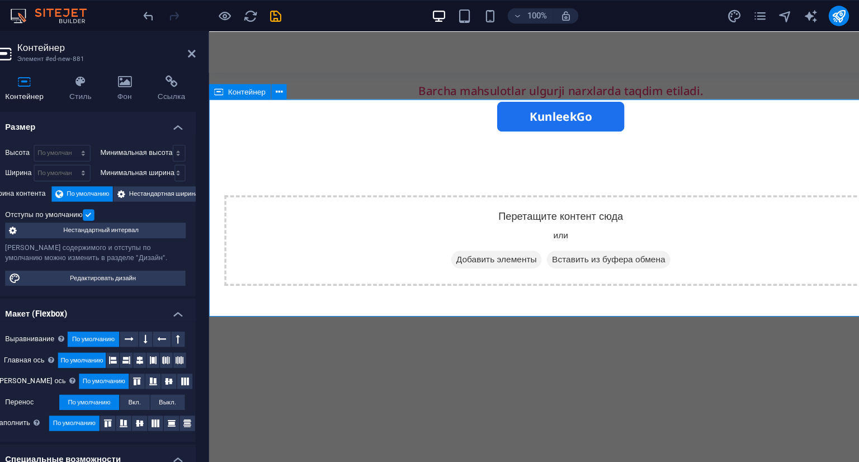
click at [429, 224] on span "Добавить элементы" at bounding box center [460, 232] width 79 height 16
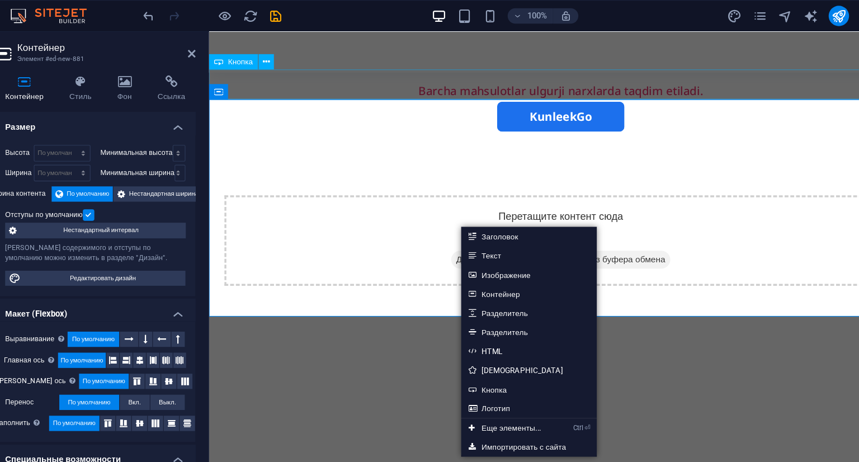
click at [366, 93] on div "KunleekGo" at bounding box center [517, 106] width 617 height 26
